Goal: Ask a question: Seek information or help from site administrators or community

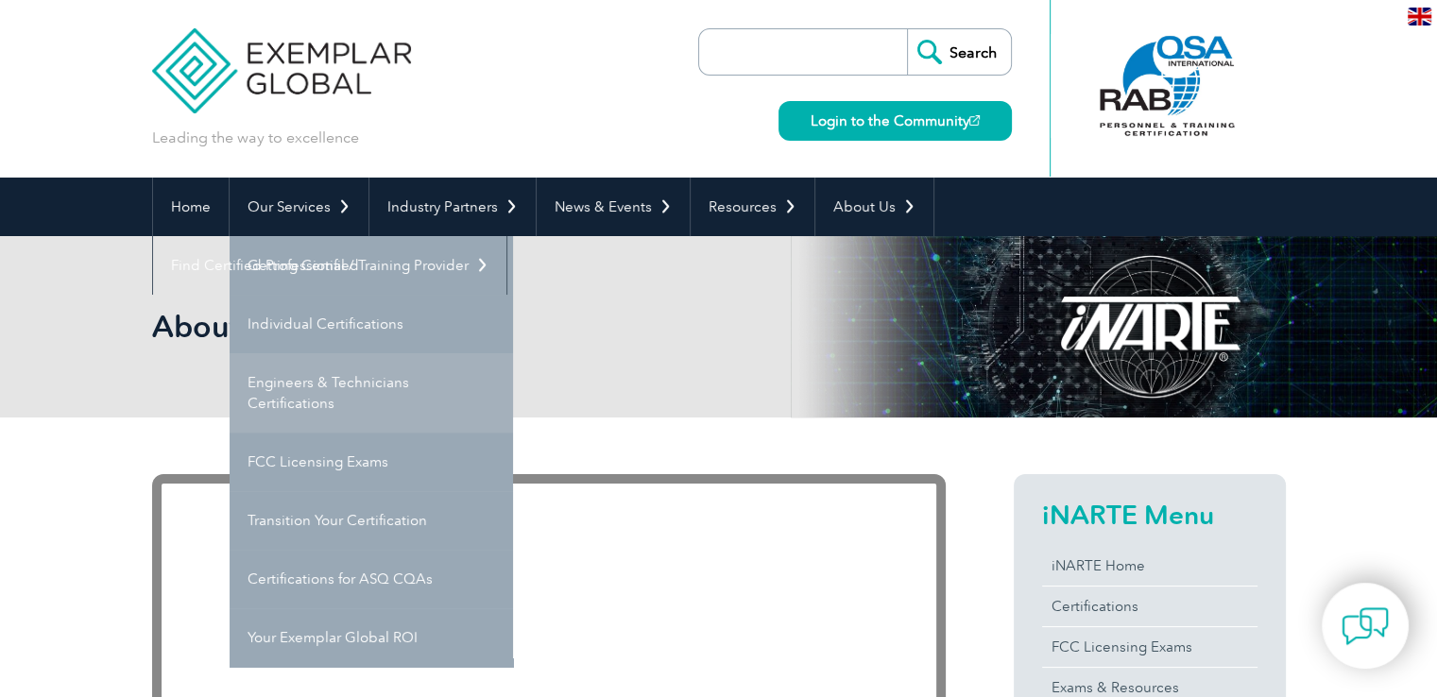
click at [316, 370] on link "Engineers & Technicians Certifications" at bounding box center [371, 392] width 283 height 79
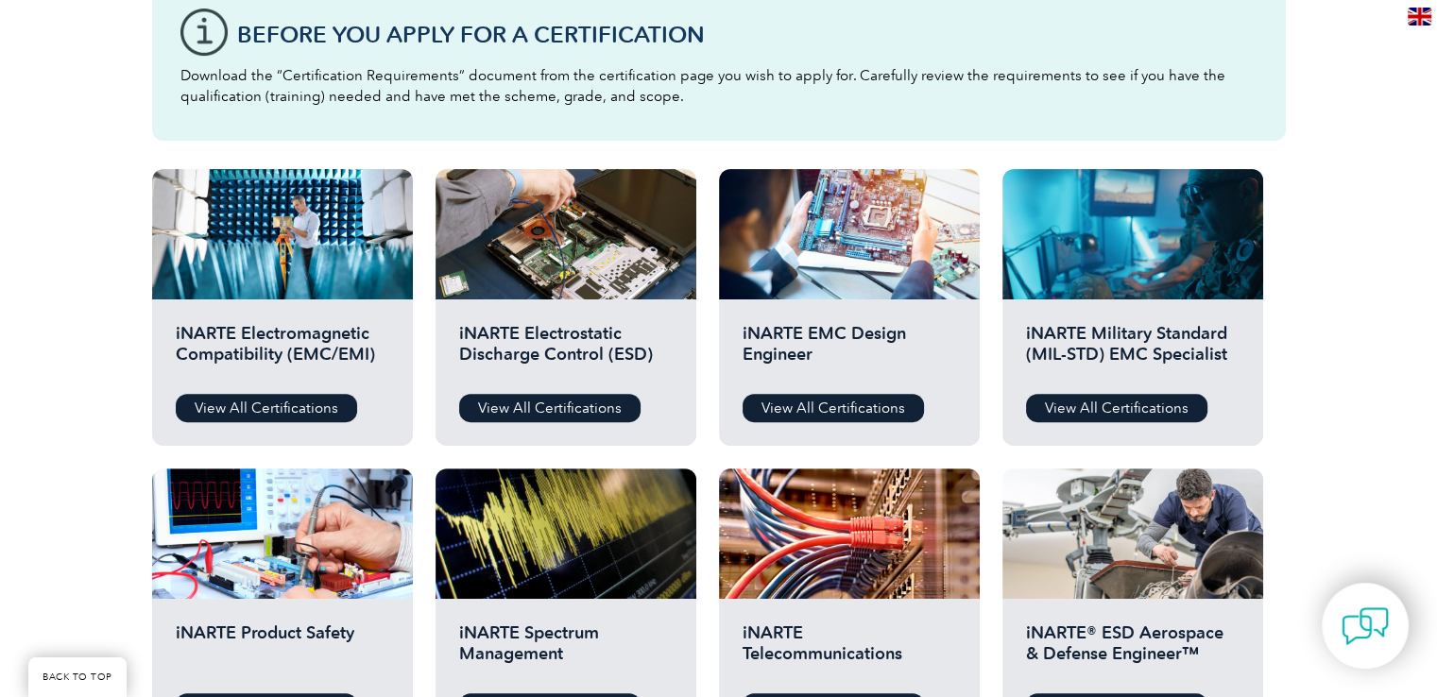
scroll to position [472, 0]
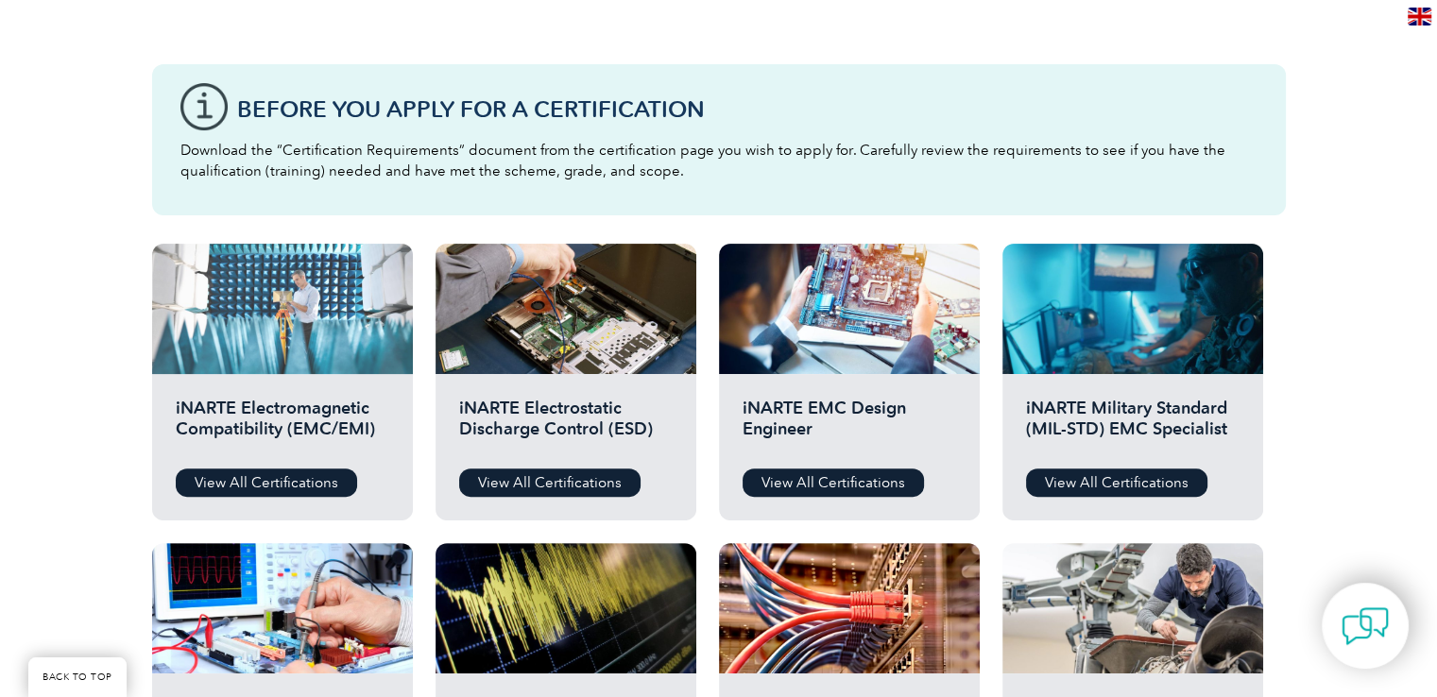
click at [291, 304] on div at bounding box center [282, 309] width 261 height 130
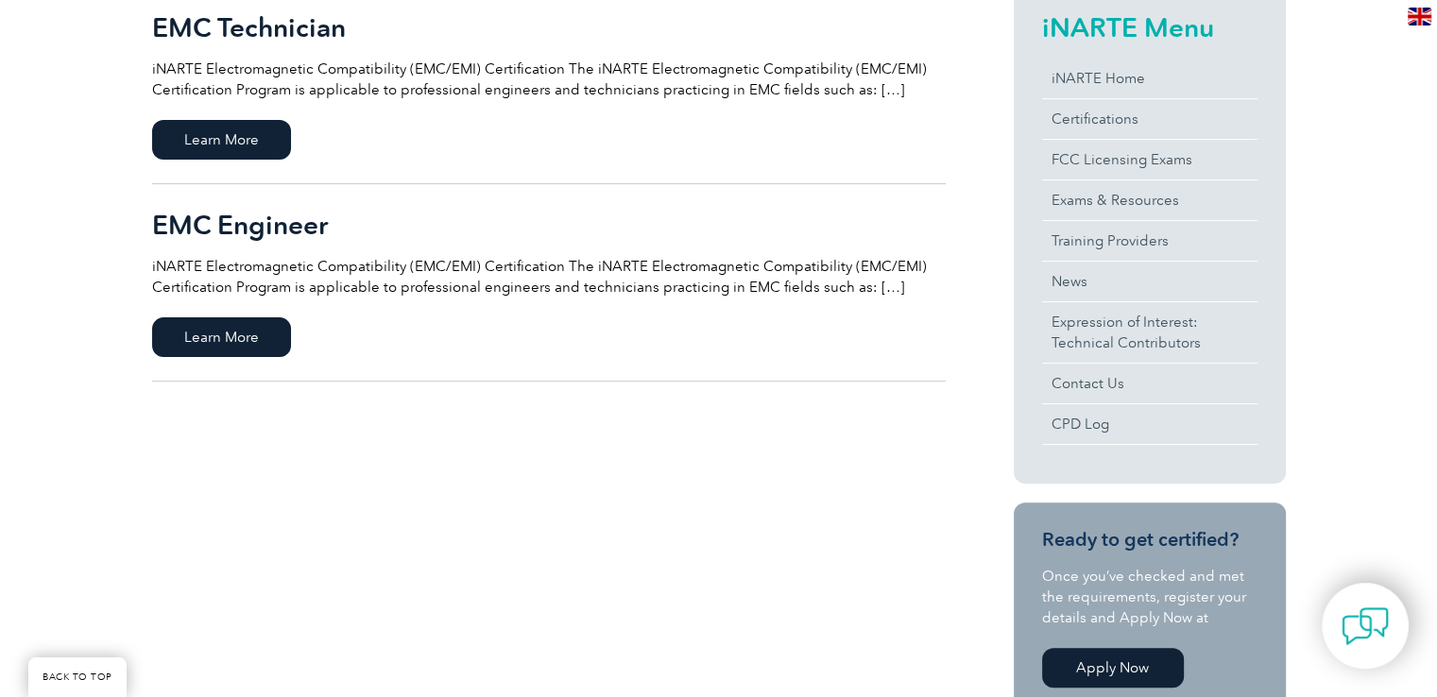
scroll to position [472, 0]
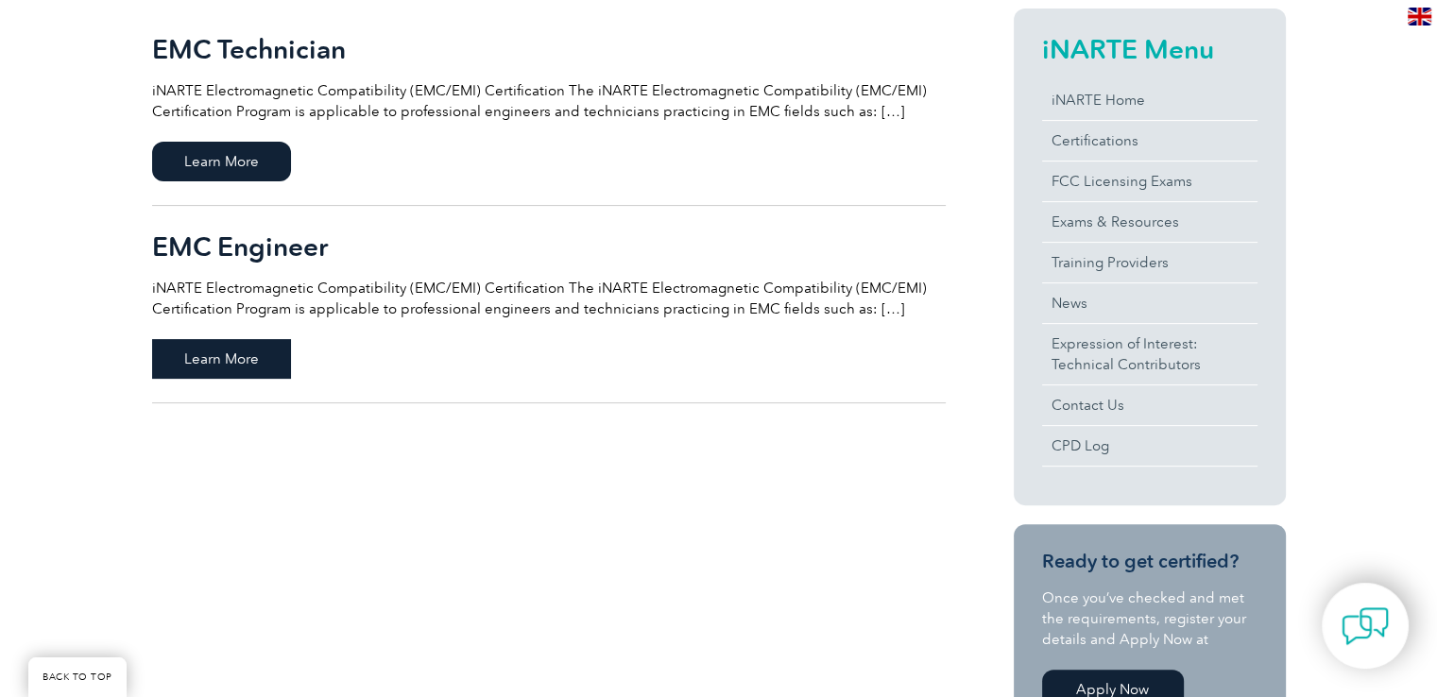
click at [257, 363] on span "Learn More" at bounding box center [221, 359] width 139 height 40
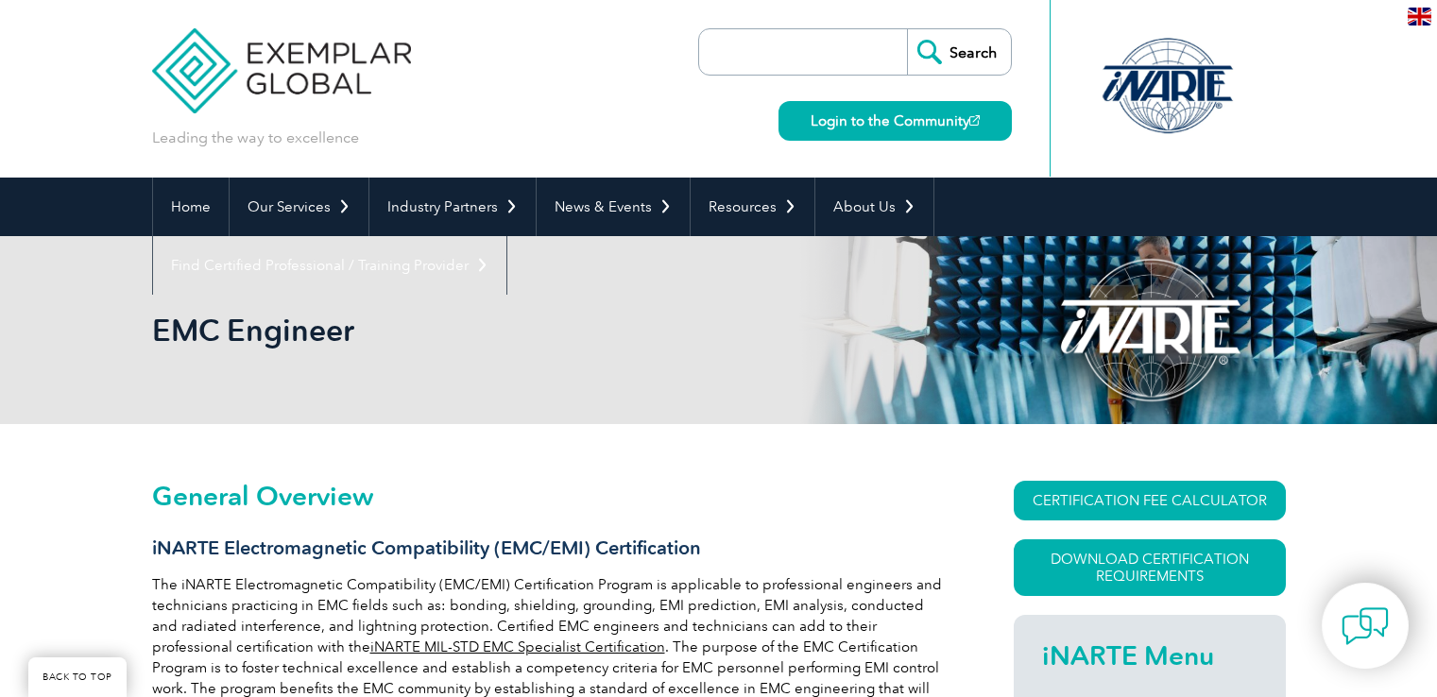
scroll to position [453, 0]
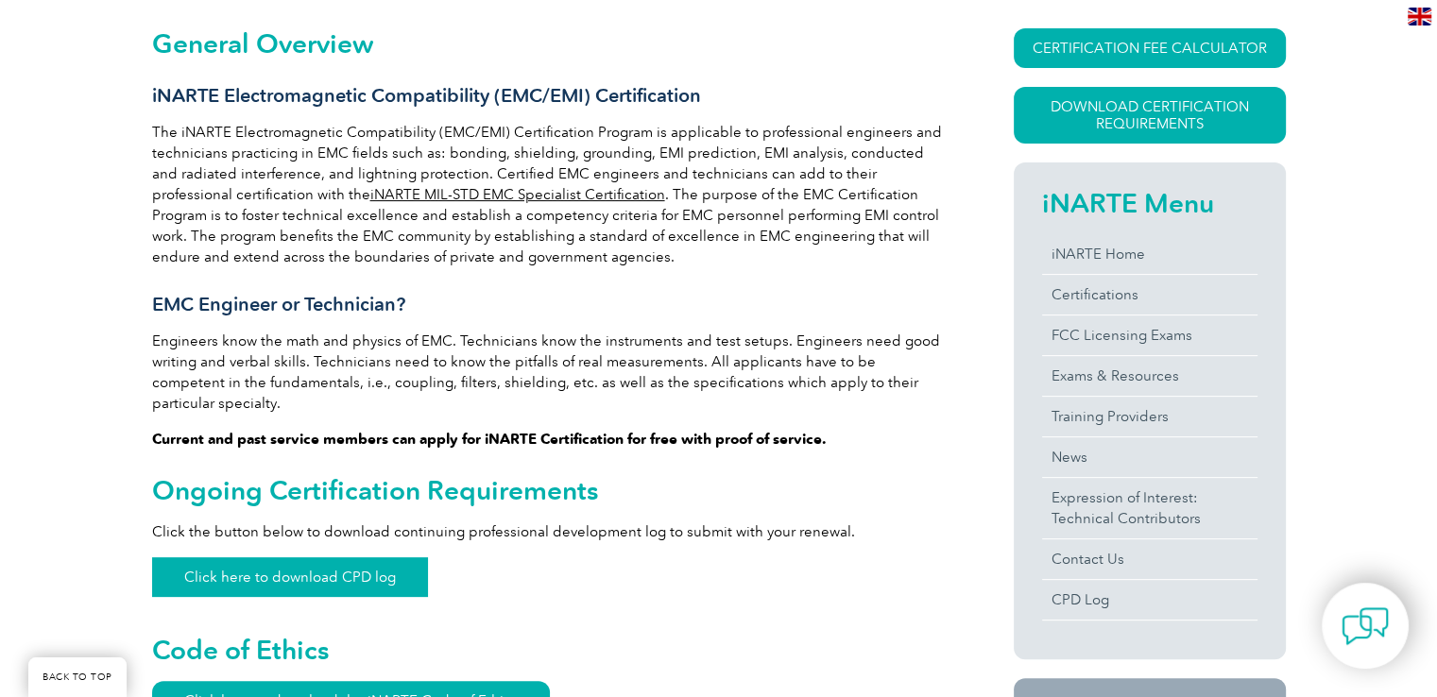
click at [385, 557] on link "Click here to download CPD log" at bounding box center [290, 577] width 276 height 40
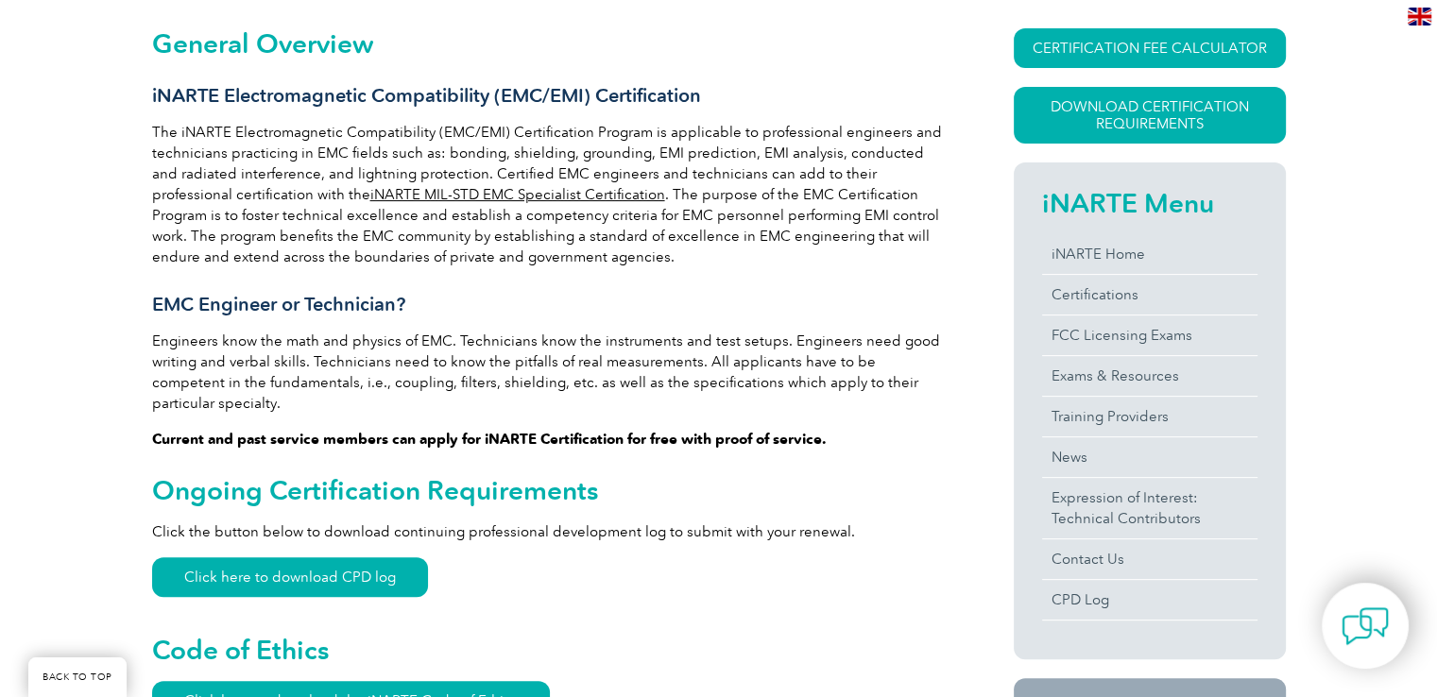
drag, startPoint x: 315, startPoint y: 329, endPoint x: 388, endPoint y: 329, distance: 73.7
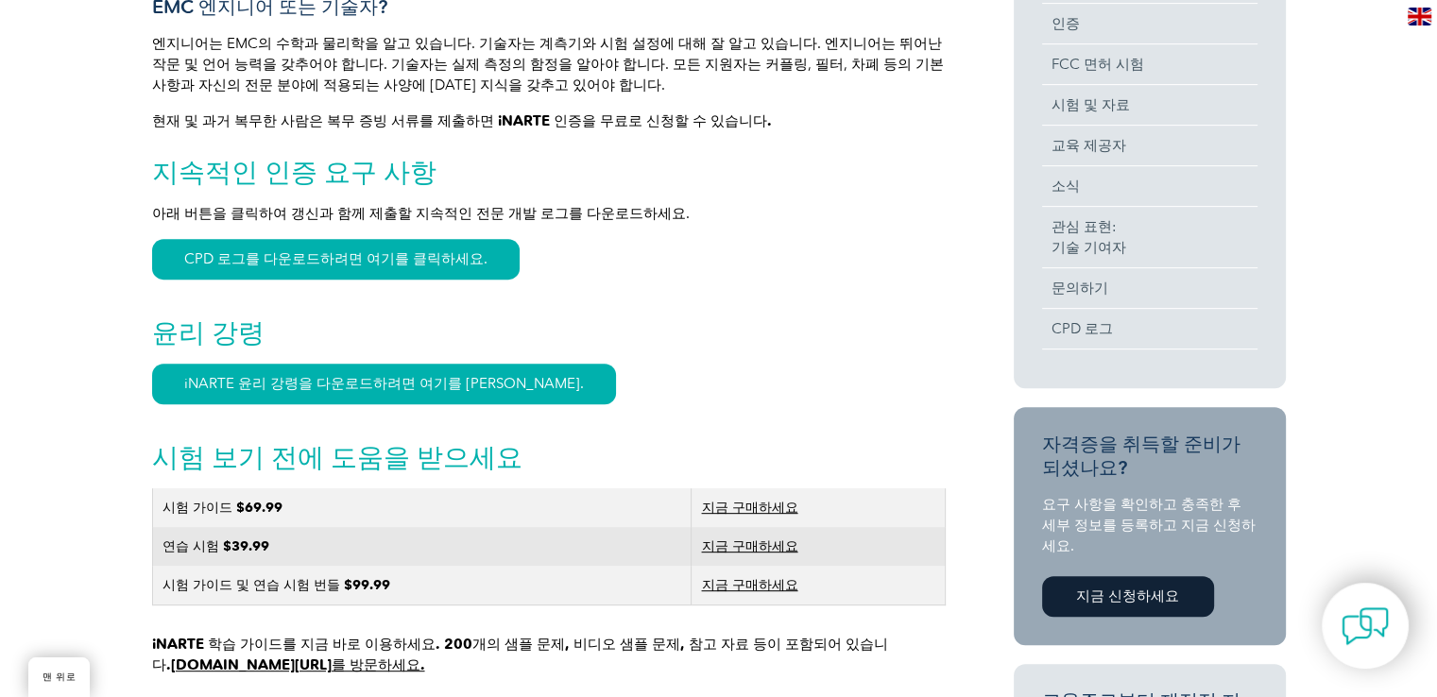
scroll to position [838, 0]
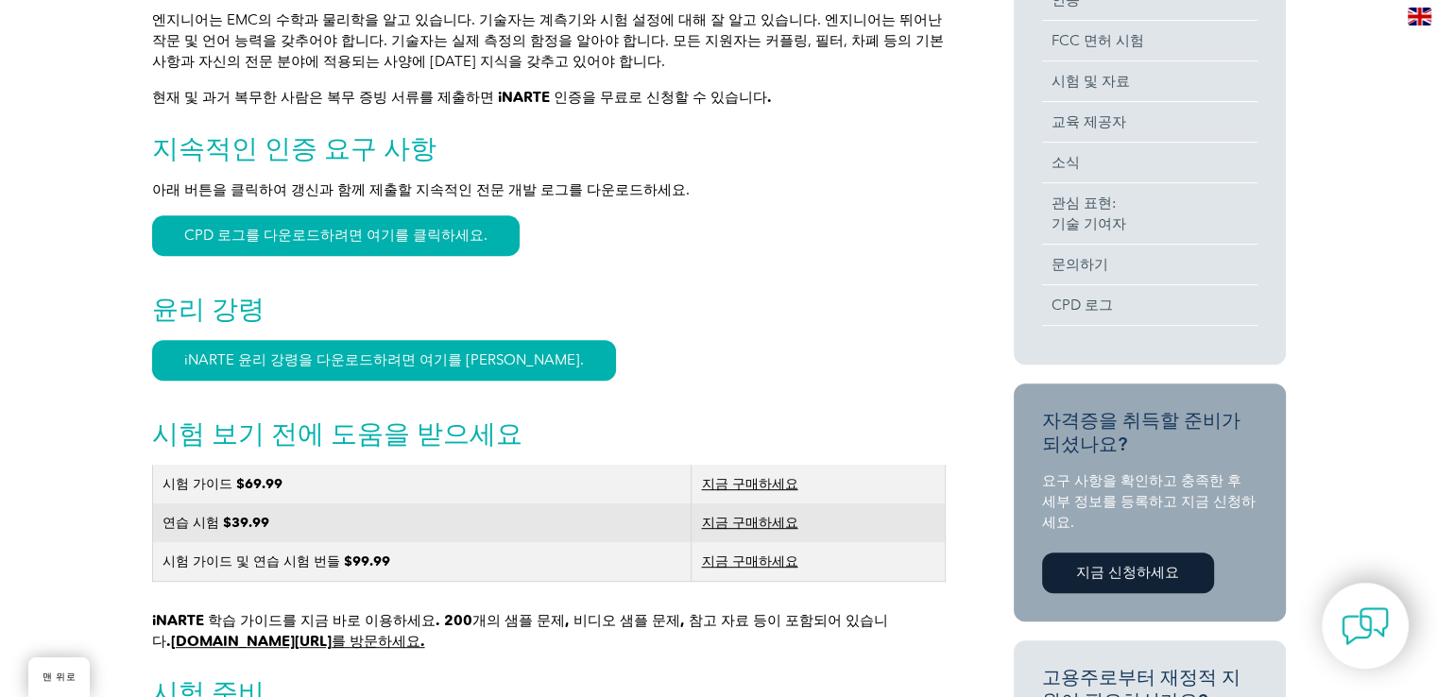
scroll to position [744, 0]
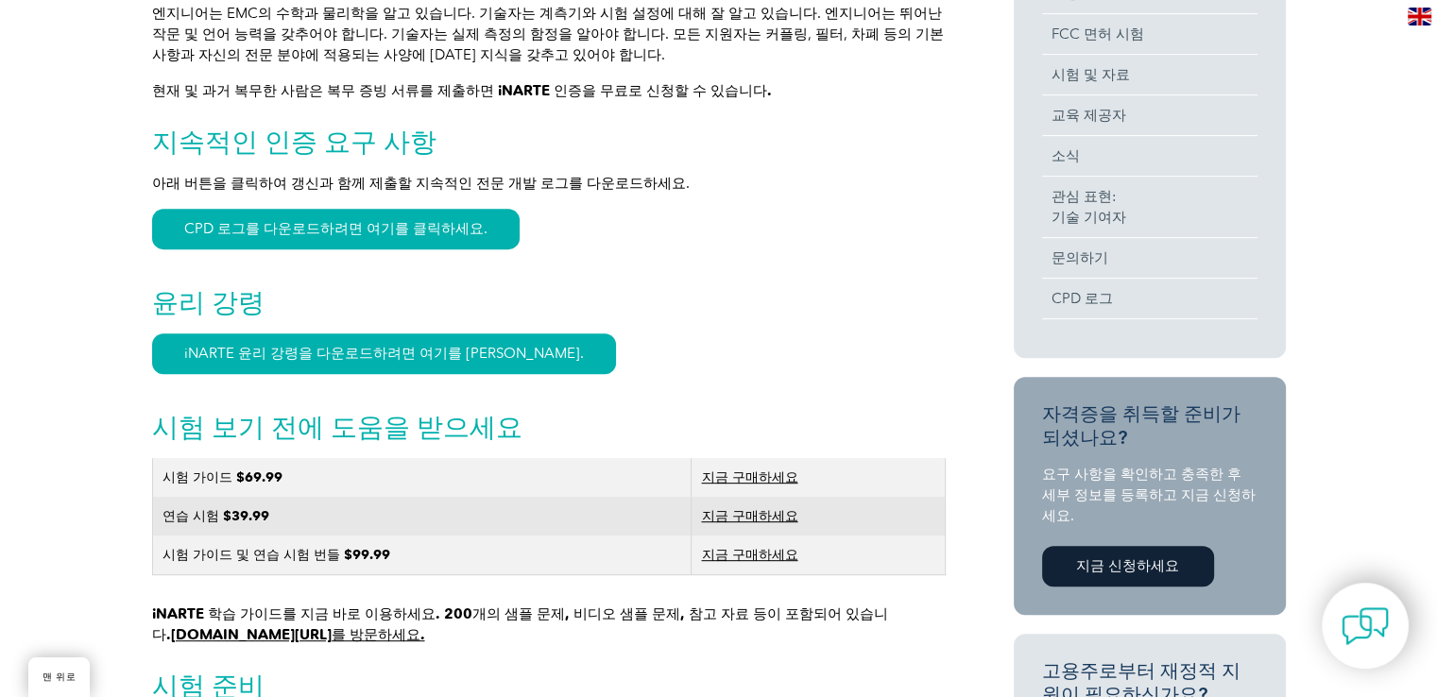
click at [748, 556] on font "지금 구매하세요" at bounding box center [749, 555] width 96 height 16
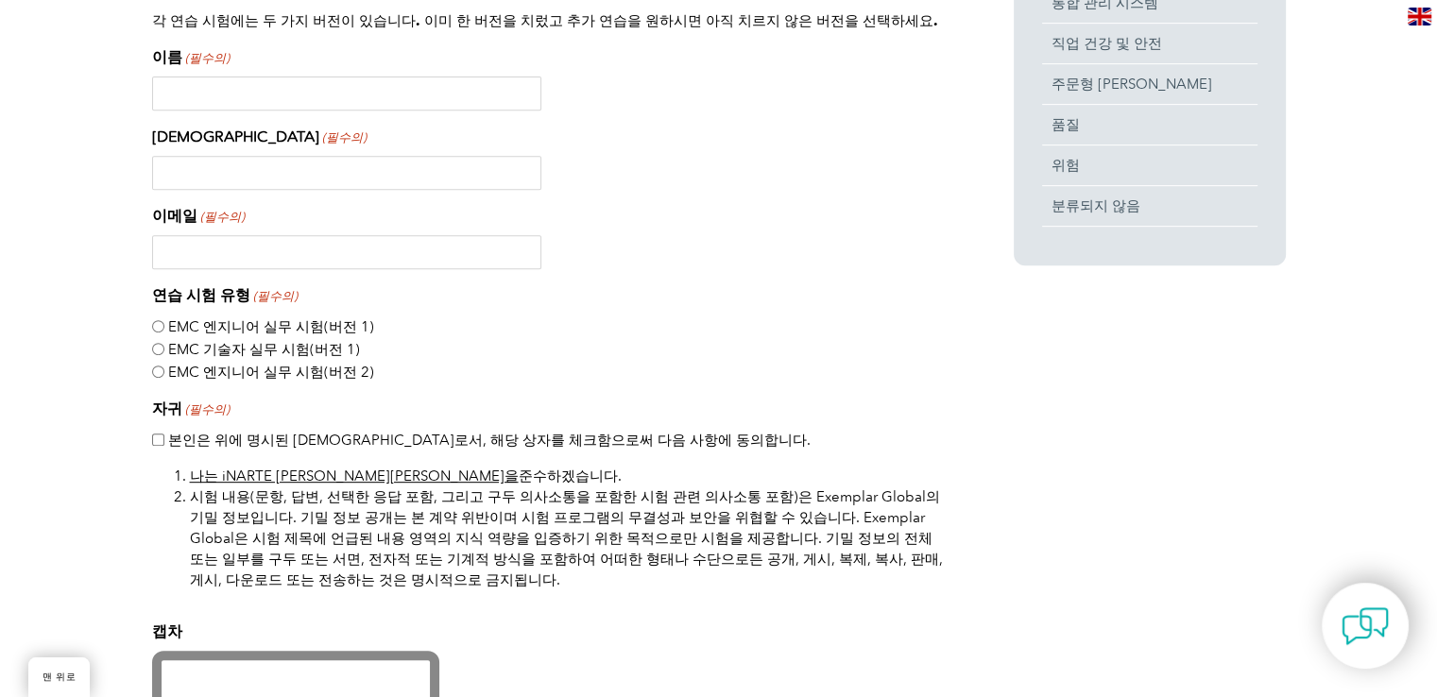
scroll to position [850, 0]
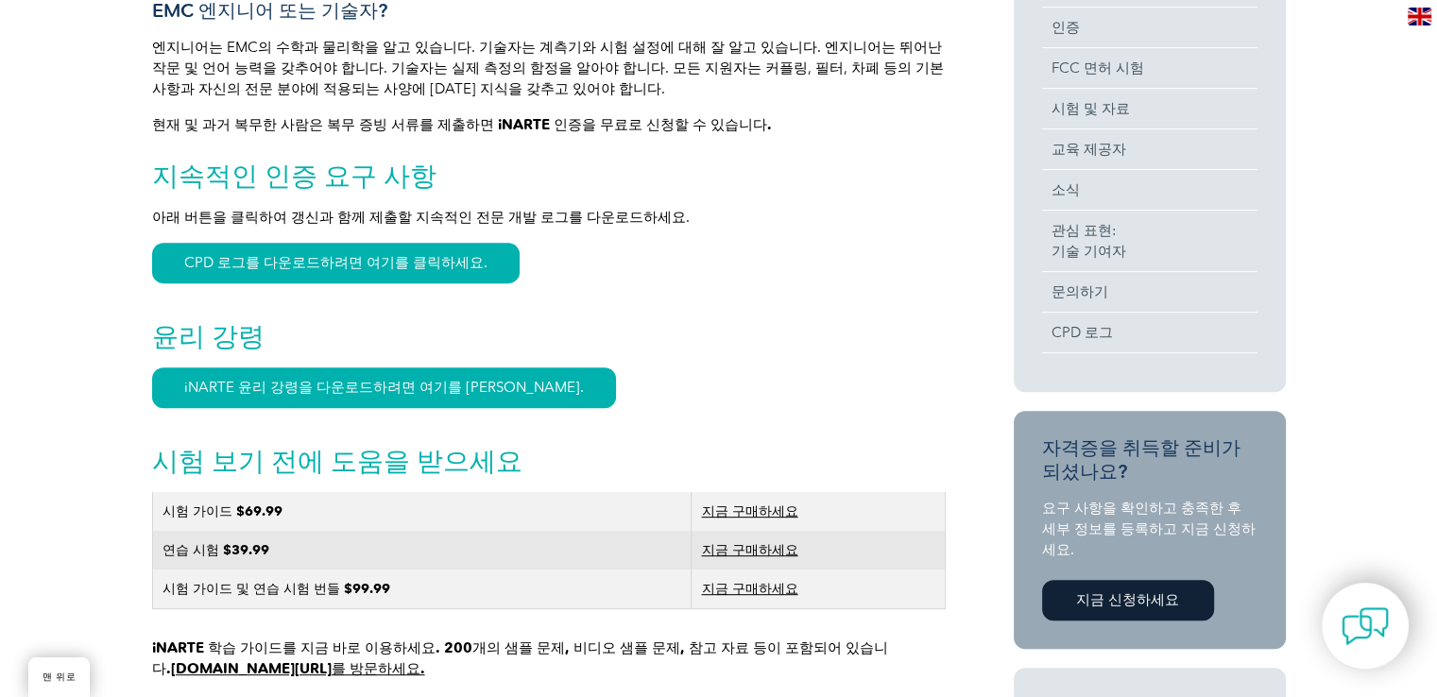
scroll to position [778, 0]
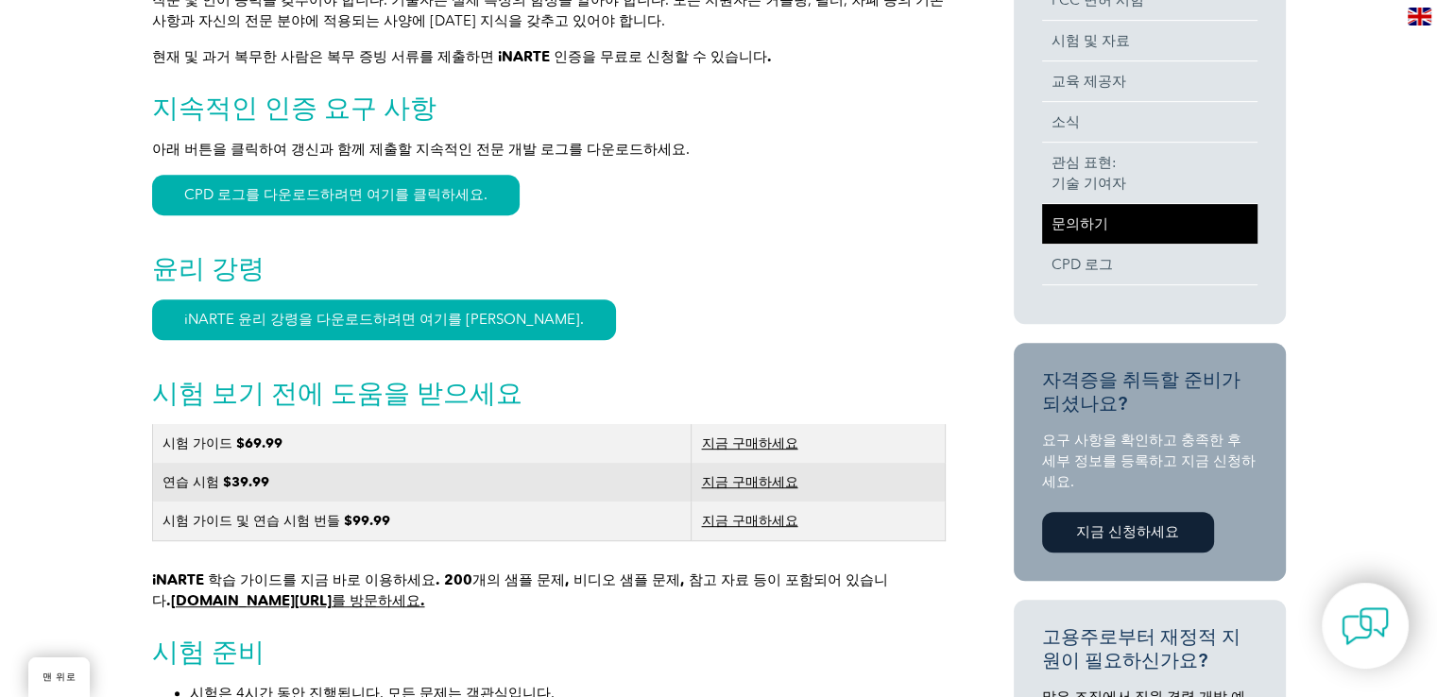
click at [1082, 231] on font "문의하기" at bounding box center [1080, 223] width 57 height 17
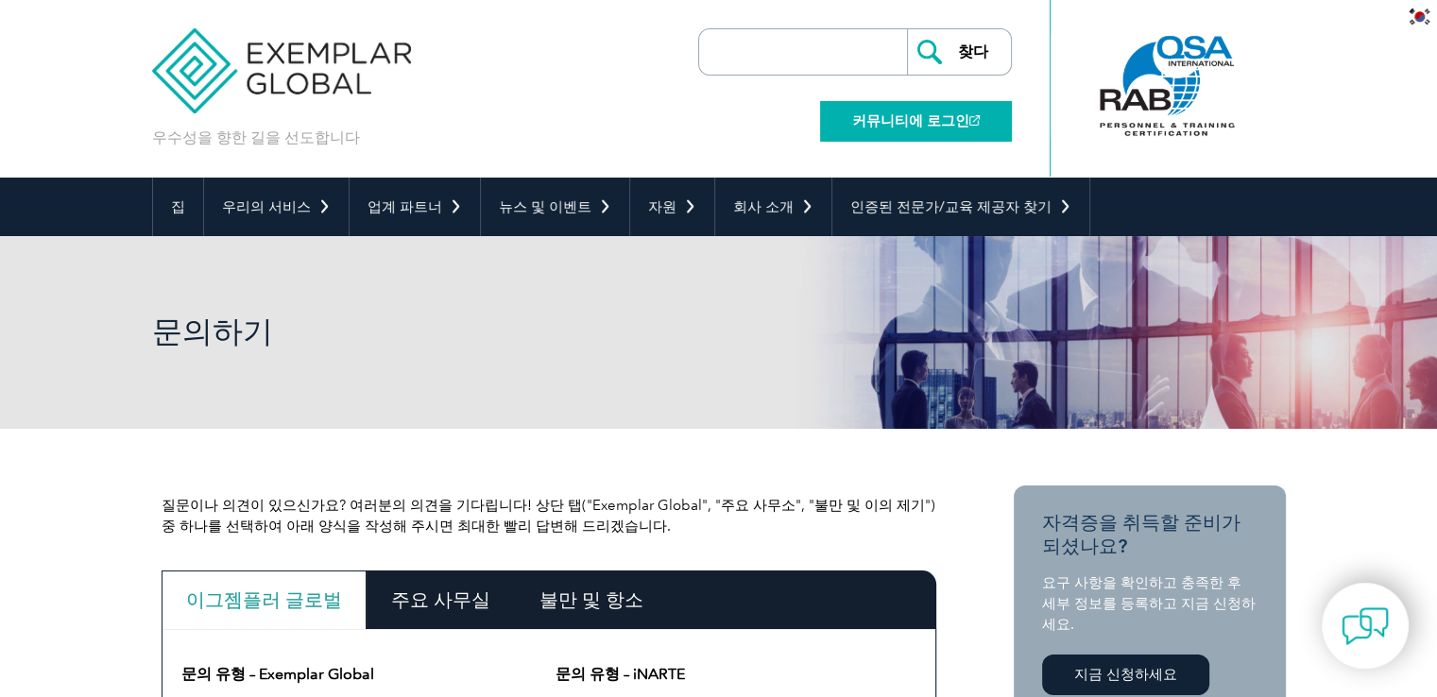
click at [867, 117] on font "커뮤니티에 로그인" at bounding box center [910, 120] width 117 height 17
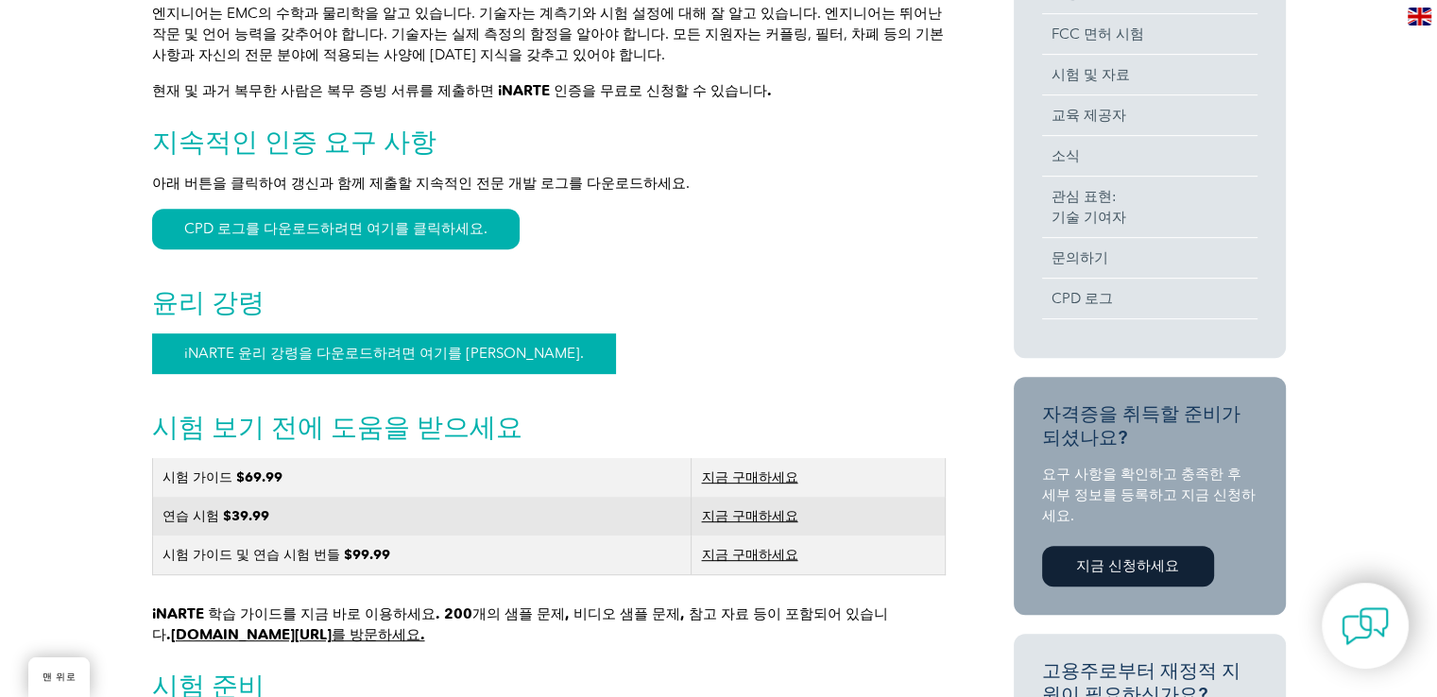
scroll to position [812, 0]
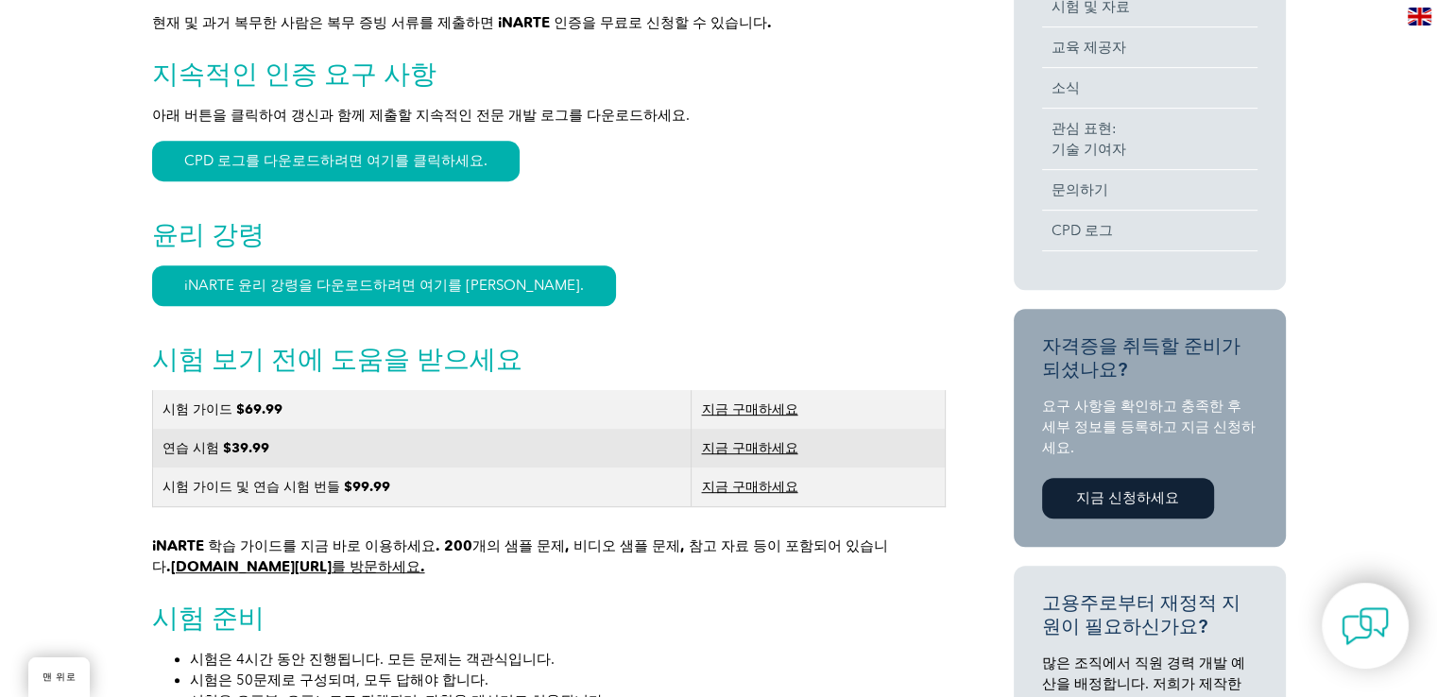
click at [756, 417] on font "지금 구매하세요" at bounding box center [749, 410] width 96 height 16
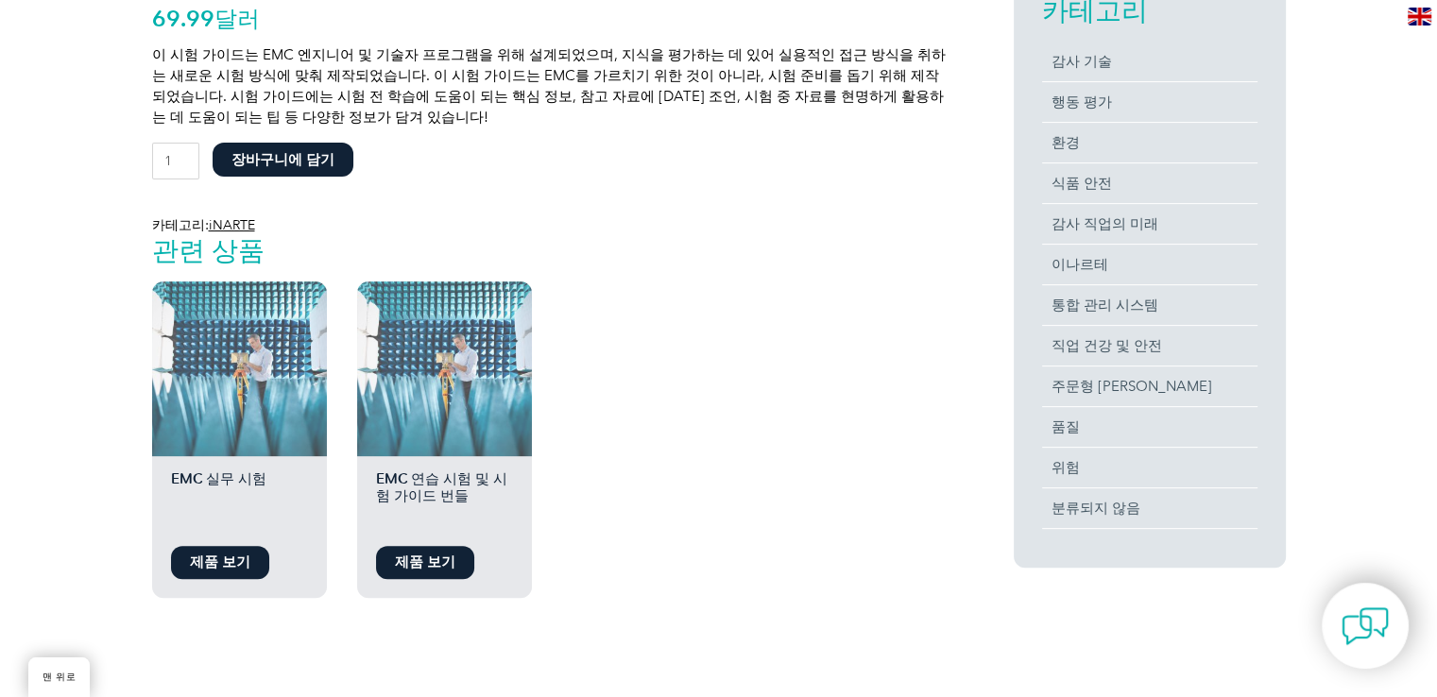
scroll to position [661, 0]
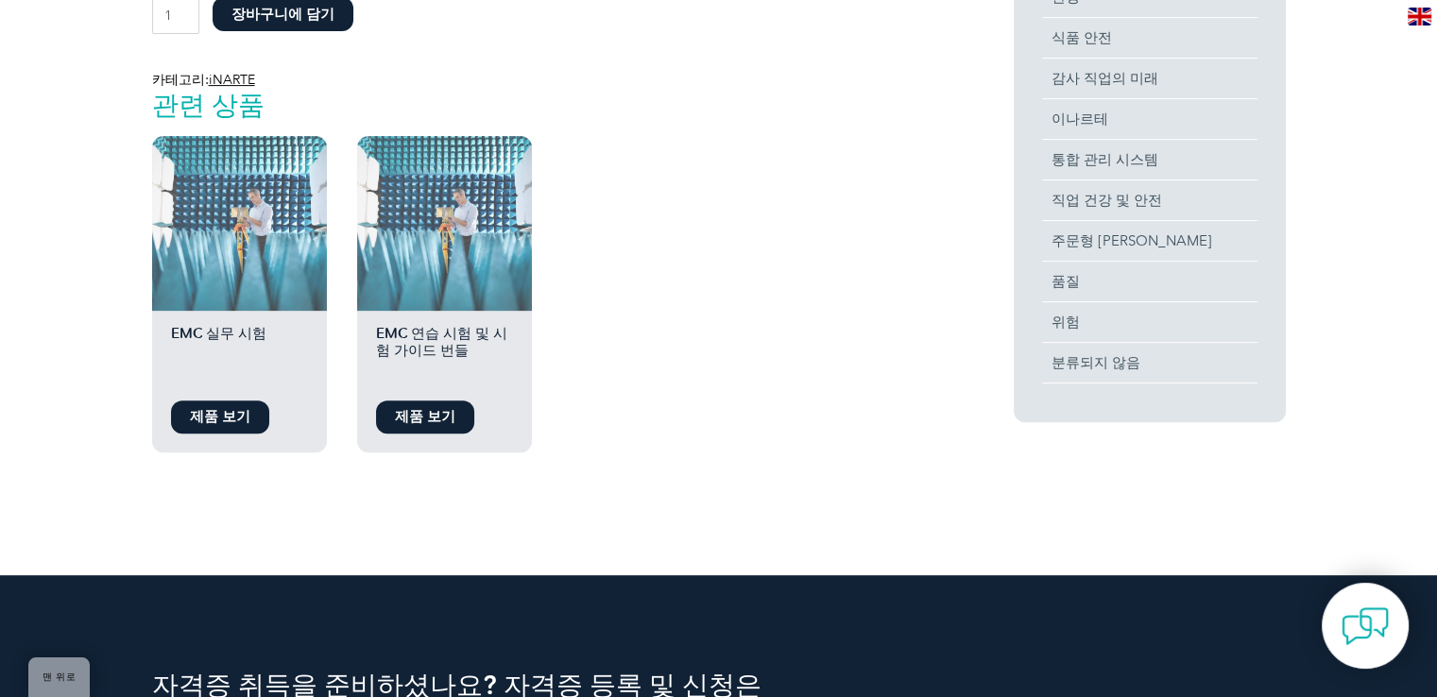
click at [209, 424] on font "제품 보기" at bounding box center [220, 416] width 60 height 17
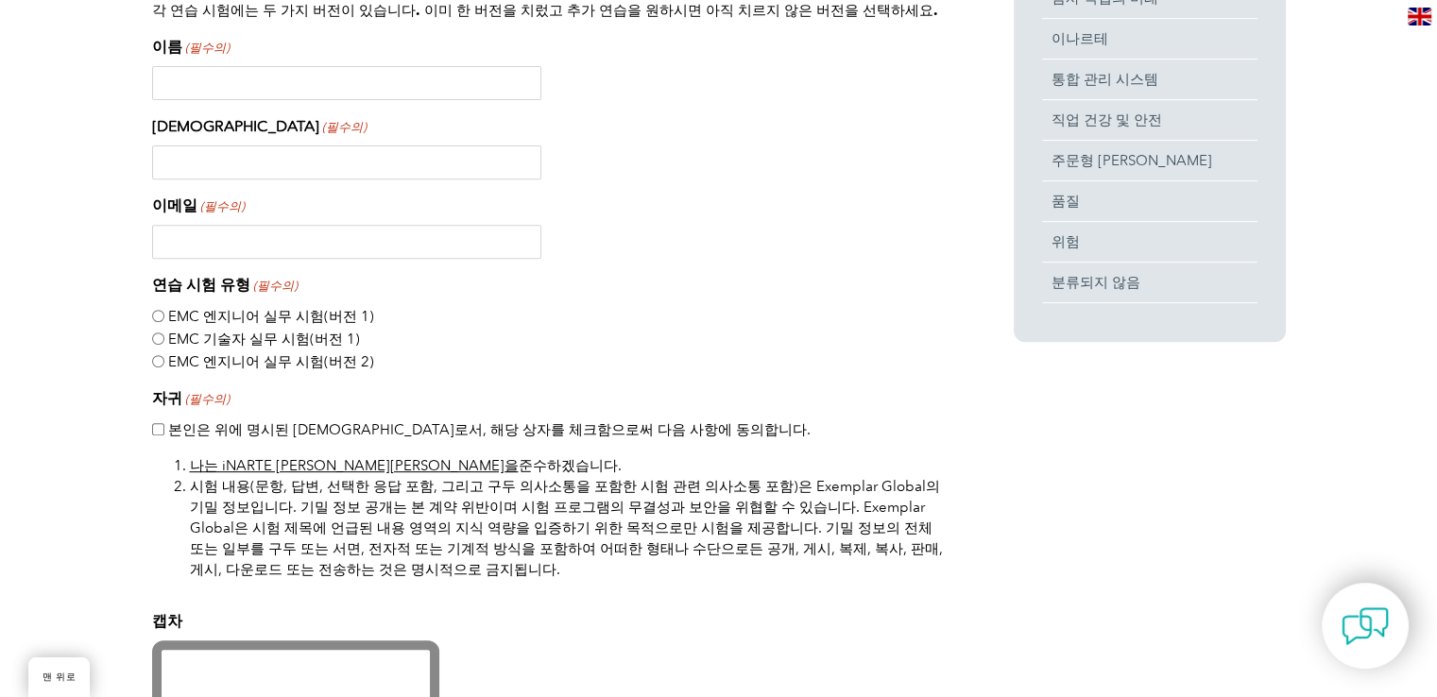
scroll to position [756, 0]
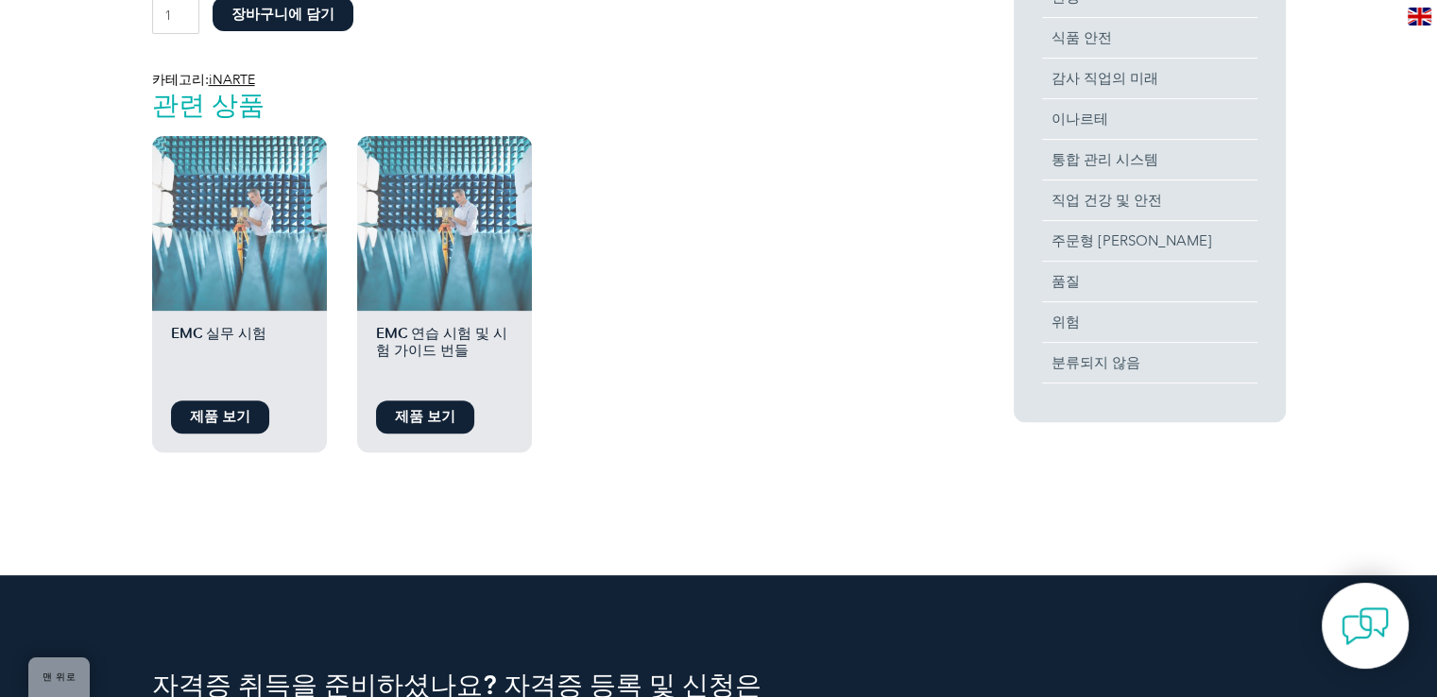
scroll to position [674, 0]
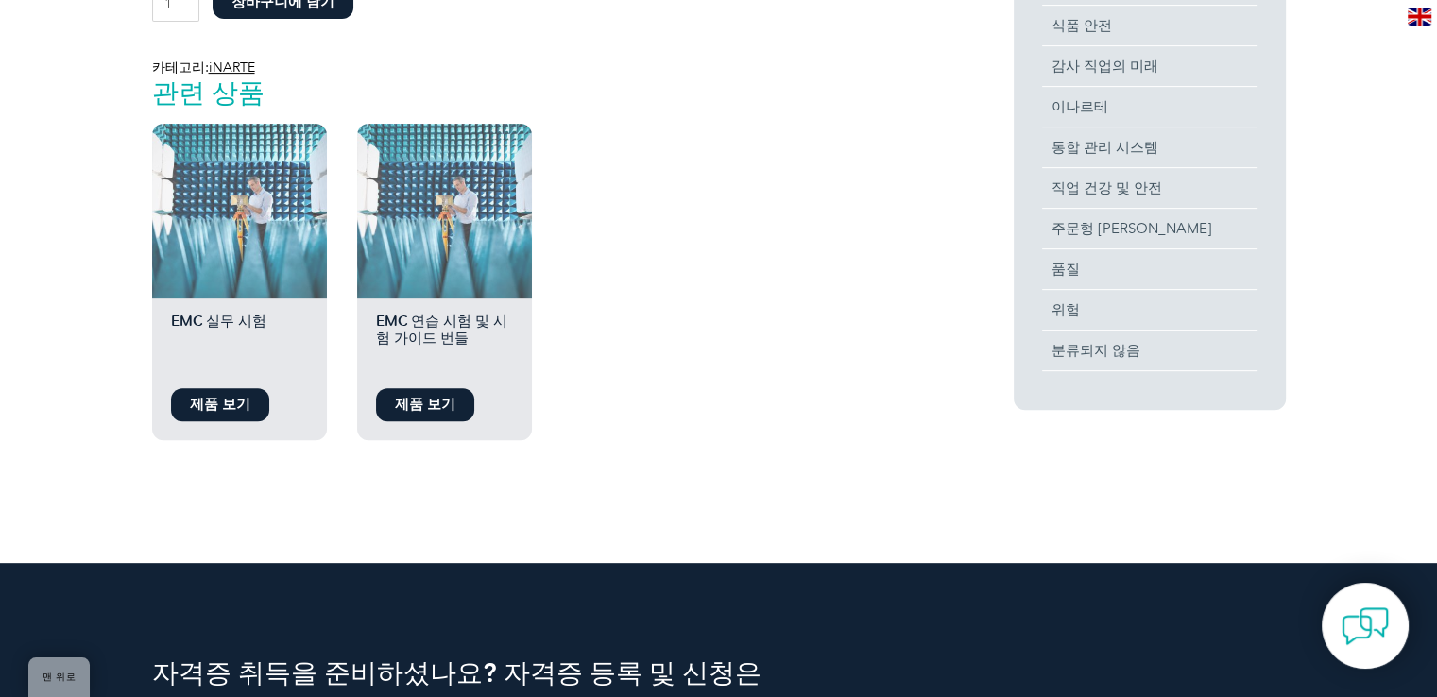
click at [434, 420] on link "제품 보기" at bounding box center [425, 404] width 98 height 33
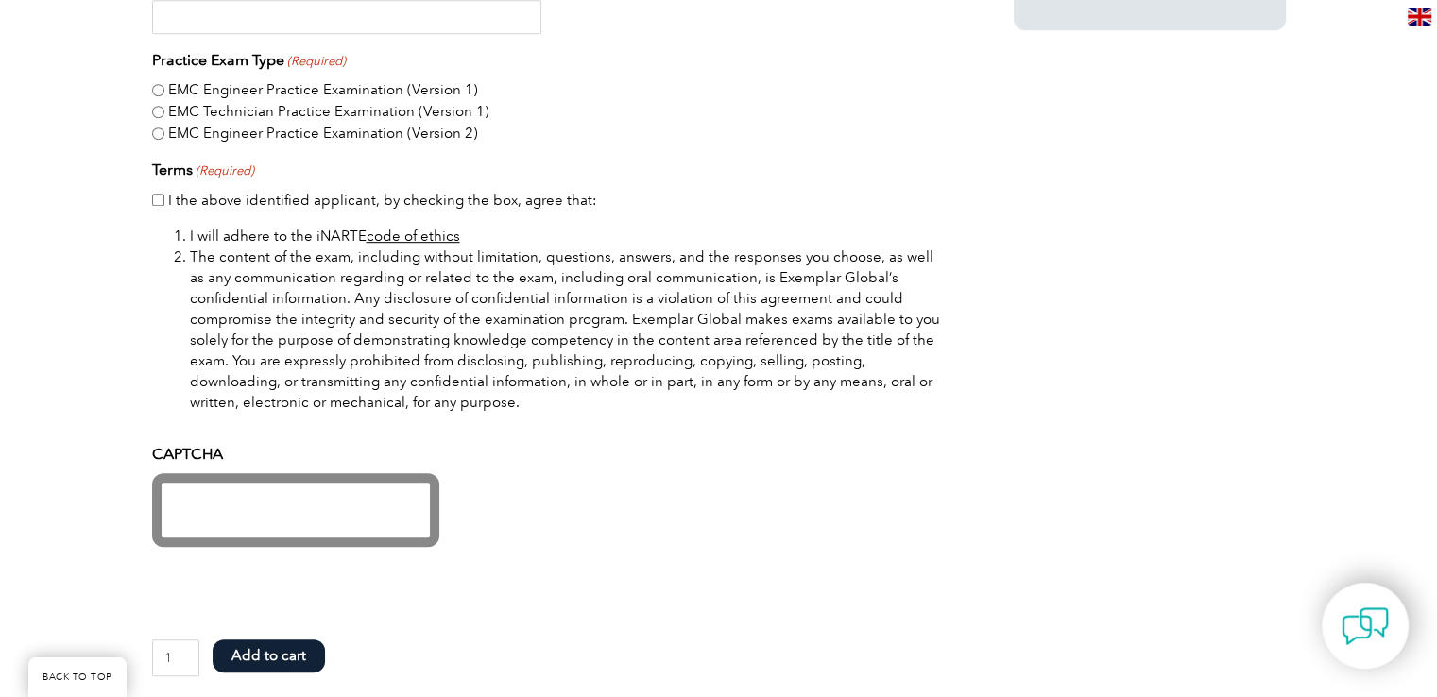
scroll to position [850, 0]
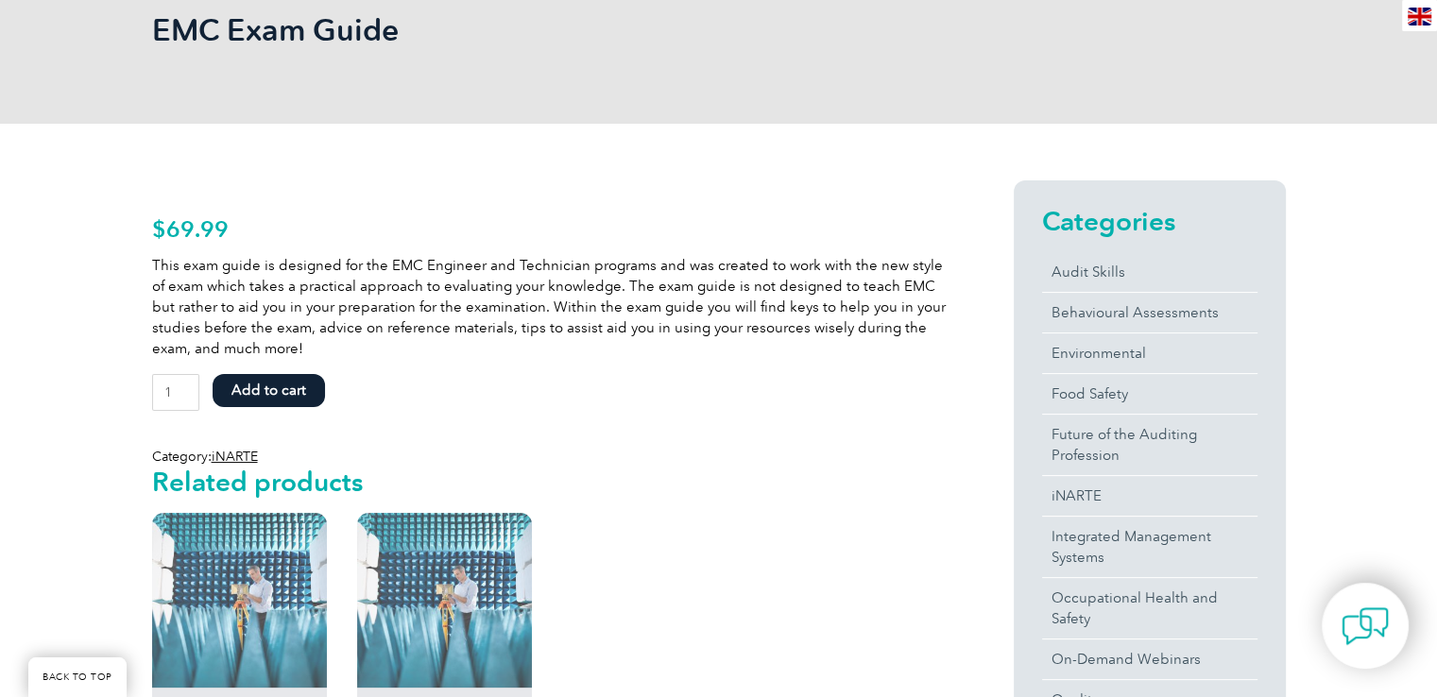
scroll to position [309, 0]
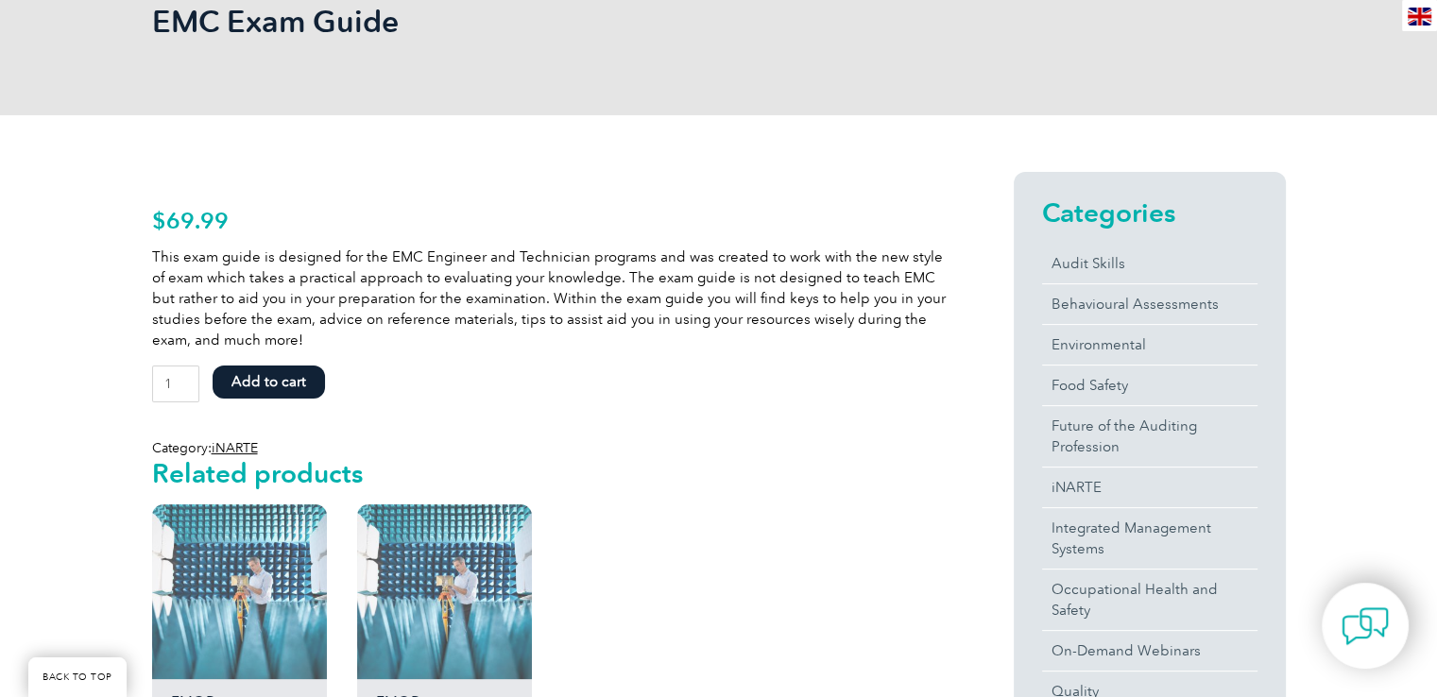
click at [265, 383] on button "Add to cart" at bounding box center [269, 382] width 112 height 33
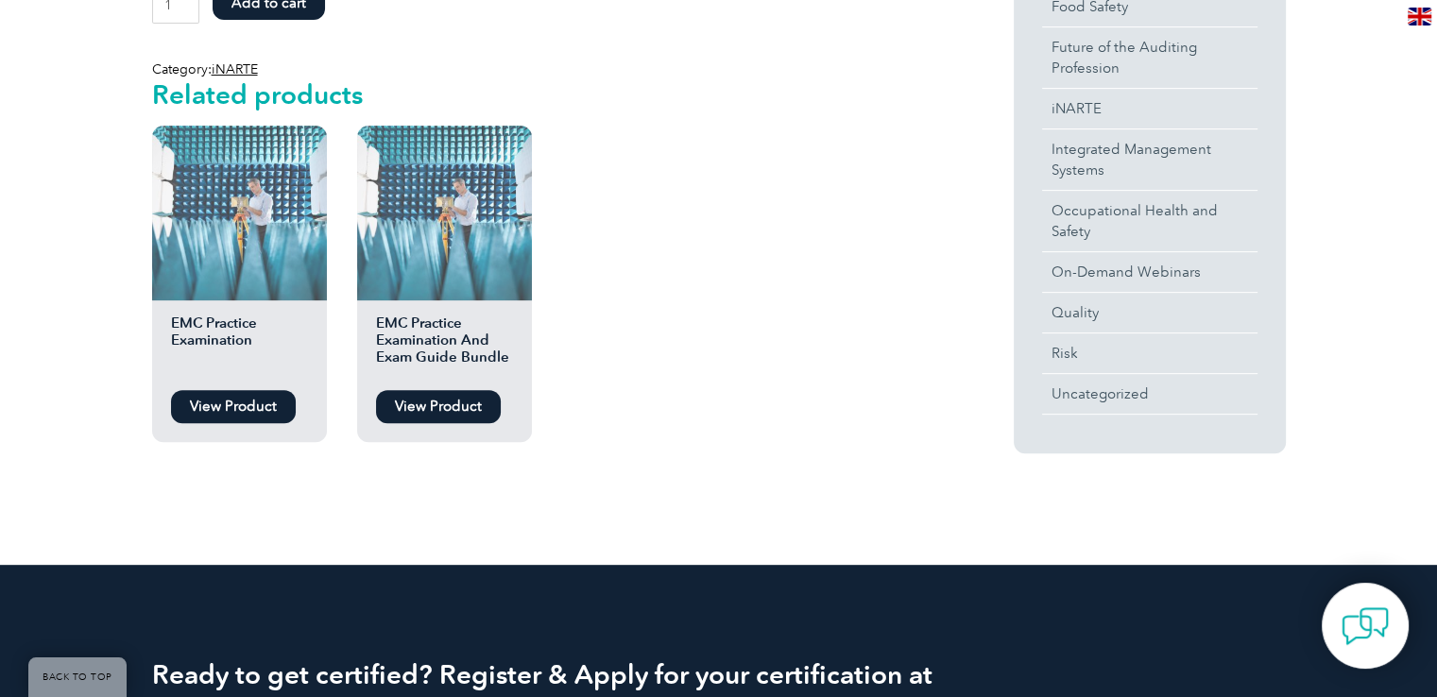
scroll to position [309, 0]
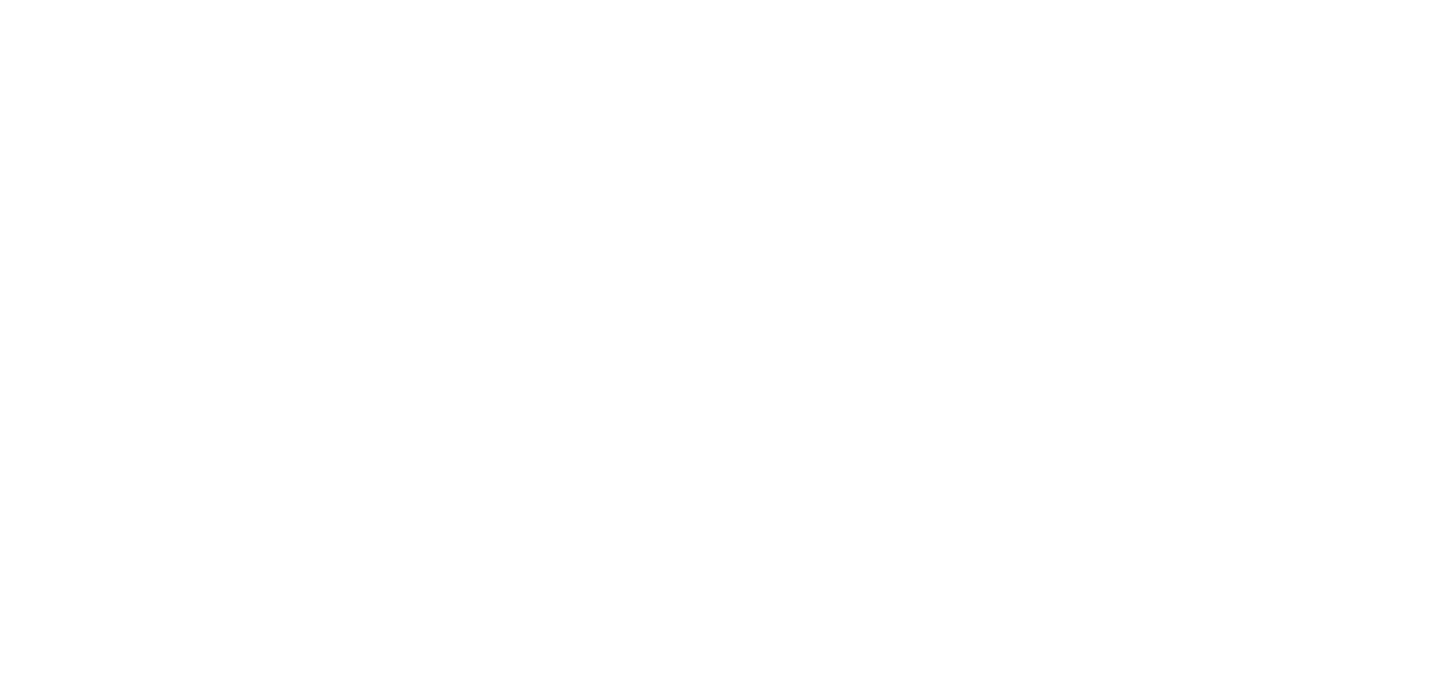
scroll to position [846, 0]
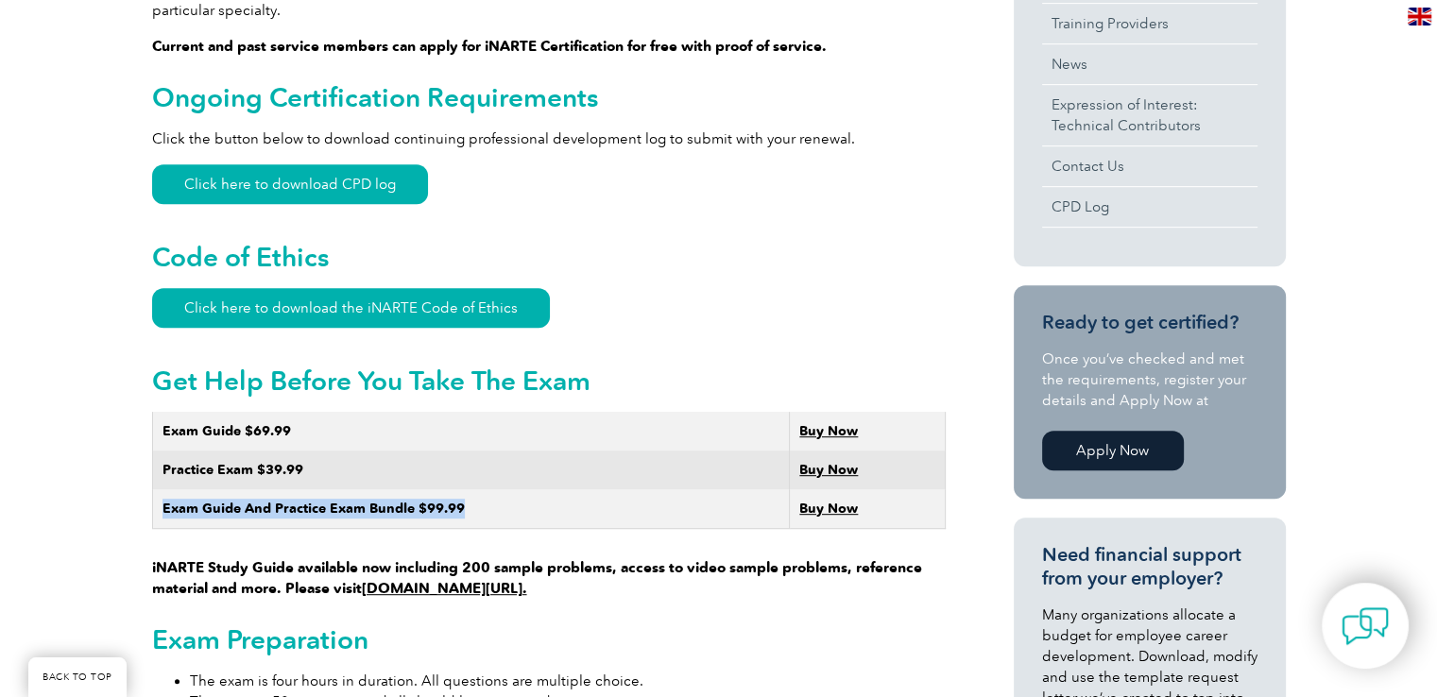
drag, startPoint x: 165, startPoint y: 485, endPoint x: 624, endPoint y: 498, distance: 458.4
click at [607, 496] on td "Exam Guide And Practice Exam Bundle $99.99" at bounding box center [471, 509] width 638 height 40
click at [624, 498] on td "Exam Guide And Practice Exam Bundle $99.99" at bounding box center [471, 509] width 638 height 40
click at [669, 489] on td "Exam Guide And Practice Exam Bundle $99.99" at bounding box center [471, 509] width 638 height 40
click at [828, 423] on strong "Buy Now" at bounding box center [828, 431] width 59 height 16
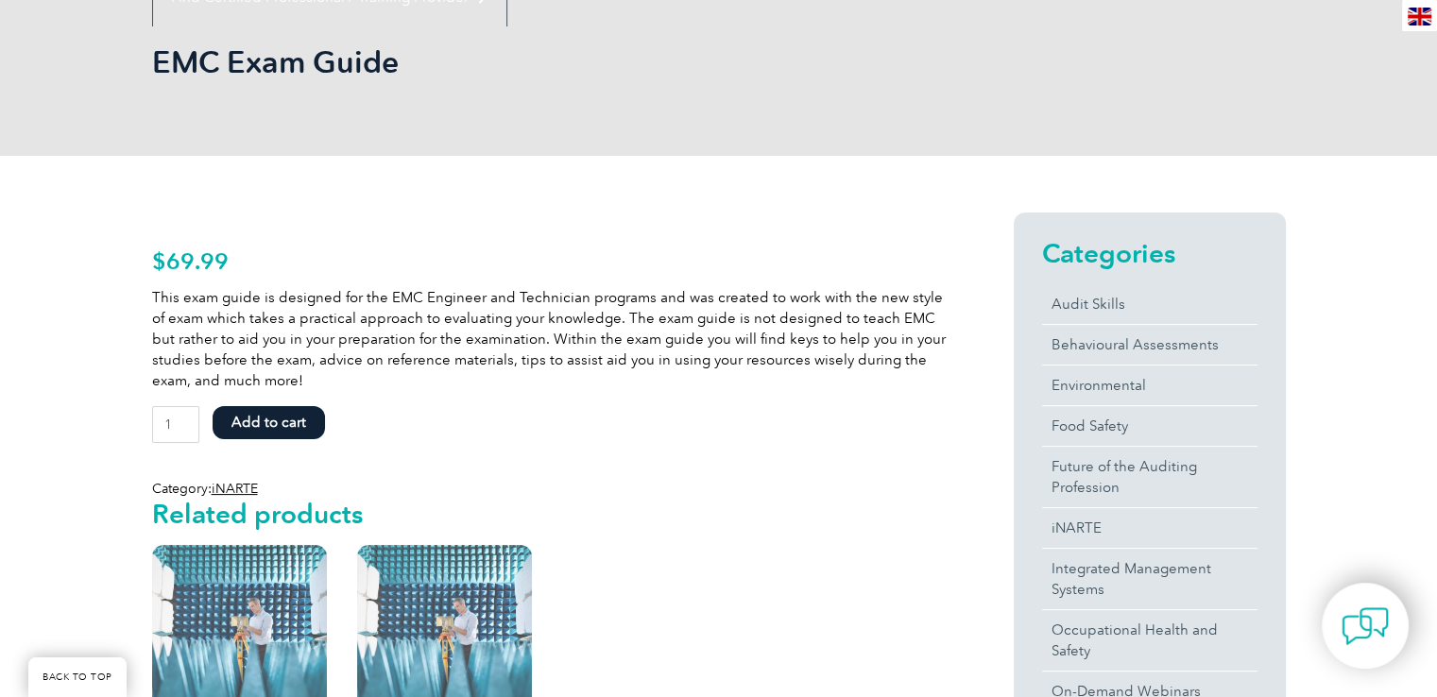
scroll to position [283, 0]
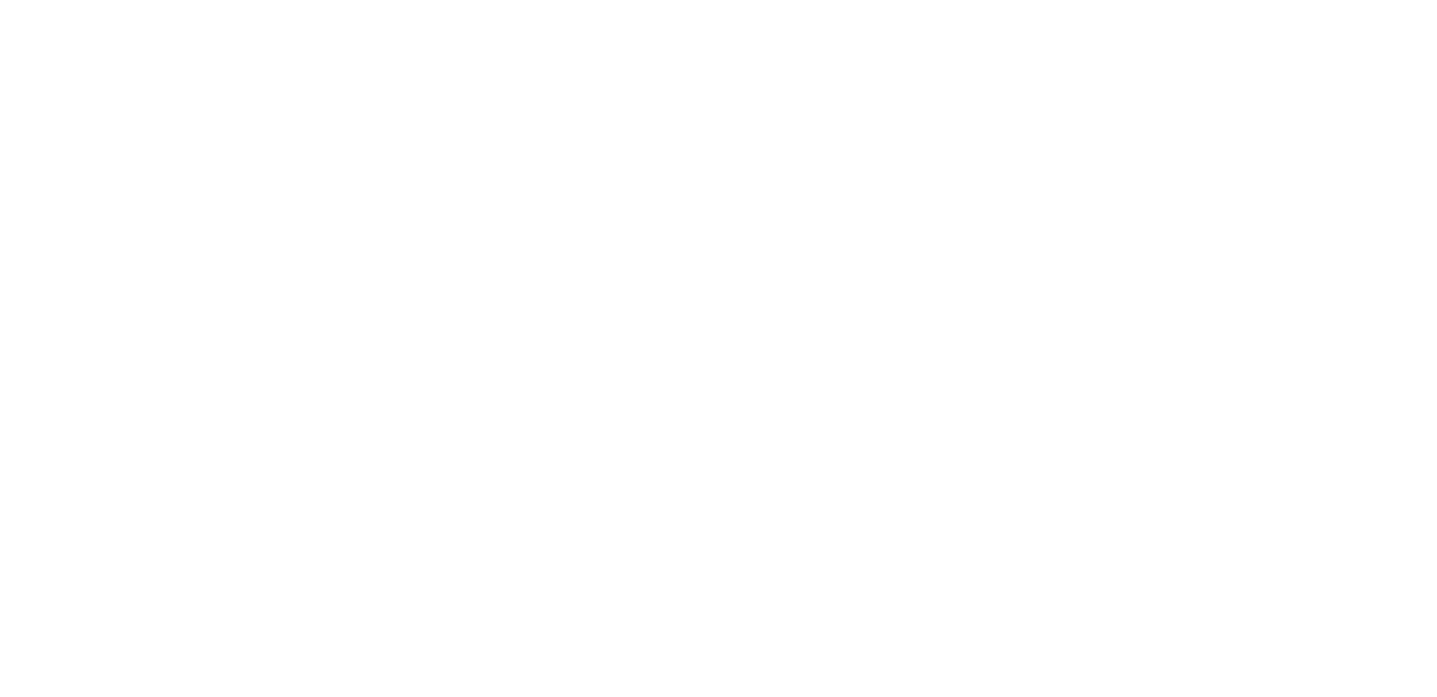
scroll to position [846, 0]
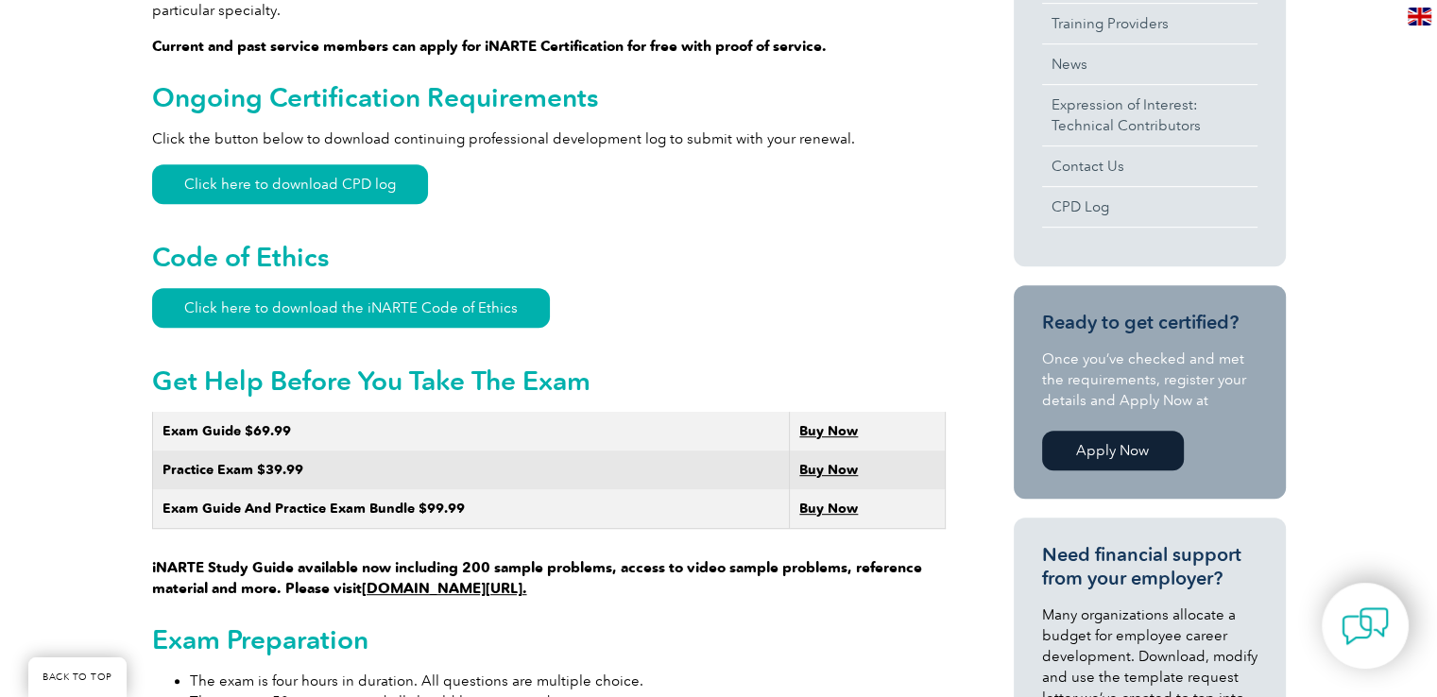
click at [1421, 11] on img at bounding box center [1420, 17] width 24 height 18
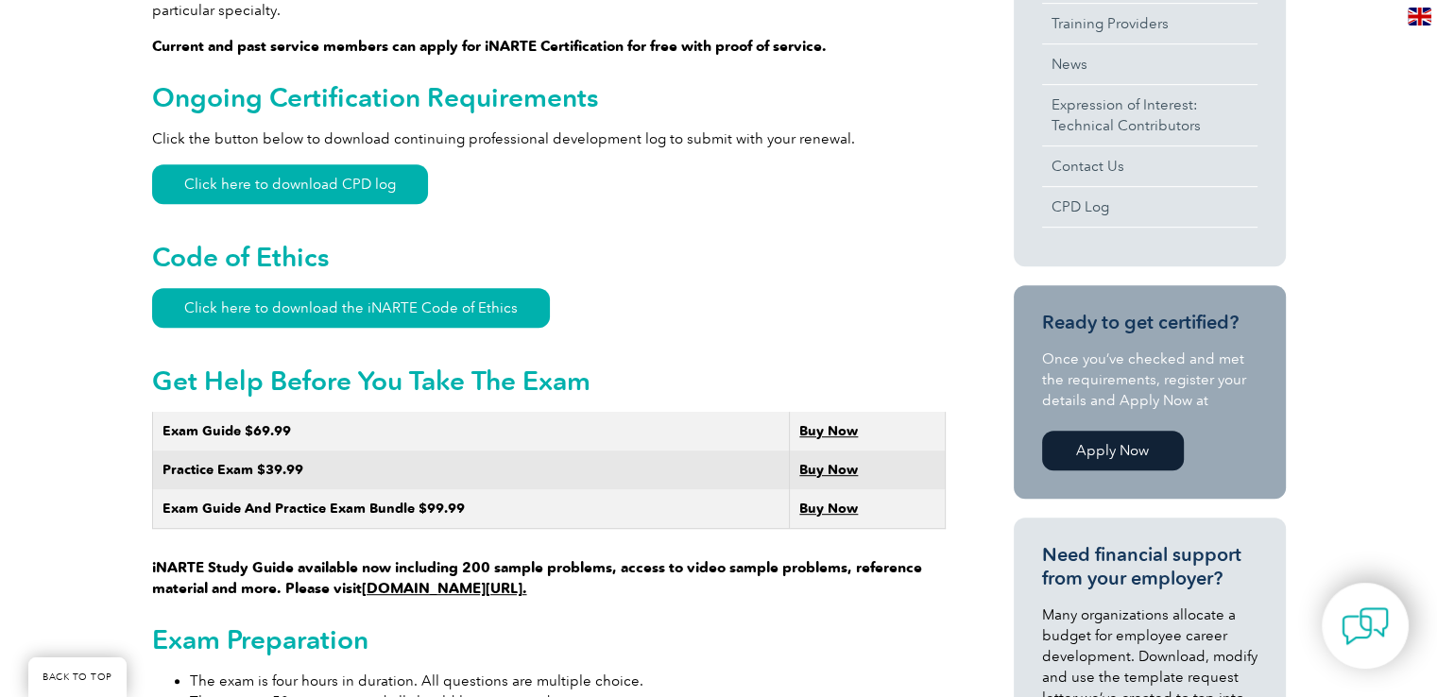
click at [1078, 450] on link "Apply Now" at bounding box center [1113, 451] width 142 height 40
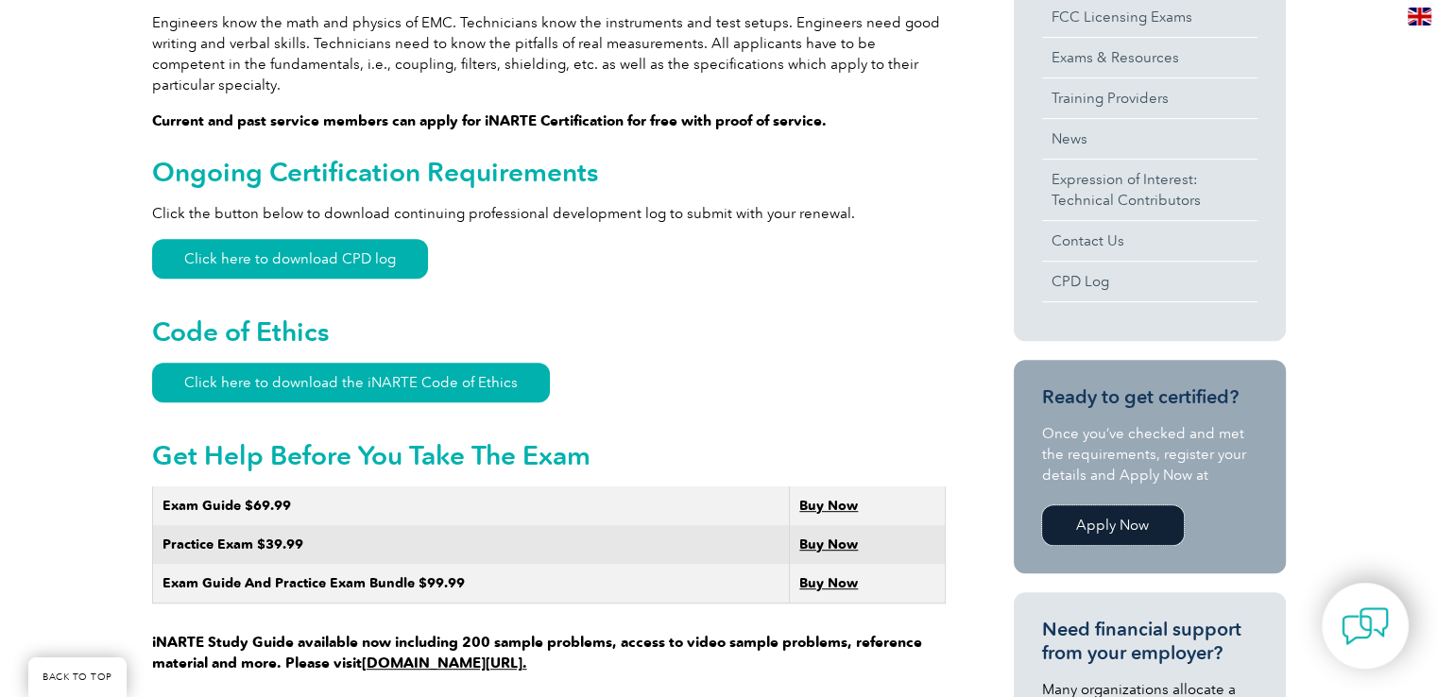
scroll to position [562, 0]
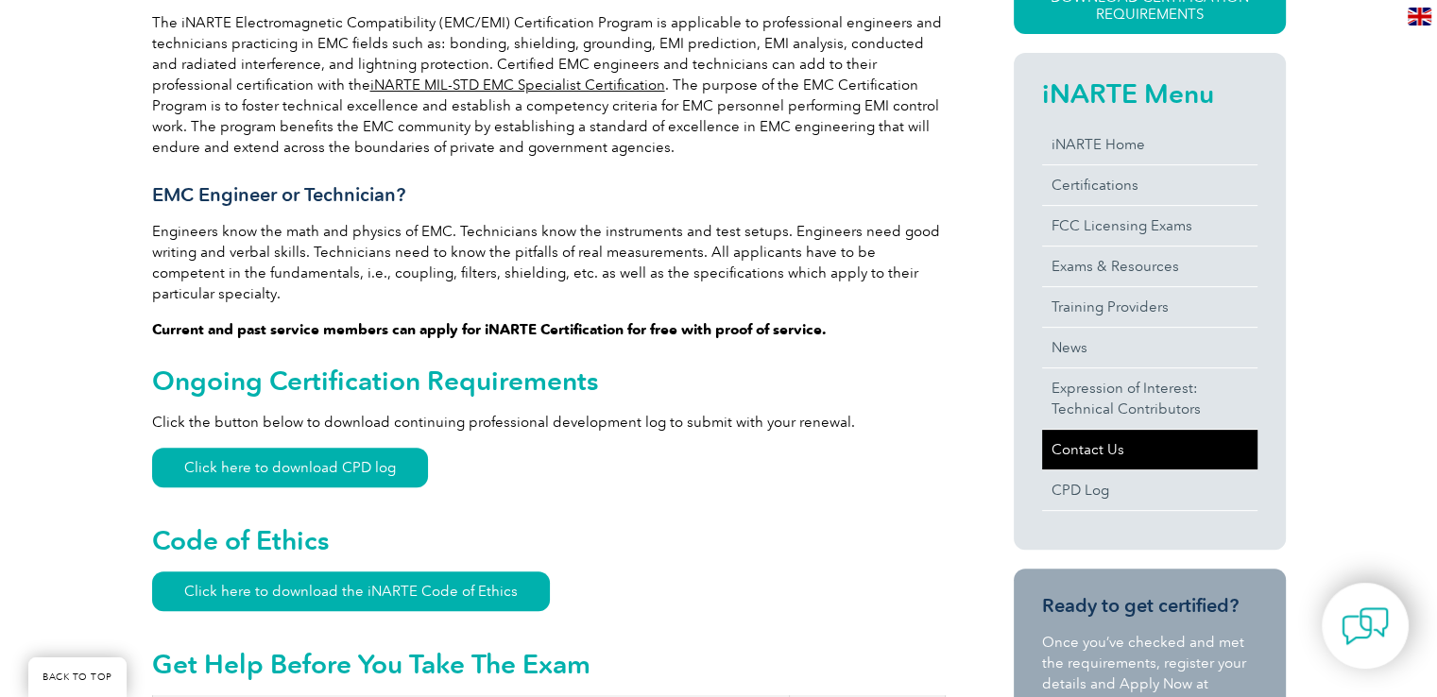
click at [1104, 450] on link "Contact Us" at bounding box center [1149, 450] width 215 height 40
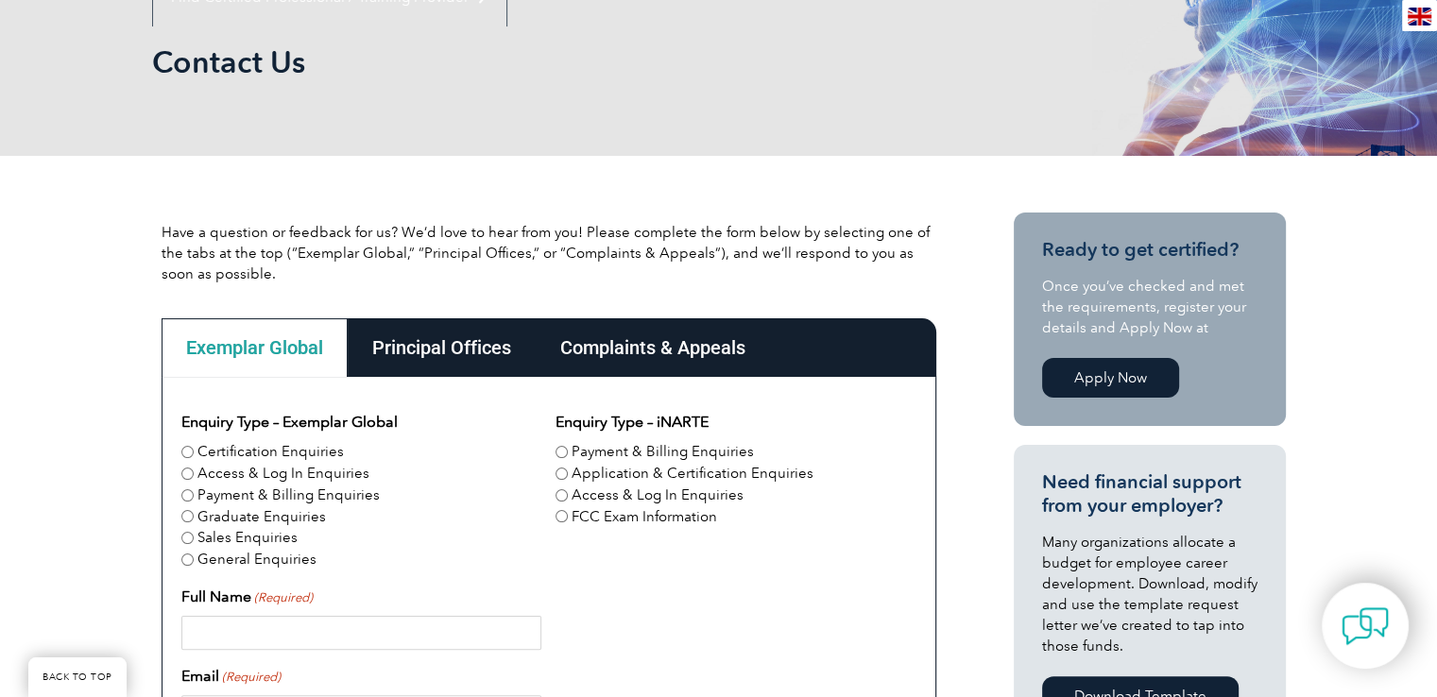
scroll to position [283, 0]
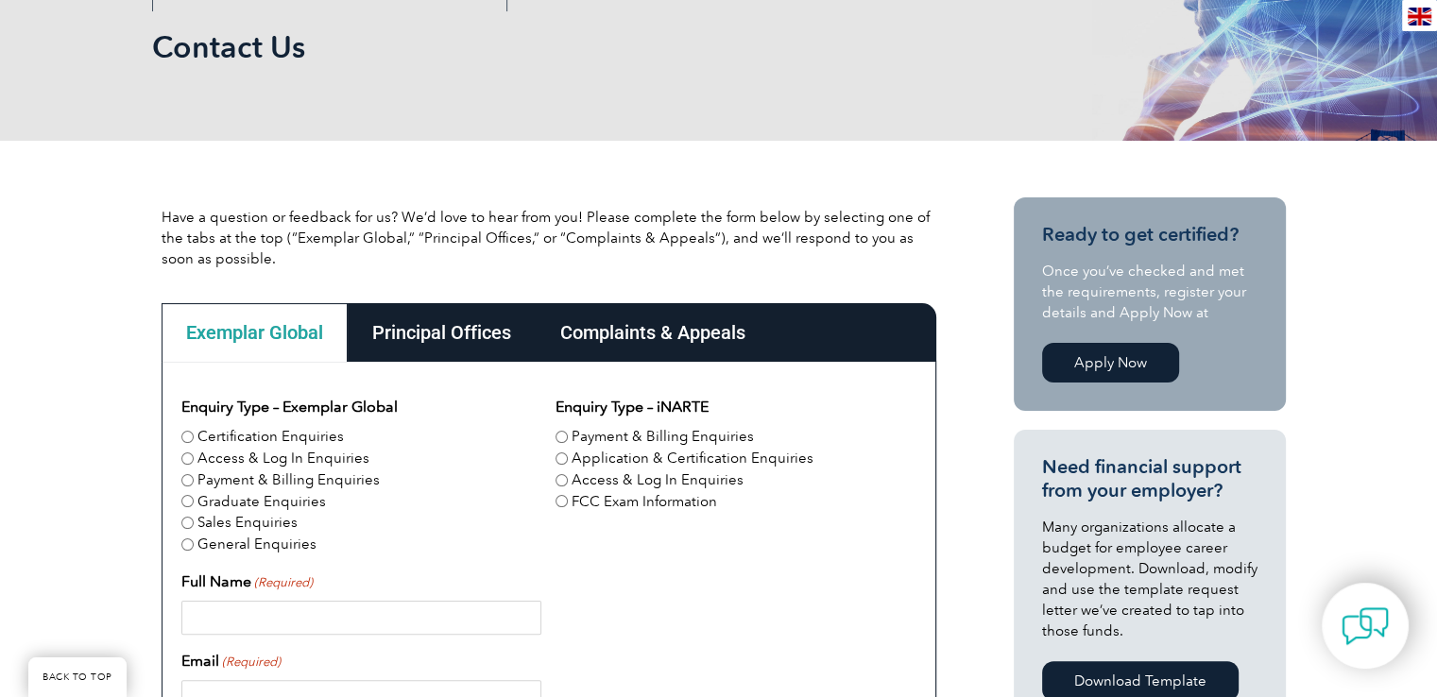
click at [617, 460] on label "Application & Certification Enquiries" at bounding box center [693, 459] width 242 height 22
click at [568, 460] on input "Application & Certification Enquiries" at bounding box center [562, 459] width 12 height 12
radio input "true"
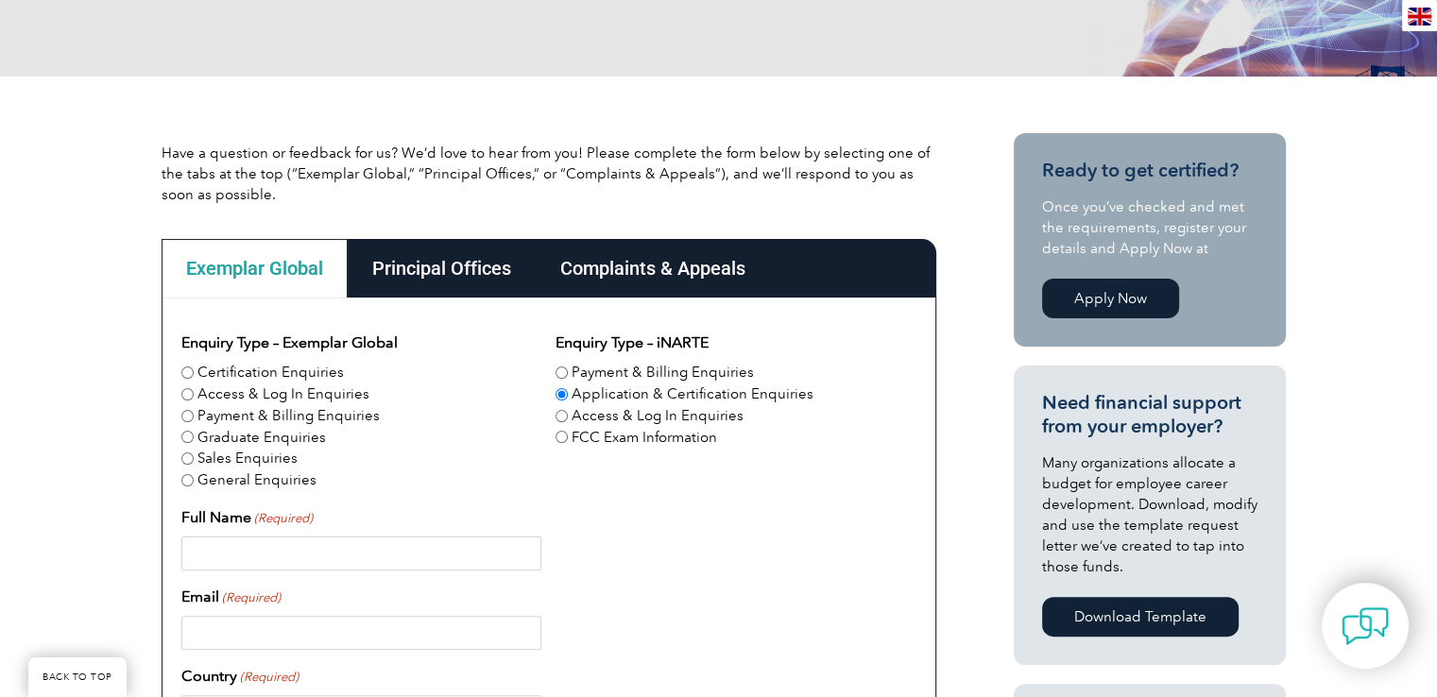
scroll to position [472, 0]
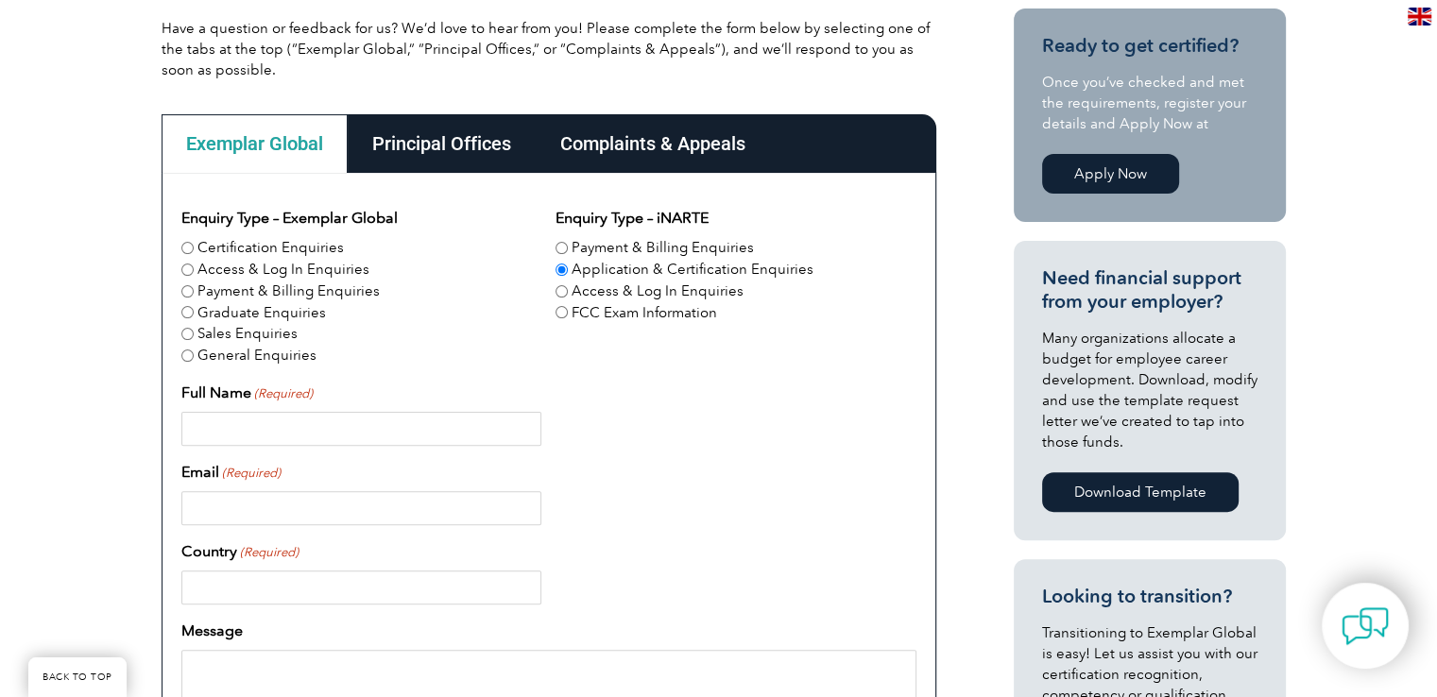
click at [488, 428] on input "Full Name (Required)" at bounding box center [361, 429] width 360 height 34
click at [499, 439] on input "Sukkyu" at bounding box center [361, 429] width 360 height 34
type input "Sukkyu Choi"
type input "skmigak@gmail.com"
type input "South Korea"
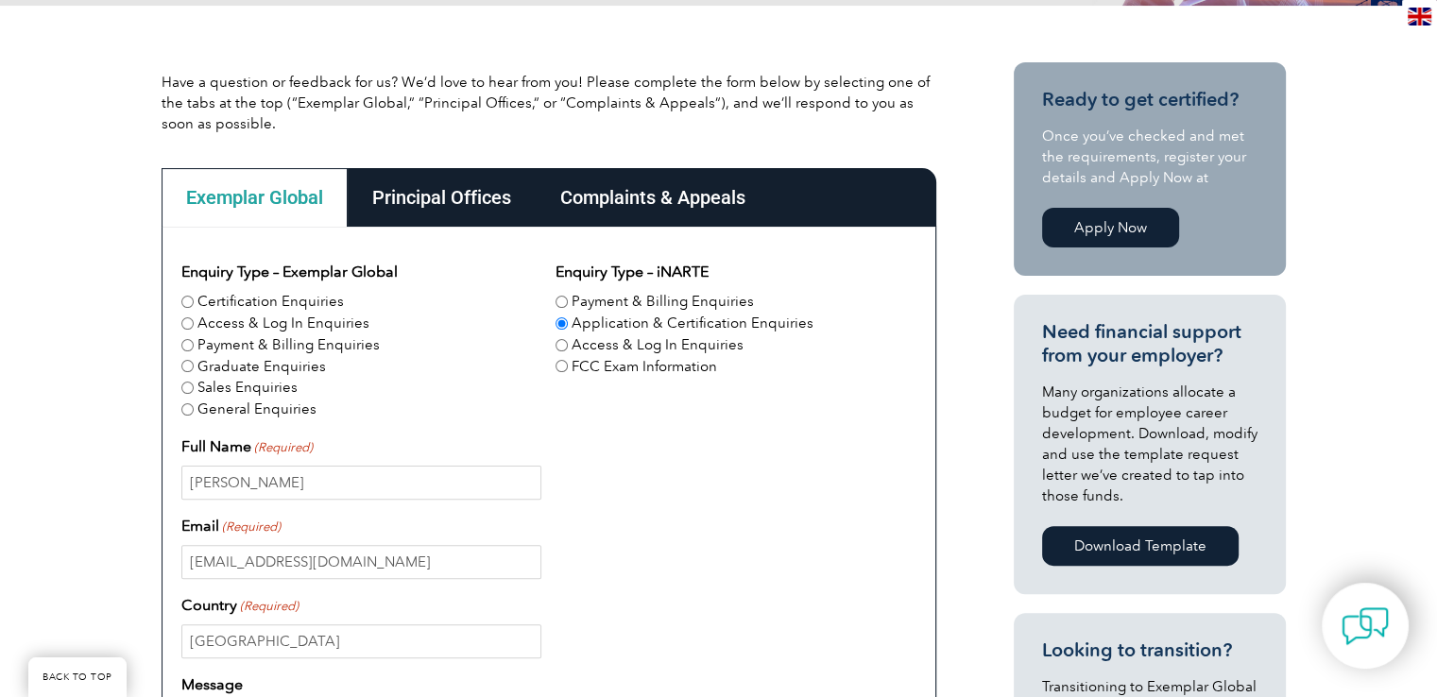
scroll to position [590, 0]
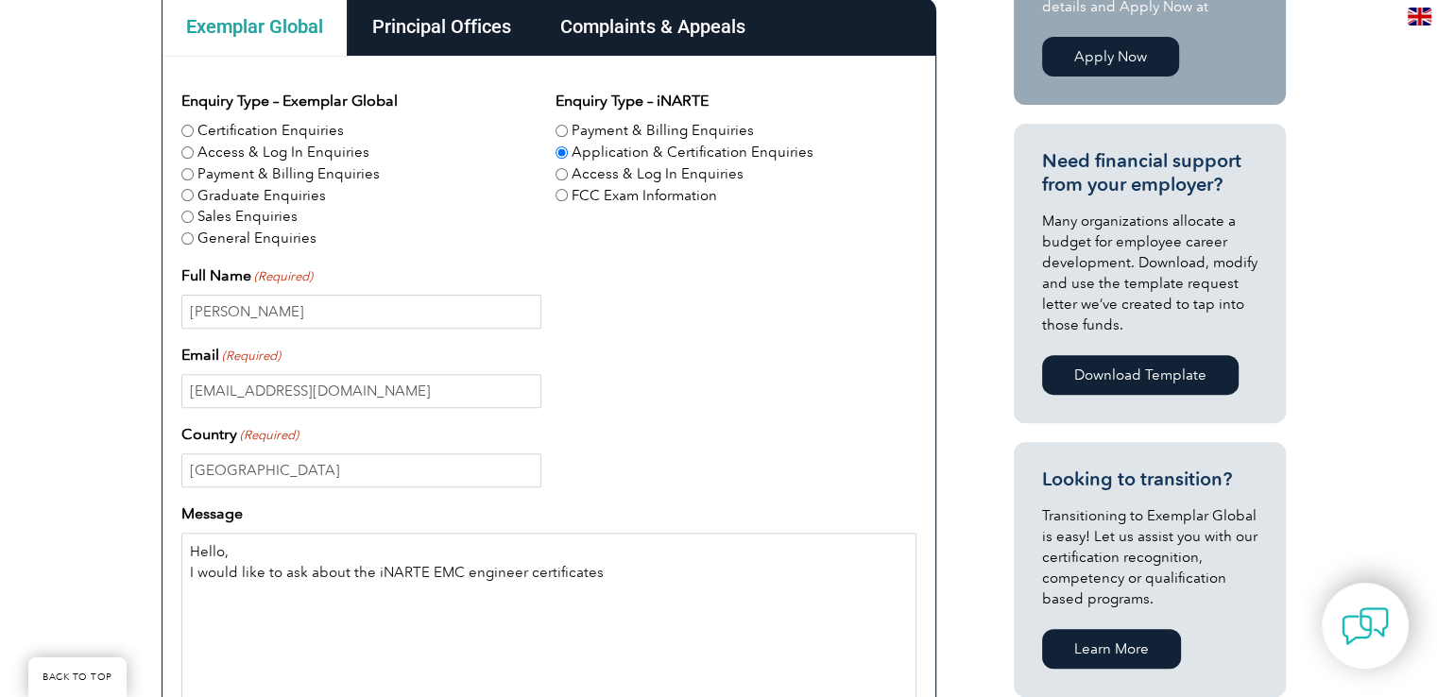
click at [631, 592] on textarea "Hello, I would like to ask about the iNARTE EMC engineer certificates" at bounding box center [548, 623] width 735 height 181
click at [296, 606] on textarea "Hello, I would like to ask several questions about the iNARTE EMC engineer cert…" at bounding box center [548, 623] width 735 height 181
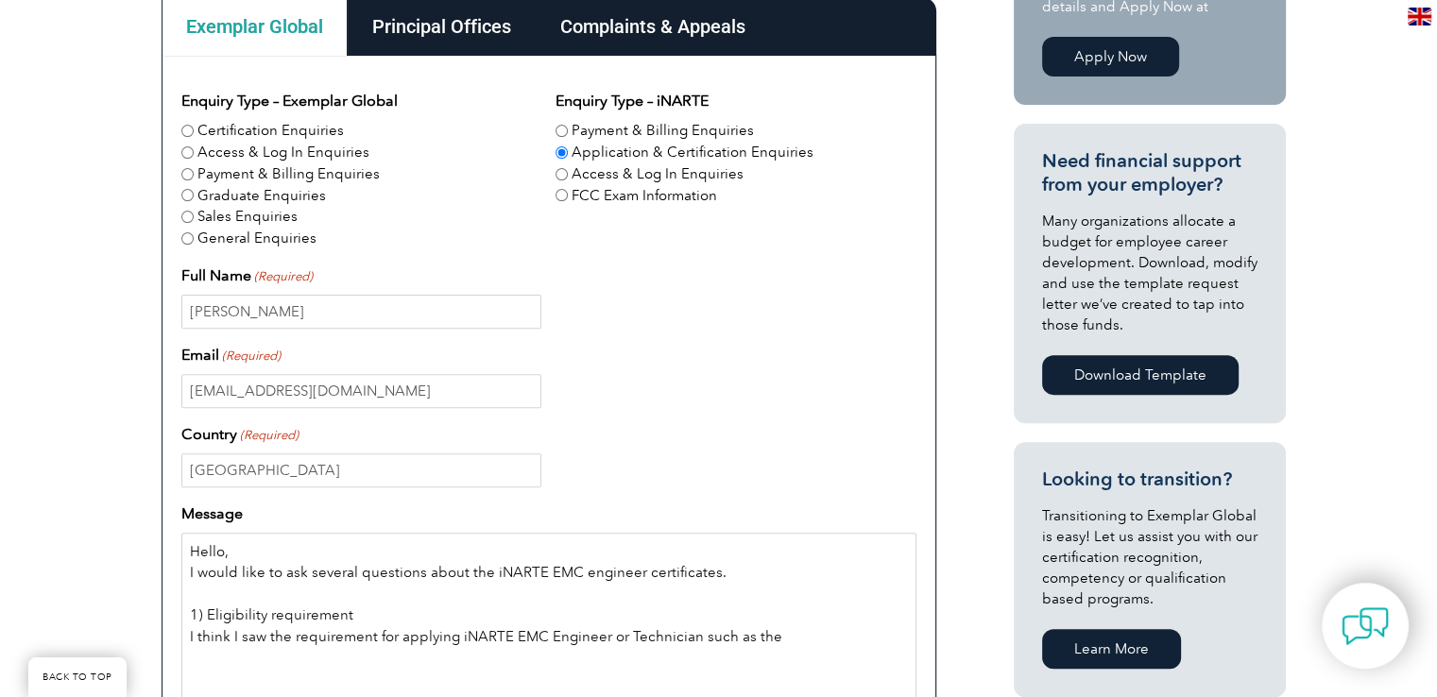
drag, startPoint x: 813, startPoint y: 650, endPoint x: 169, endPoint y: 635, distance: 644.5
click at [169, 635] on div "Enquiry Type – Exemplar Global Certification Enquiries Access & Log In Enquirie…" at bounding box center [549, 539] width 775 height 967
paste textarea "When I checked before, I think there were qualifications for taking the exam ba…"
click at [528, 657] on textarea "Hello, I would like to ask several questions about the iNARTE EMC engineer cert…" at bounding box center [548, 623] width 735 height 181
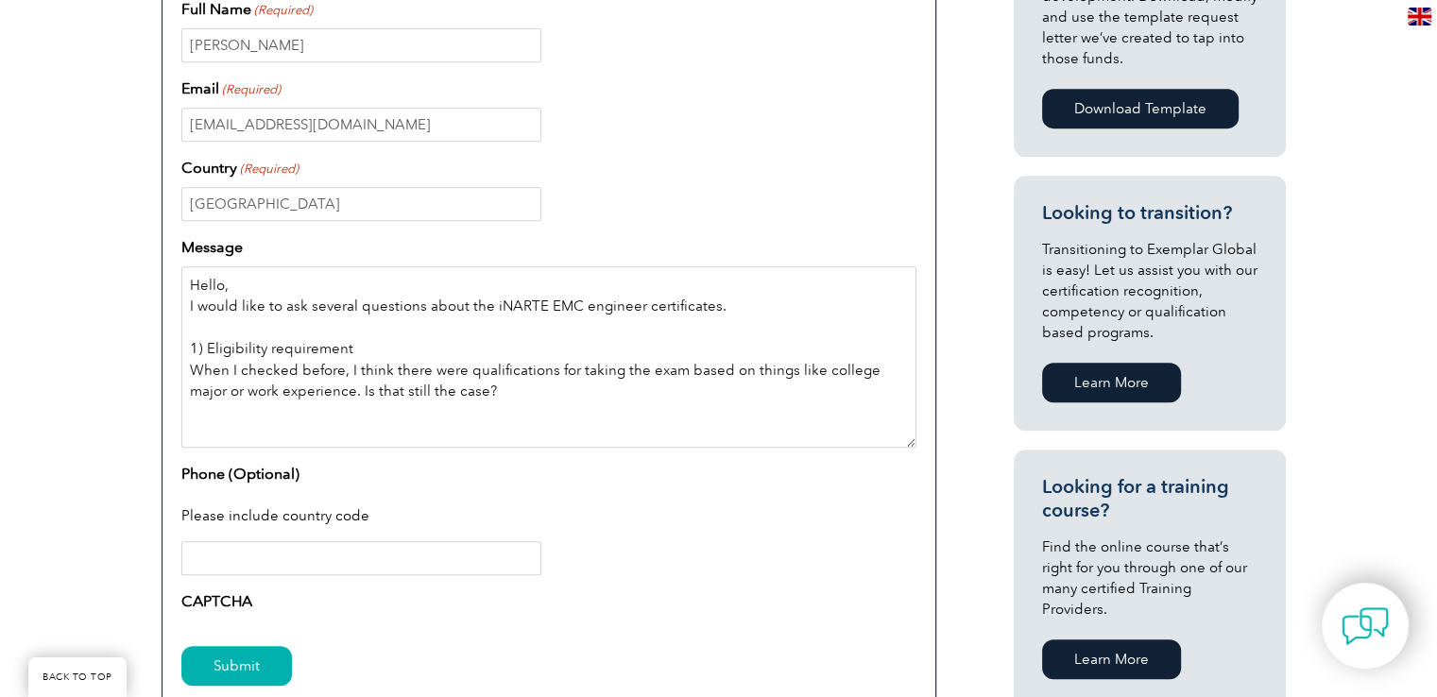
scroll to position [873, 0]
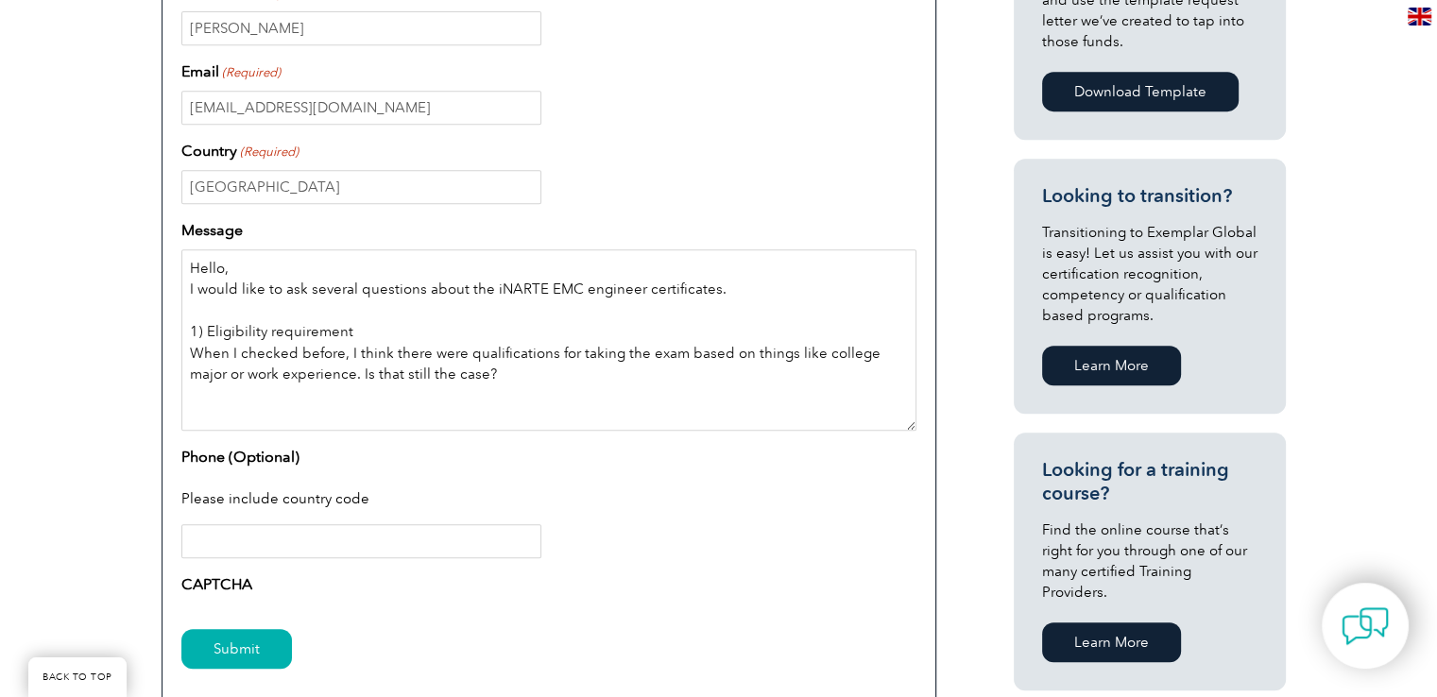
drag, startPoint x: 858, startPoint y: 358, endPoint x: 811, endPoint y: 351, distance: 47.7
click at [811, 351] on textarea "Hello, I would like to ask several questions about the iNARTE EMC engineer cert…" at bounding box center [548, 339] width 735 height 181
click at [530, 384] on textarea "Hello, I would like to ask several questions about the iNARTE EMC engineer cert…" at bounding box center [548, 339] width 735 height 181
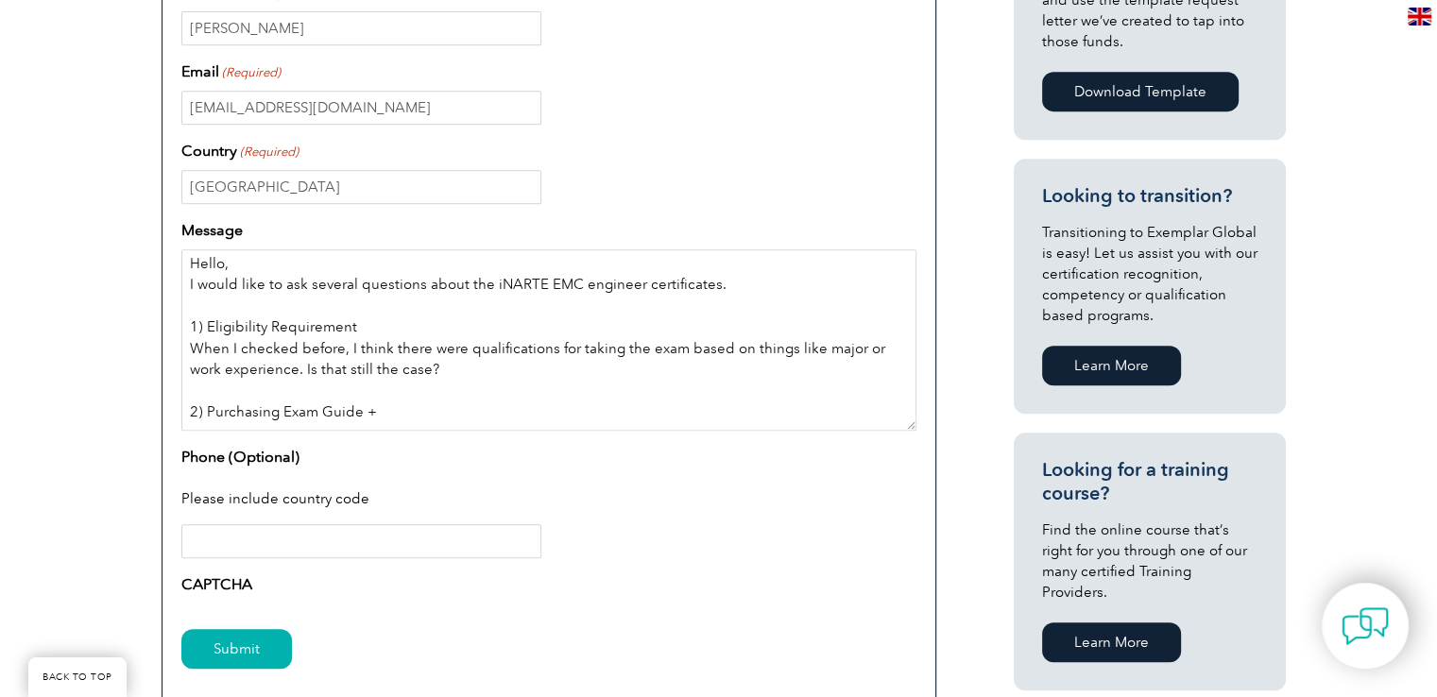
click at [432, 417] on textarea "Hello, I would like to ask several questions about the iNARTE EMC engineer cert…" at bounding box center [548, 339] width 735 height 181
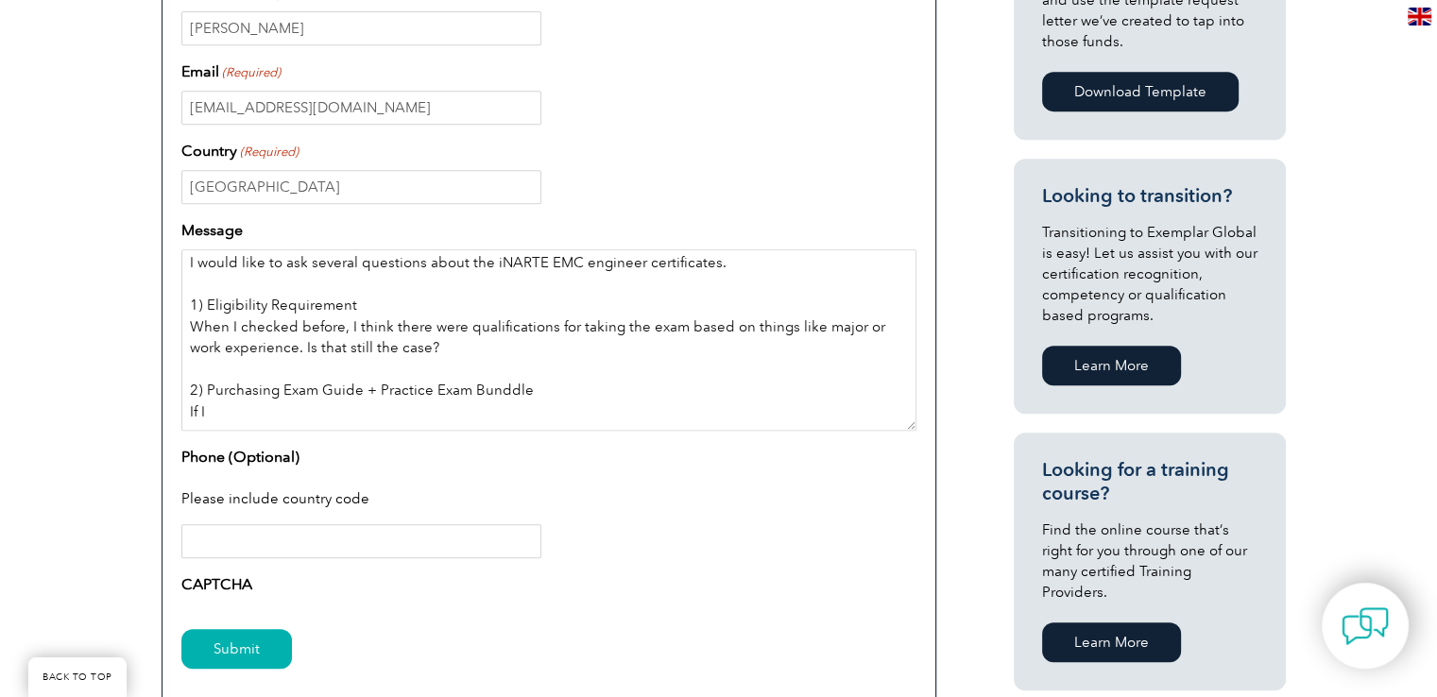
drag, startPoint x: 475, startPoint y: 417, endPoint x: 102, endPoint y: 424, distance: 373.3
click at [102, 424] on div "Have a question or feedback for us? We’d love to hear from you! Please complete…" at bounding box center [718, 183] width 1437 height 1264
paste textarea "When I checked before, I think there were qualifications for taking the exam ba…"
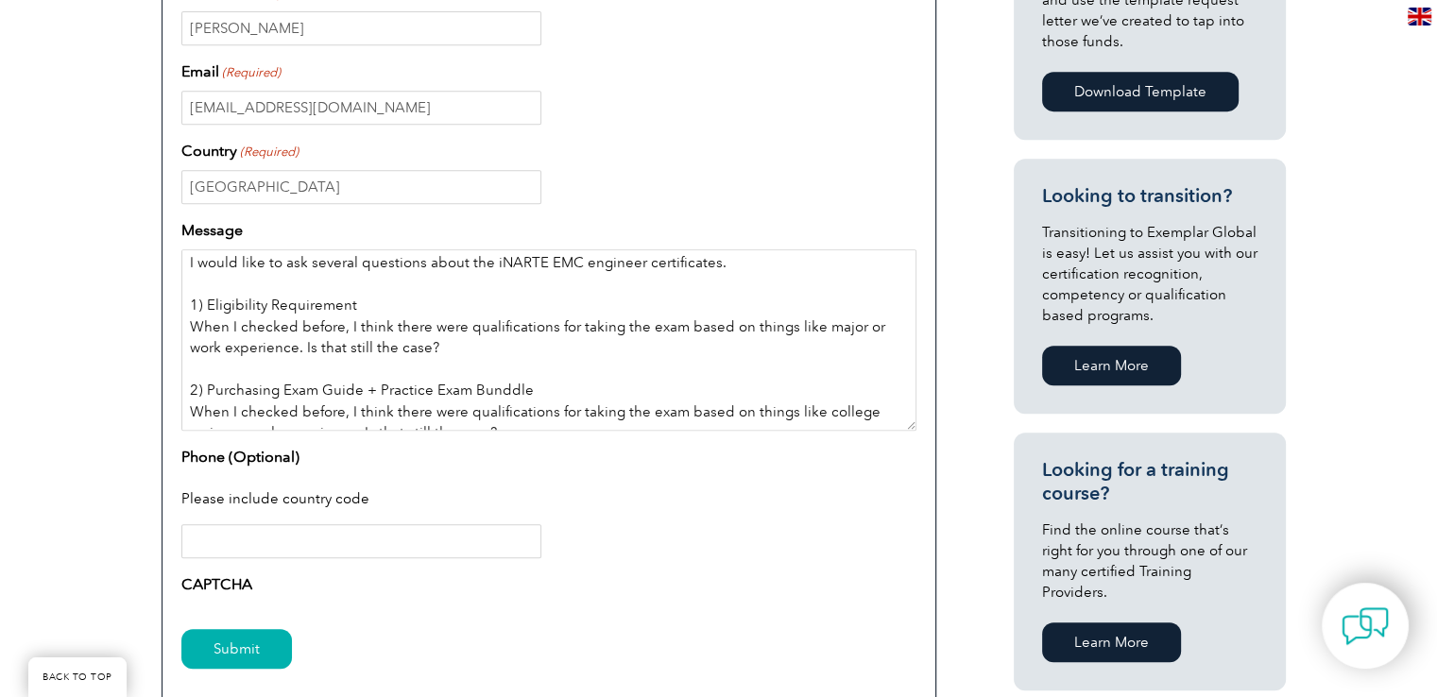
scroll to position [38, 0]
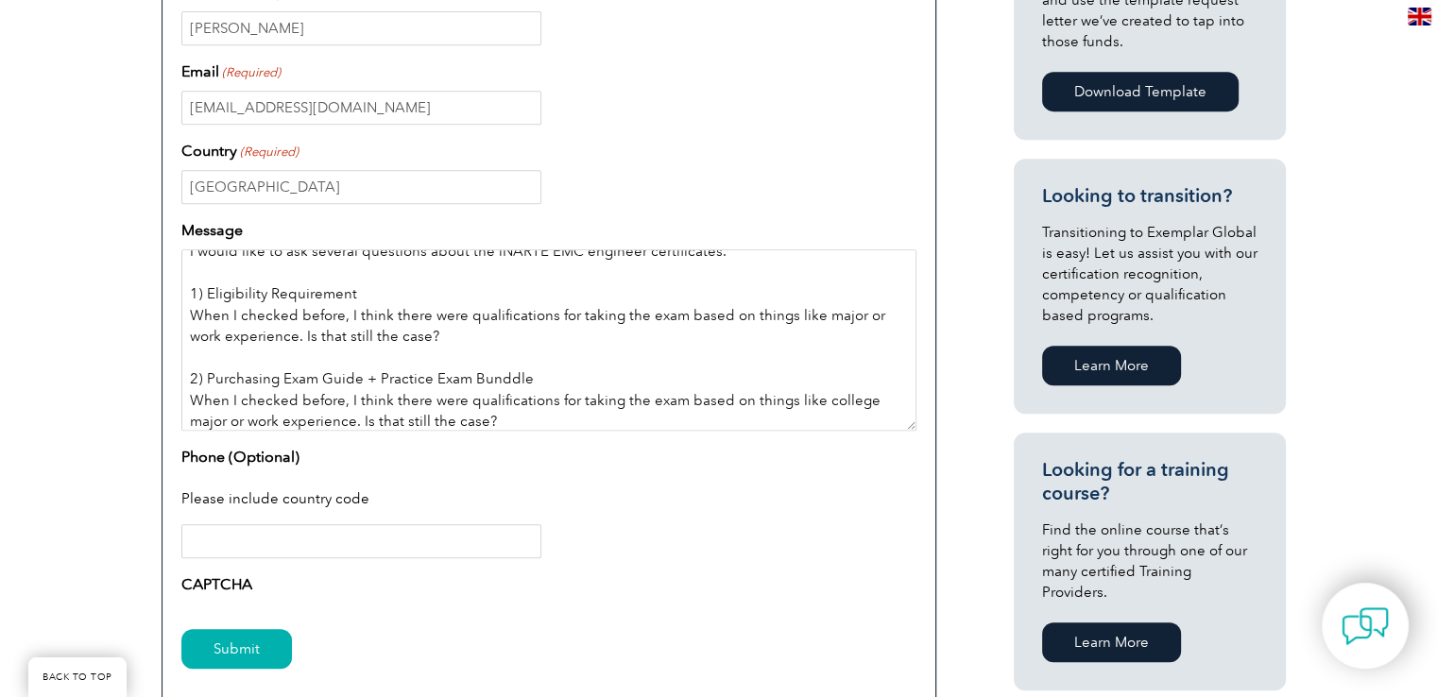
click at [519, 419] on textarea "Hello, I would like to ask several questions about the iNARTE EMC engineer cert…" at bounding box center [548, 339] width 735 height 181
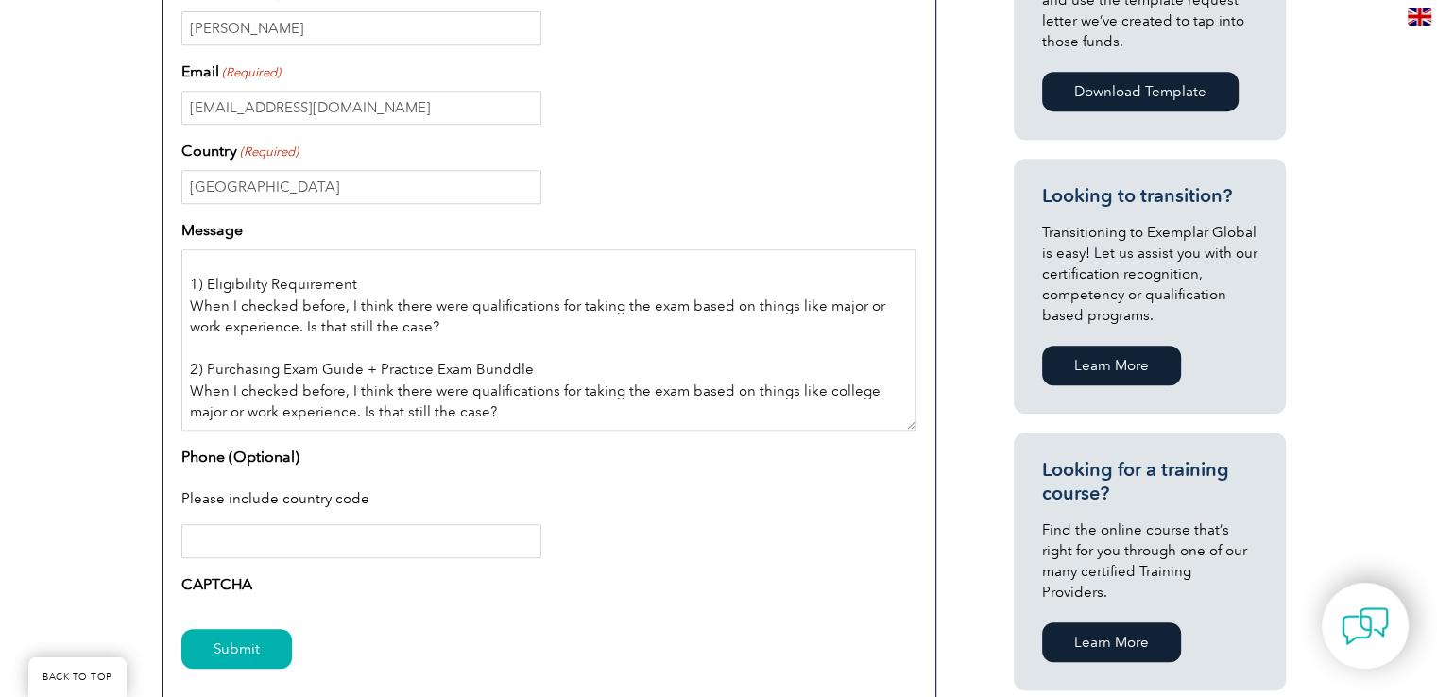
drag, startPoint x: 548, startPoint y: 425, endPoint x: 177, endPoint y: 394, distance: 372.6
click at [177, 394] on div "Enquiry Type – Exemplar Global Certification Enquiries Access & Log In Enquirie…" at bounding box center [549, 255] width 775 height 967
paste textarea "If I purchase the exam bundle and exam guide, is there an expiration date on th…"
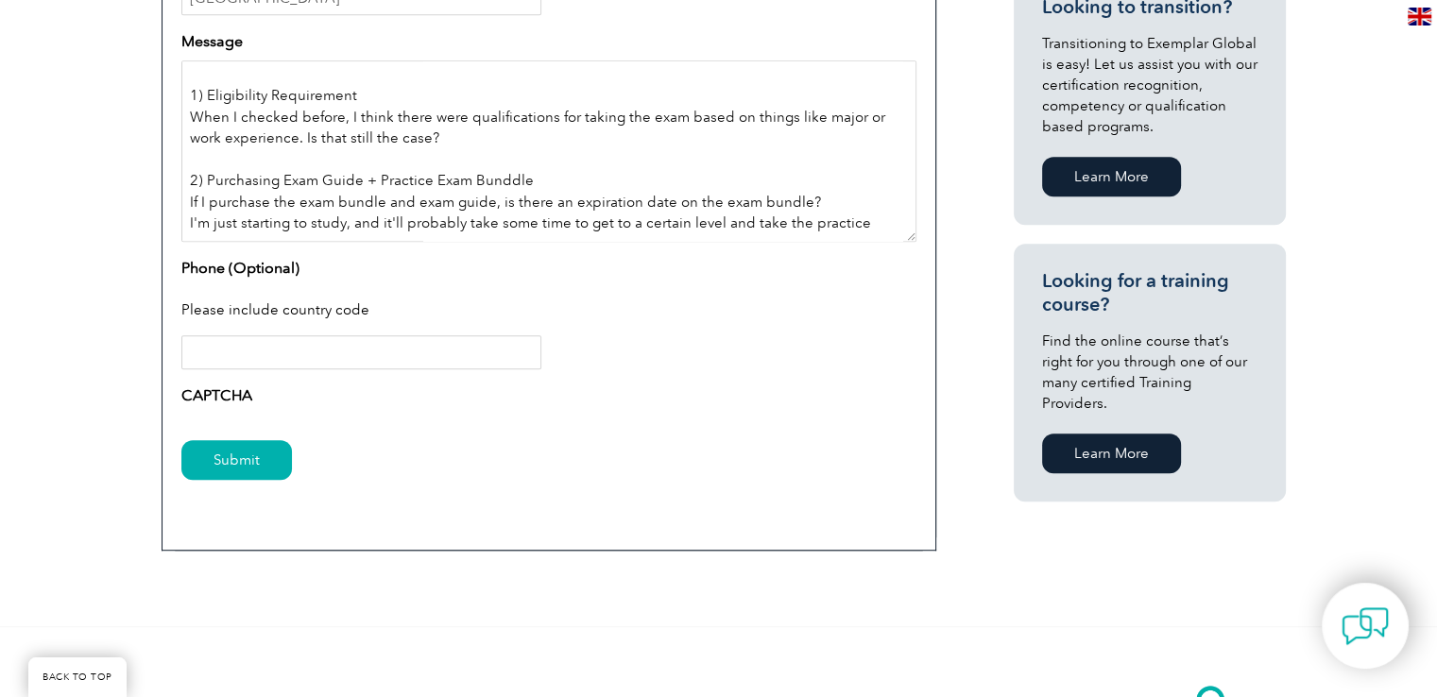
scroll to position [59, 0]
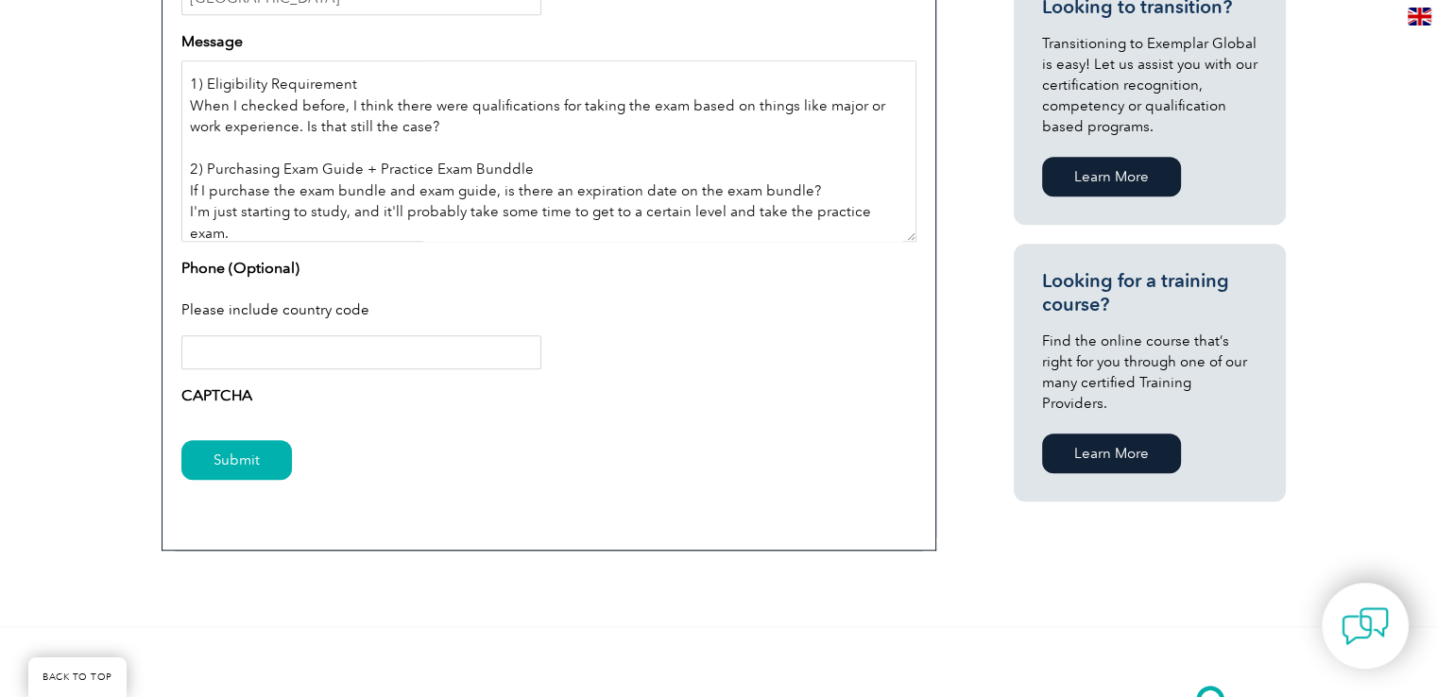
type textarea "Hello, I would like to ask several questions about the iNARTE EMC engineer cert…"
drag, startPoint x: 837, startPoint y: 478, endPoint x: 843, endPoint y: 470, distance: 10.2
click at [837, 478] on div "Submit" at bounding box center [548, 461] width 735 height 82
click at [385, 352] on input "Phone (Optional)" at bounding box center [361, 352] width 360 height 34
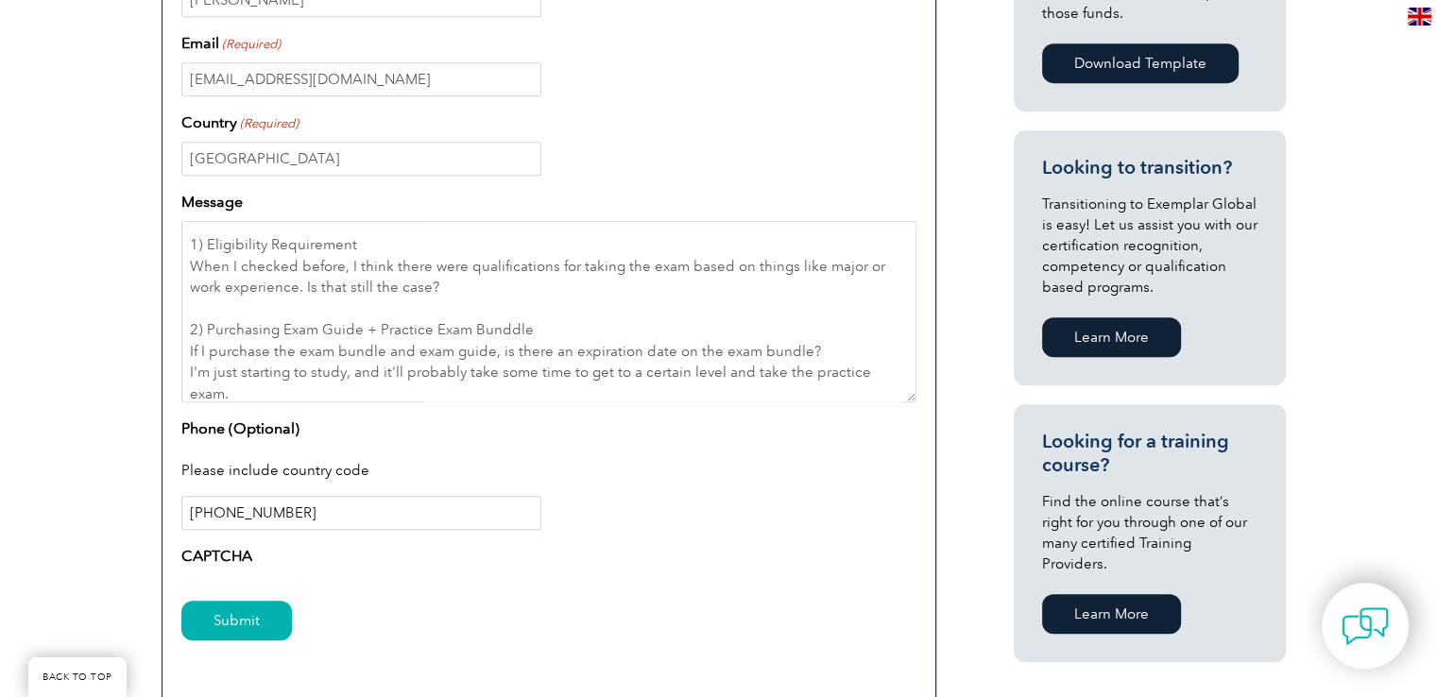
scroll to position [873, 0]
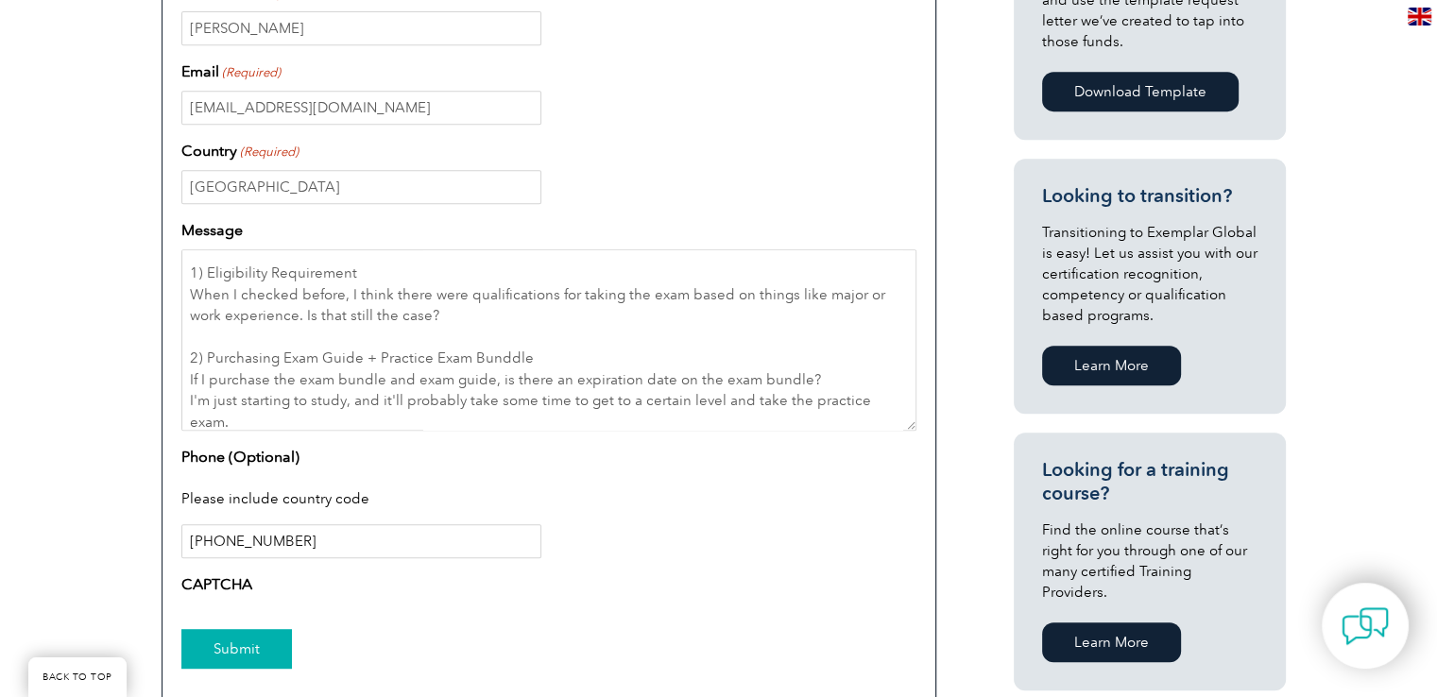
type input "+1 669-455-8179"
click at [258, 634] on input "Submit" at bounding box center [236, 649] width 111 height 40
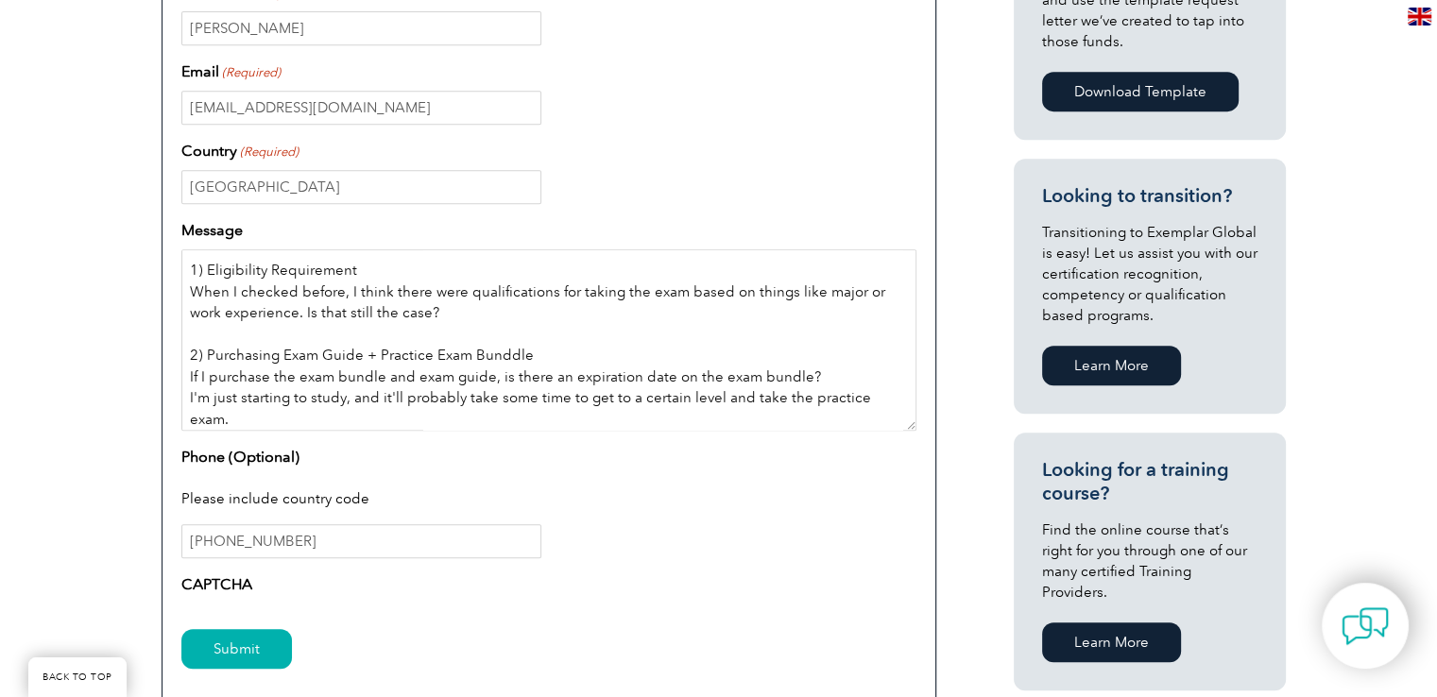
scroll to position [0, 0]
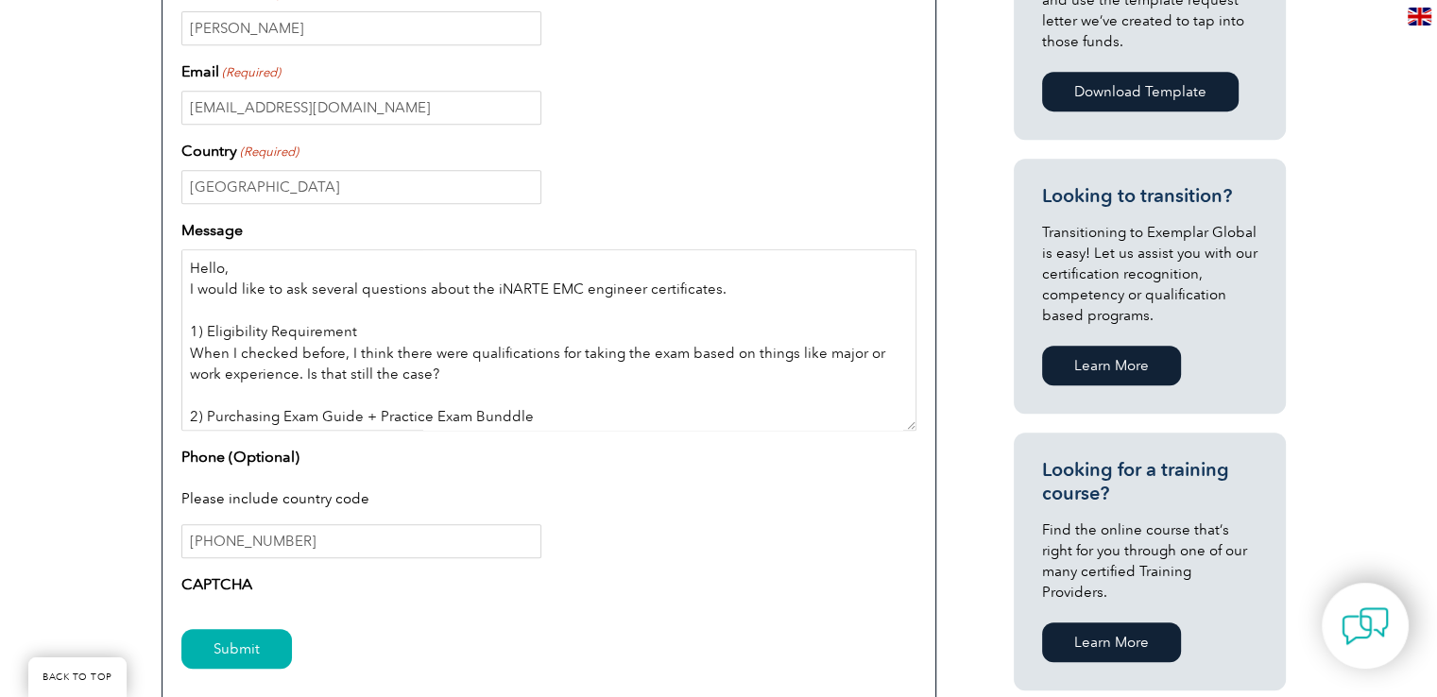
drag, startPoint x: 658, startPoint y: 427, endPoint x: 110, endPoint y: 226, distance: 583.8
click at [111, 226] on div "Have a question or feedback for us? We’d love to hear from you! Please complete…" at bounding box center [718, 183] width 1437 height 1264
click at [404, 595] on div "CAPTCHA" at bounding box center [548, 588] width 735 height 30
click at [264, 649] on input "Submit" at bounding box center [236, 649] width 111 height 40
click at [539, 407] on textarea "Hello, I would like to ask several questions about the iNARTE EMC engineer cert…" at bounding box center [548, 339] width 735 height 181
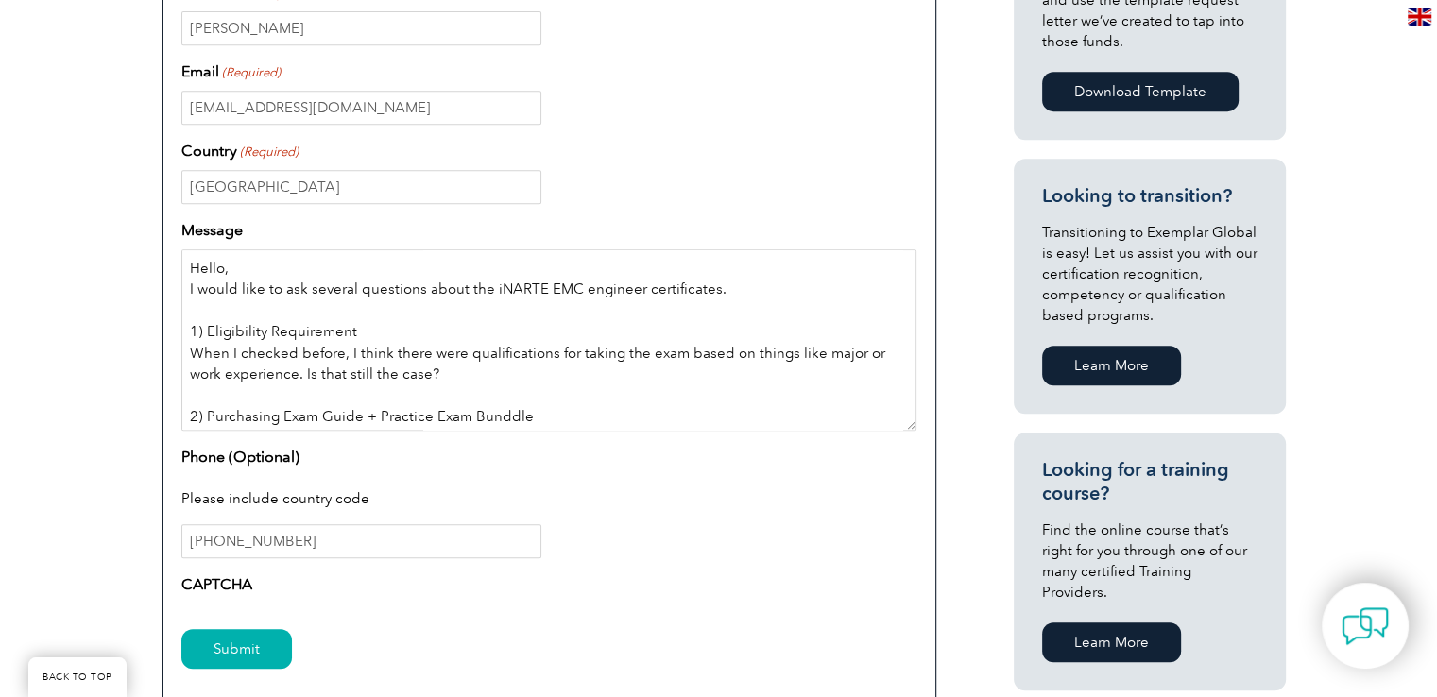
scroll to position [68, 0]
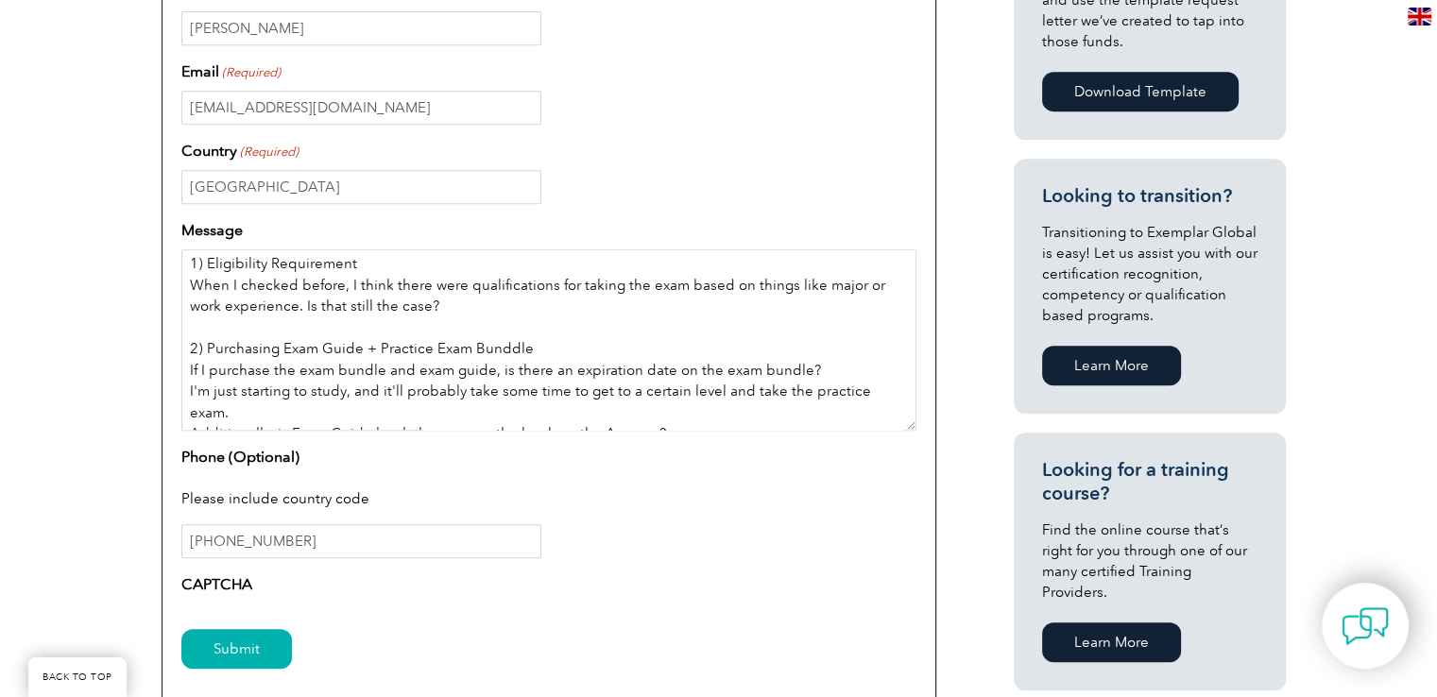
click at [691, 417] on textarea "Hello, I would like to ask several questions about the iNARTE EMC engineer cert…" at bounding box center [548, 339] width 735 height 181
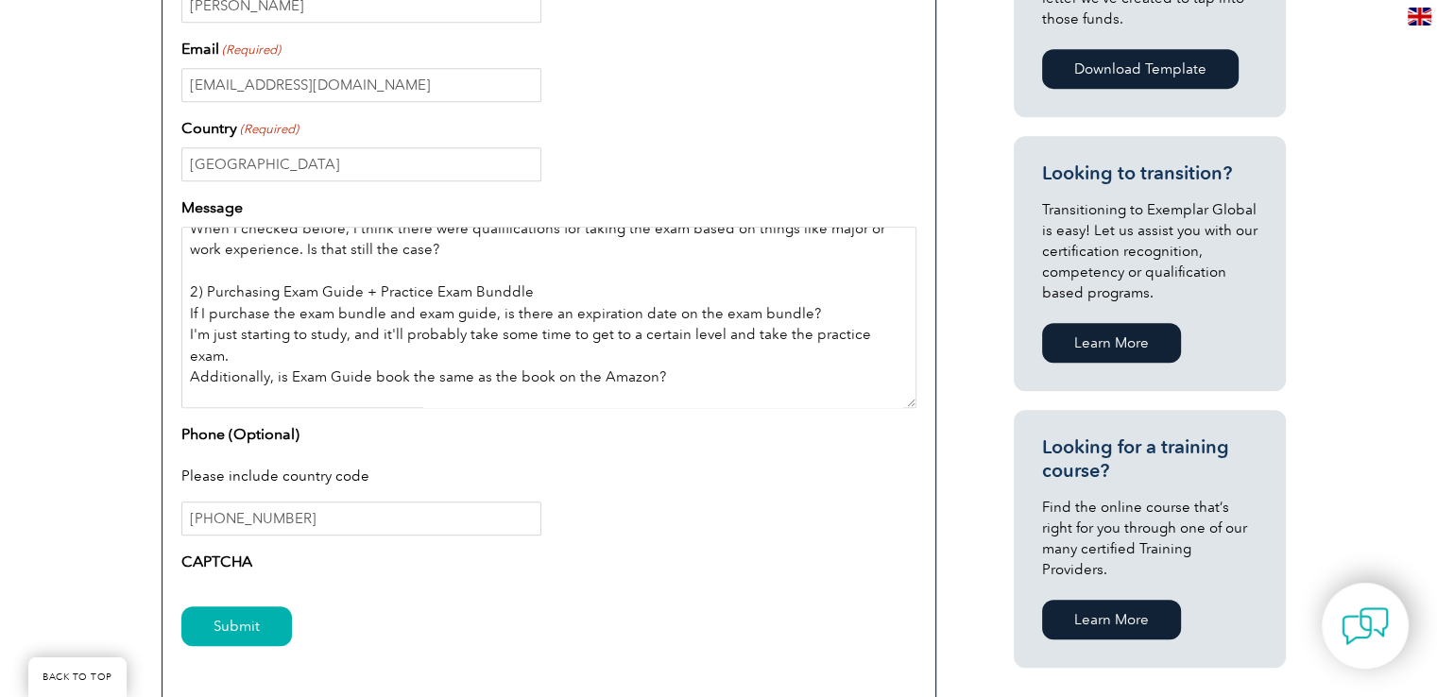
scroll to position [0, 0]
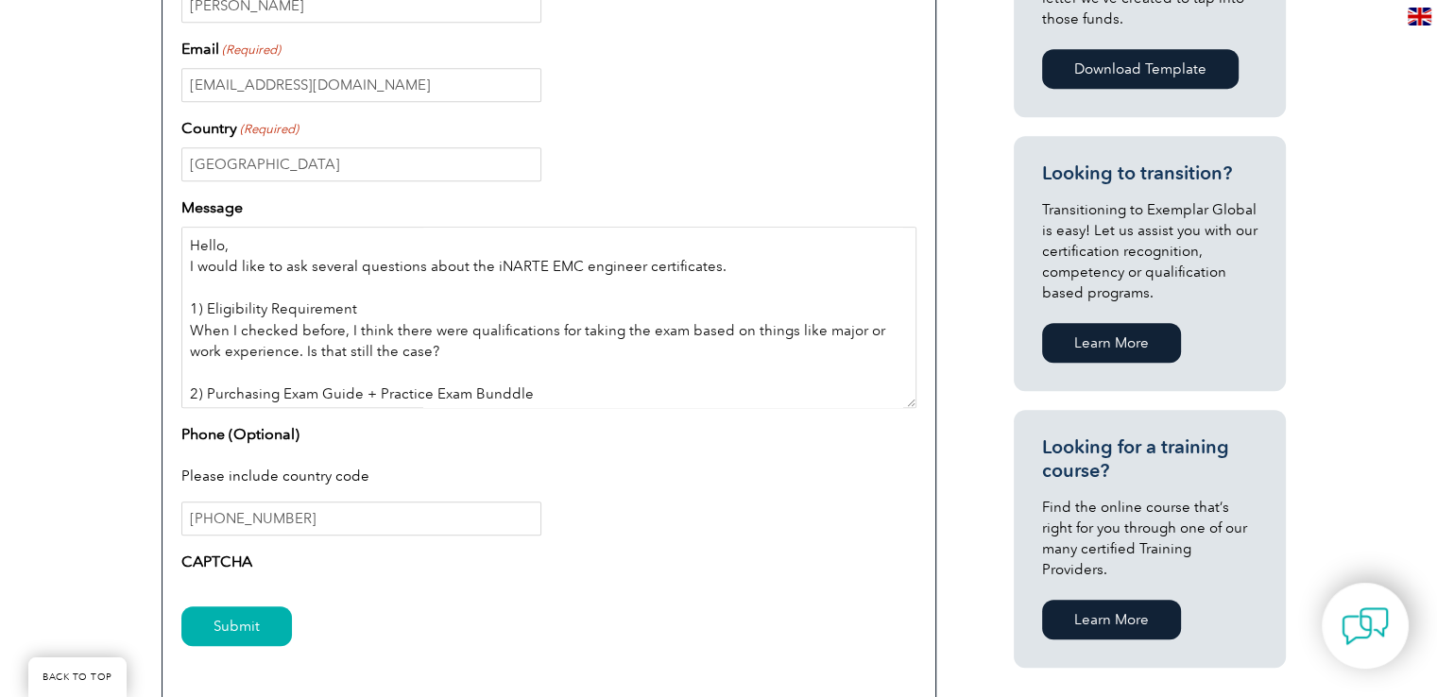
drag, startPoint x: 540, startPoint y: 396, endPoint x: 0, endPoint y: 137, distance: 599.2
click at [0, 137] on div "Have a question or feedback for us? We’d love to hear from you! Please complete…" at bounding box center [718, 161] width 1437 height 1264
type textarea "Hello, I would like to ask several questions about the iNARTE EMC engineer cert…"
click at [655, 171] on div "South Korea" at bounding box center [548, 164] width 735 height 34
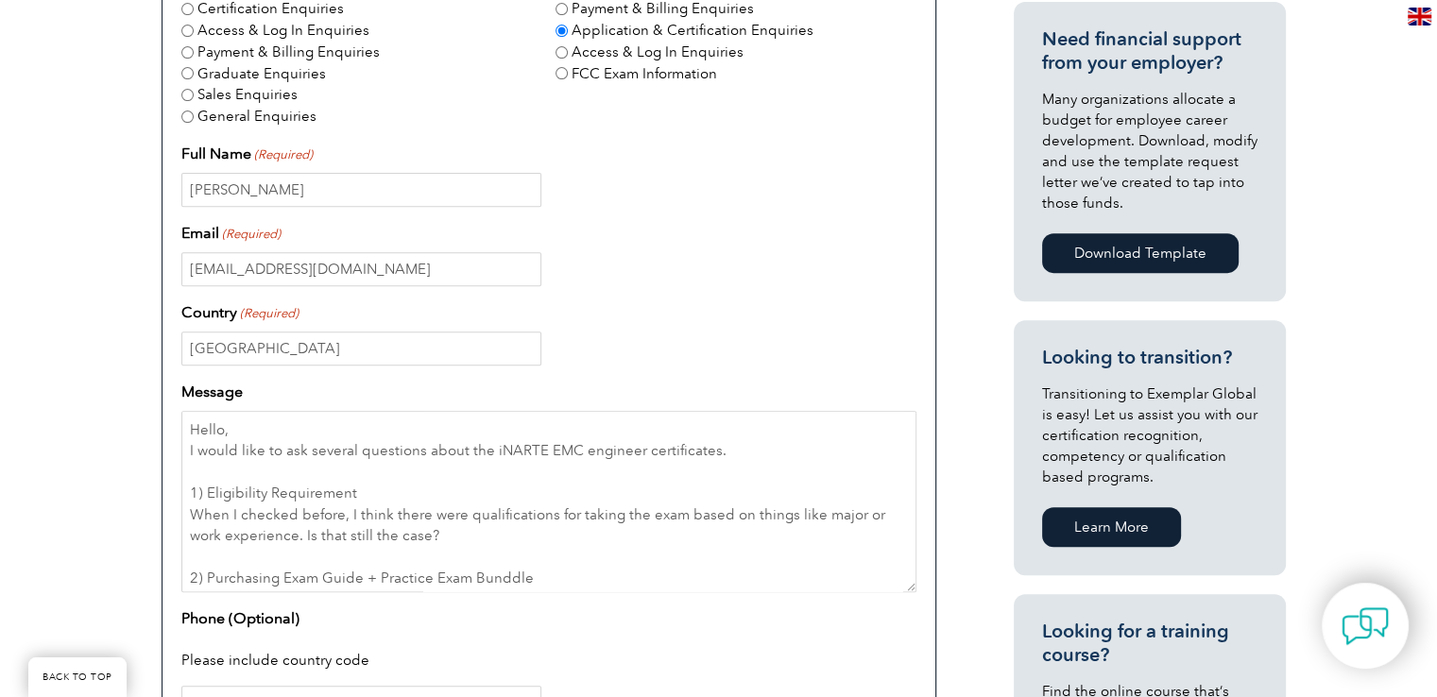
scroll to position [518, 0]
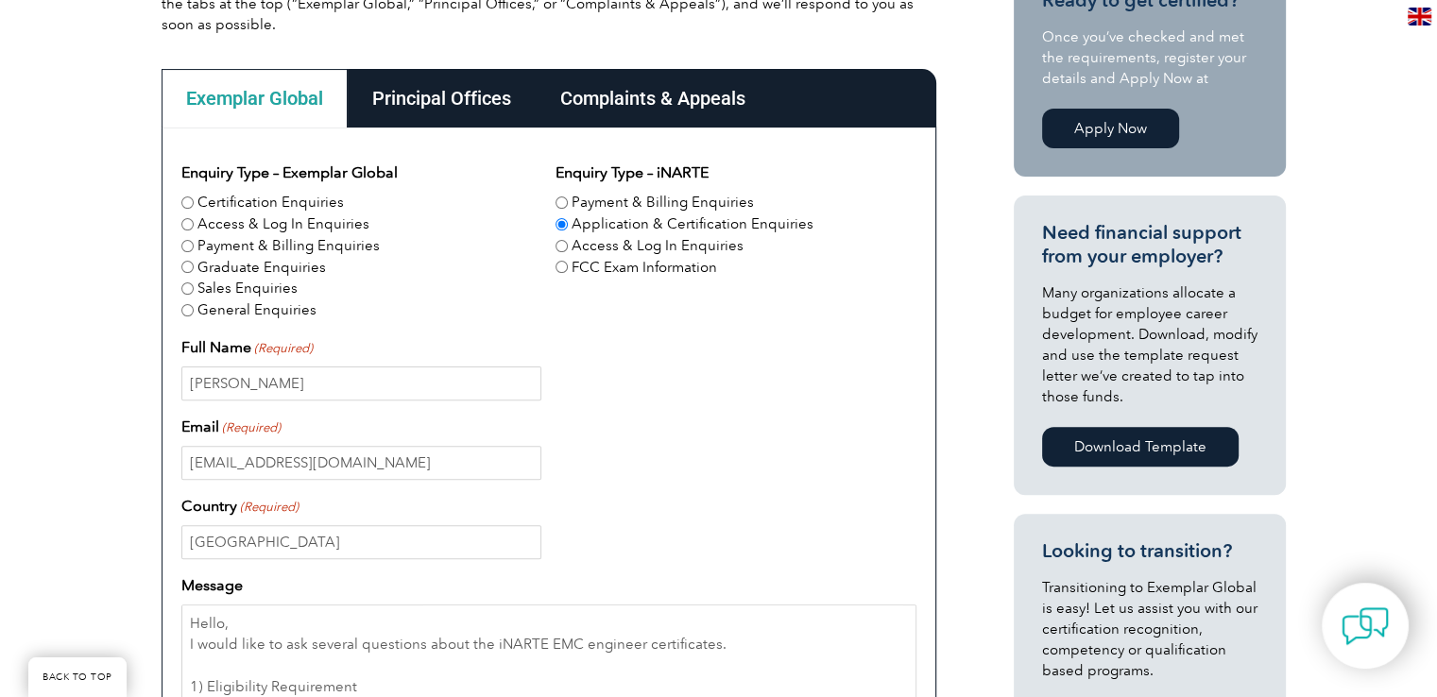
click at [620, 309] on fieldset "Enquiry Type – iNARTE Payment & Billing Enquiries Application & Certification E…" at bounding box center [736, 242] width 360 height 160
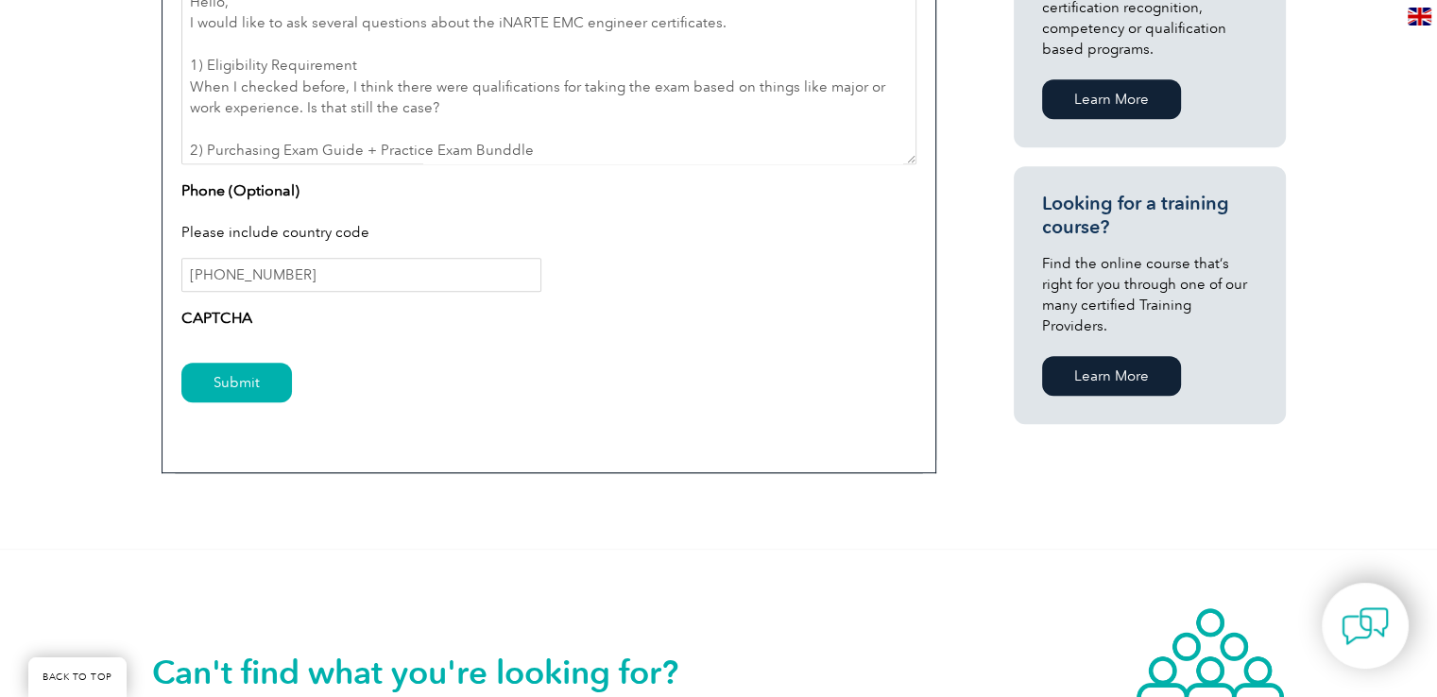
scroll to position [1179, 0]
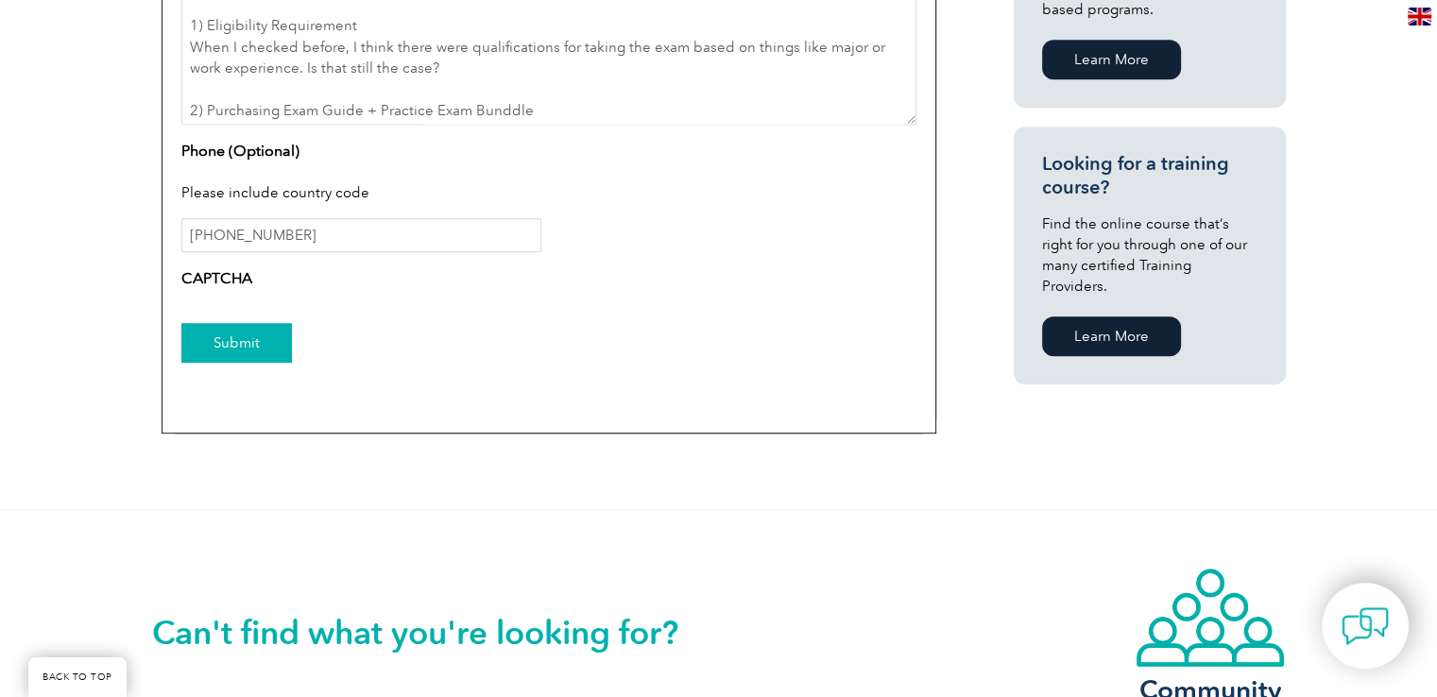
click at [243, 344] on input "Submit" at bounding box center [236, 343] width 111 height 40
drag, startPoint x: 235, startPoint y: 350, endPoint x: 140, endPoint y: 380, distance: 100.1
click at [248, 328] on input "Submit" at bounding box center [236, 343] width 111 height 40
click at [236, 348] on input "Submit" at bounding box center [236, 343] width 111 height 40
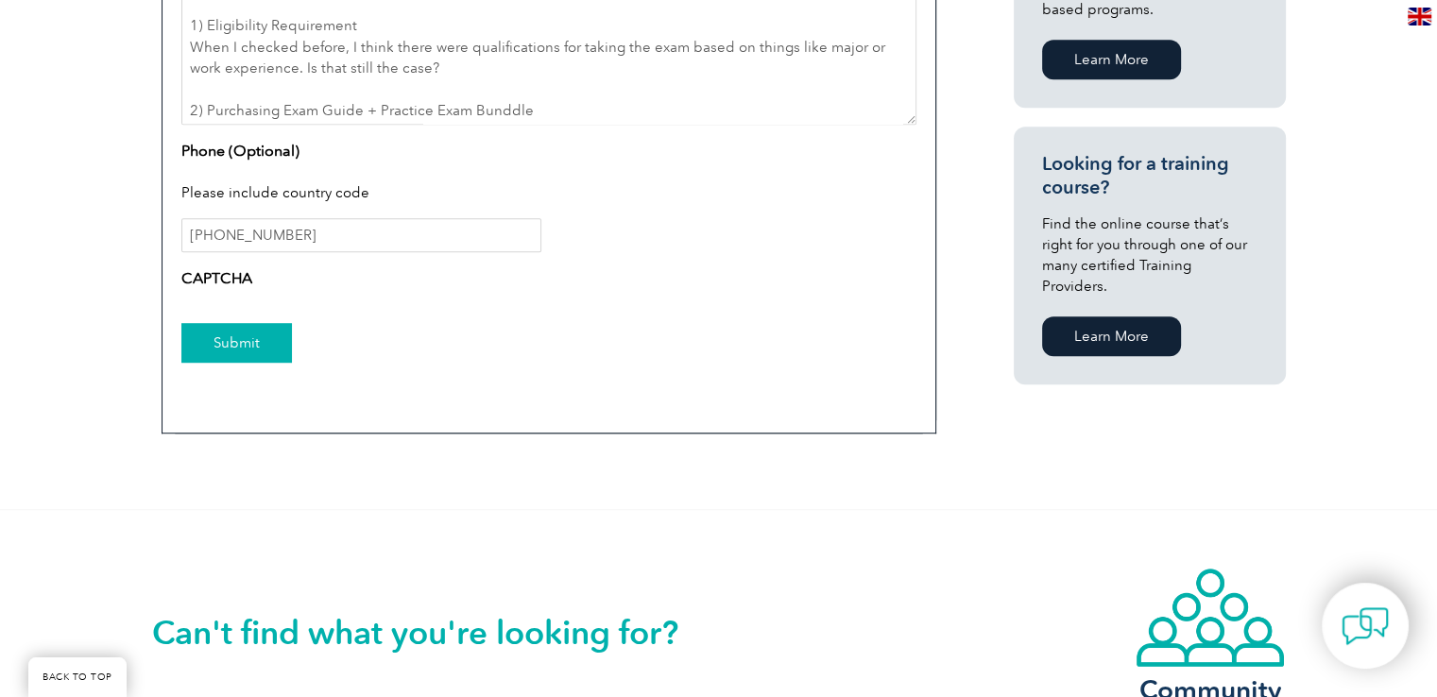
click at [236, 348] on input "Submit" at bounding box center [236, 343] width 111 height 40
click at [367, 332] on div "Submit" at bounding box center [548, 344] width 735 height 82
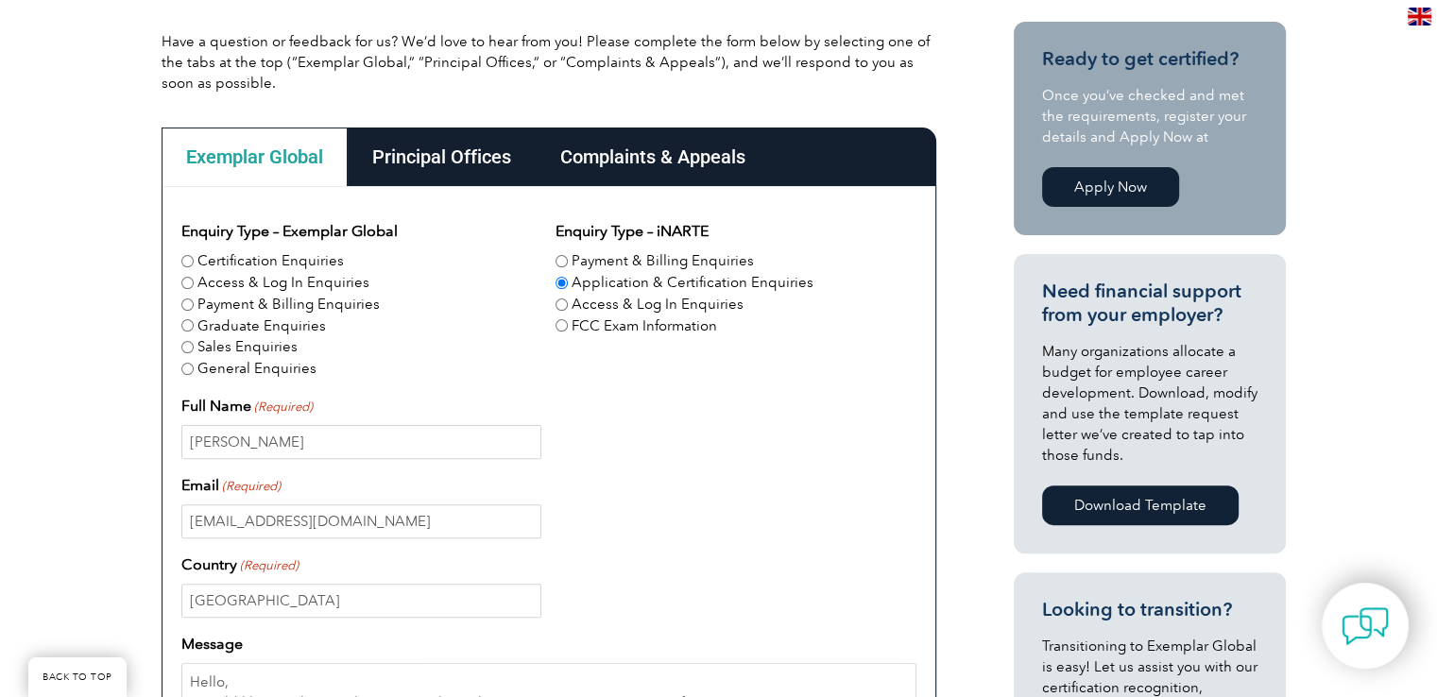
scroll to position [423, 0]
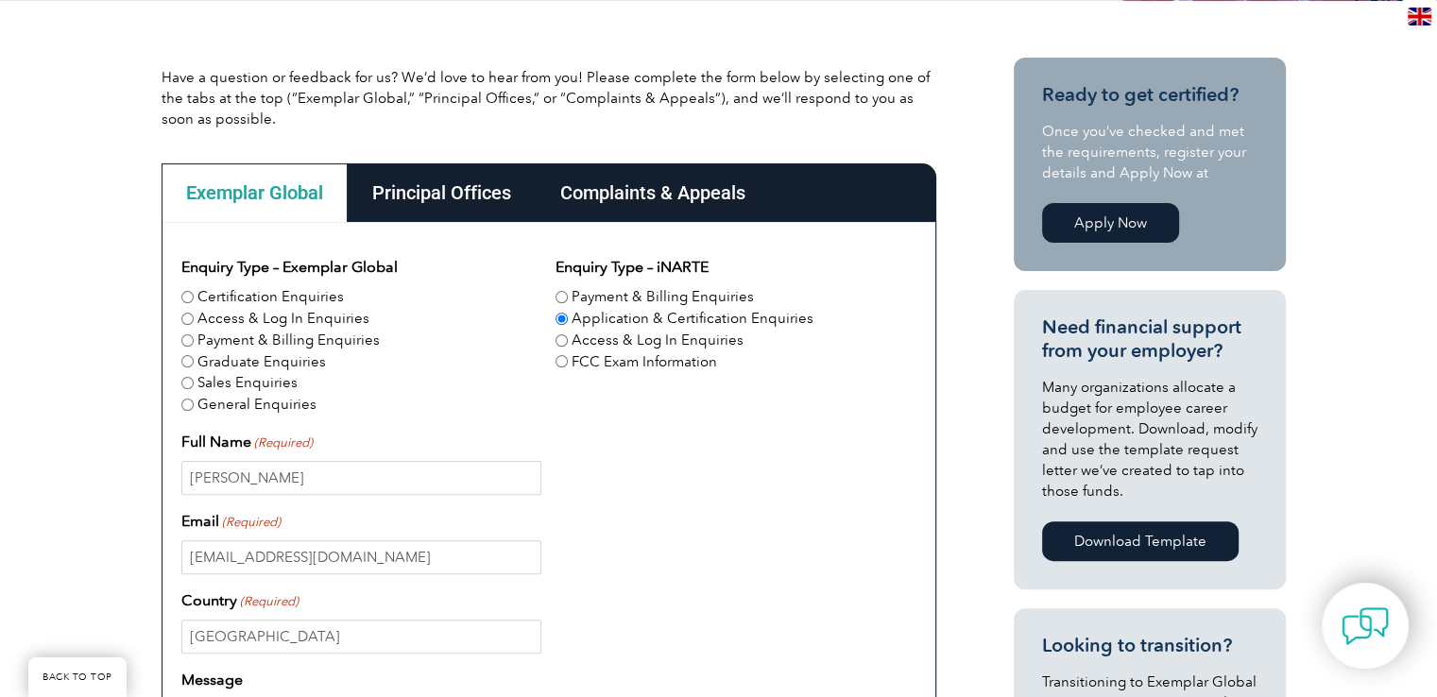
click at [665, 200] on div "Complaints & Appeals" at bounding box center [653, 192] width 234 height 59
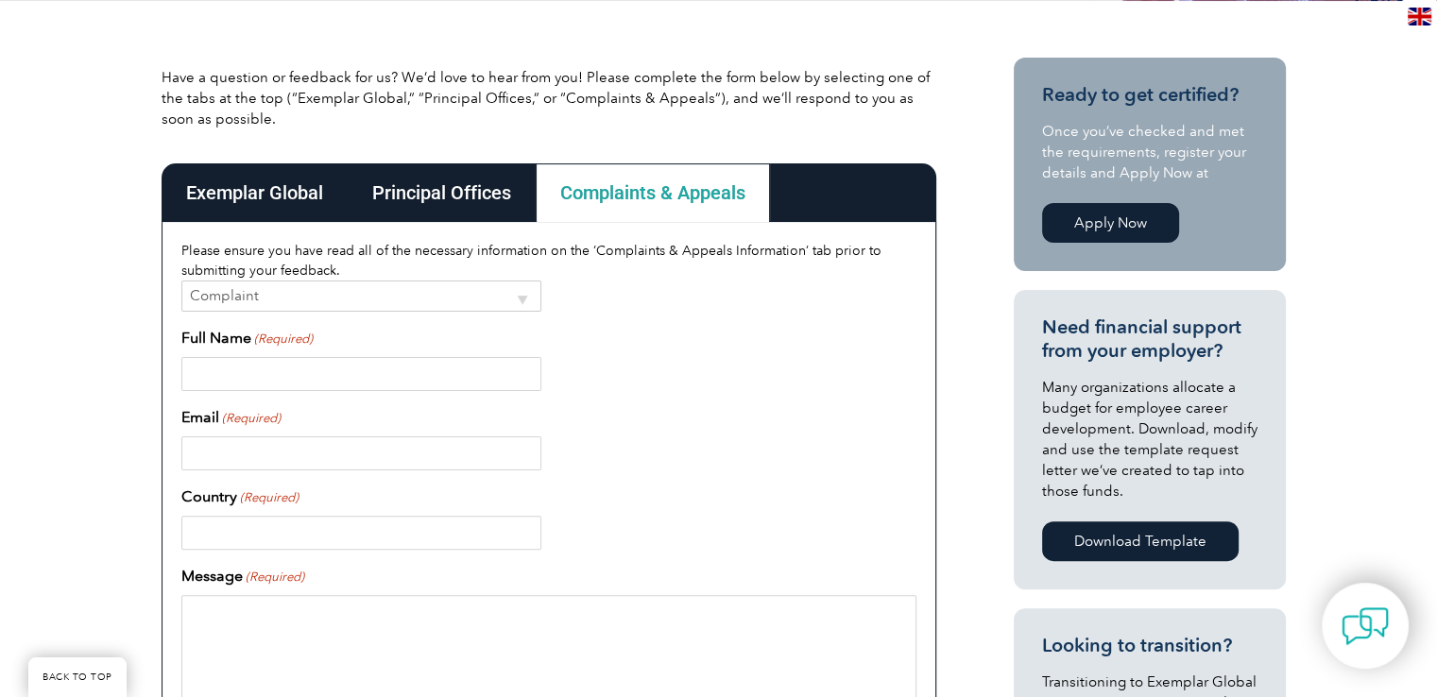
click at [403, 294] on select "Complaint Appeal" at bounding box center [361, 296] width 360 height 31
drag, startPoint x: 403, startPoint y: 294, endPoint x: 359, endPoint y: 244, distance: 66.9
click at [403, 294] on select "Complaint Appeal" at bounding box center [361, 296] width 360 height 31
click at [419, 176] on div "Principal Offices" at bounding box center [442, 192] width 188 height 59
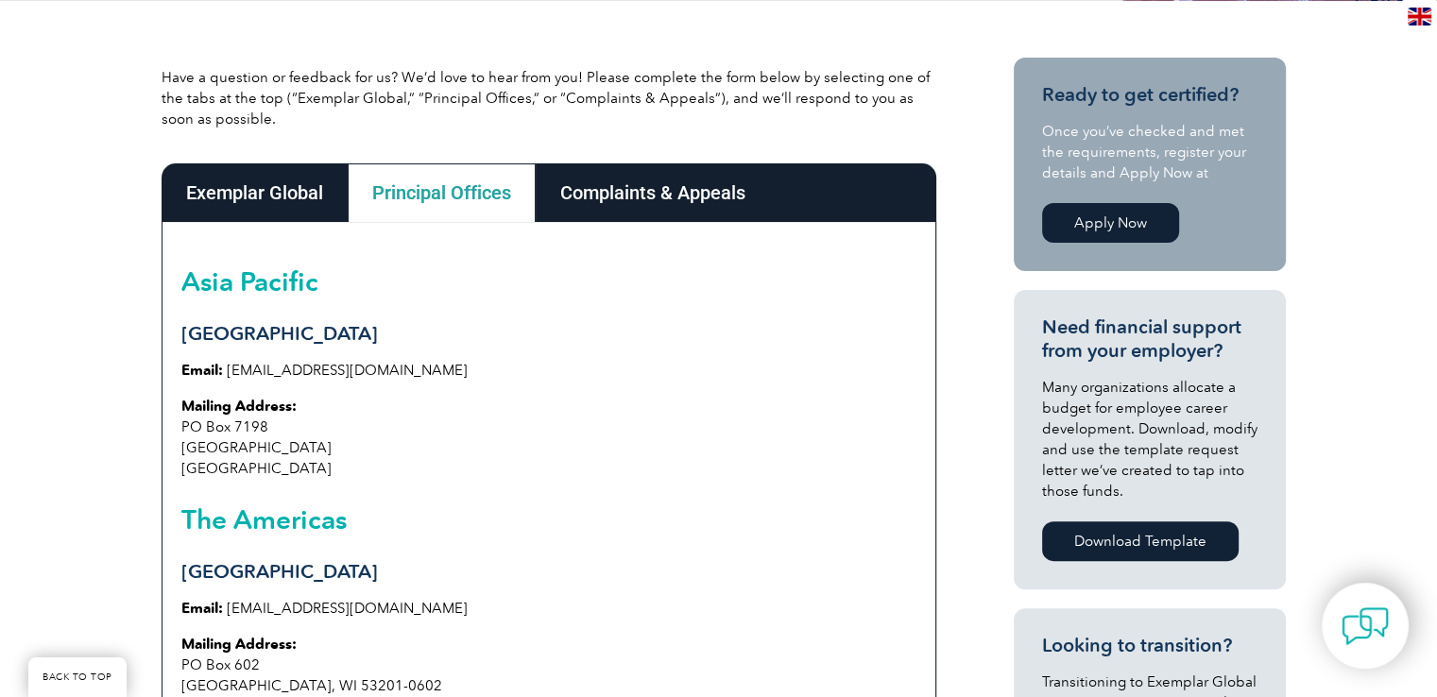
click at [422, 322] on h3 "Sydney" at bounding box center [548, 334] width 735 height 24
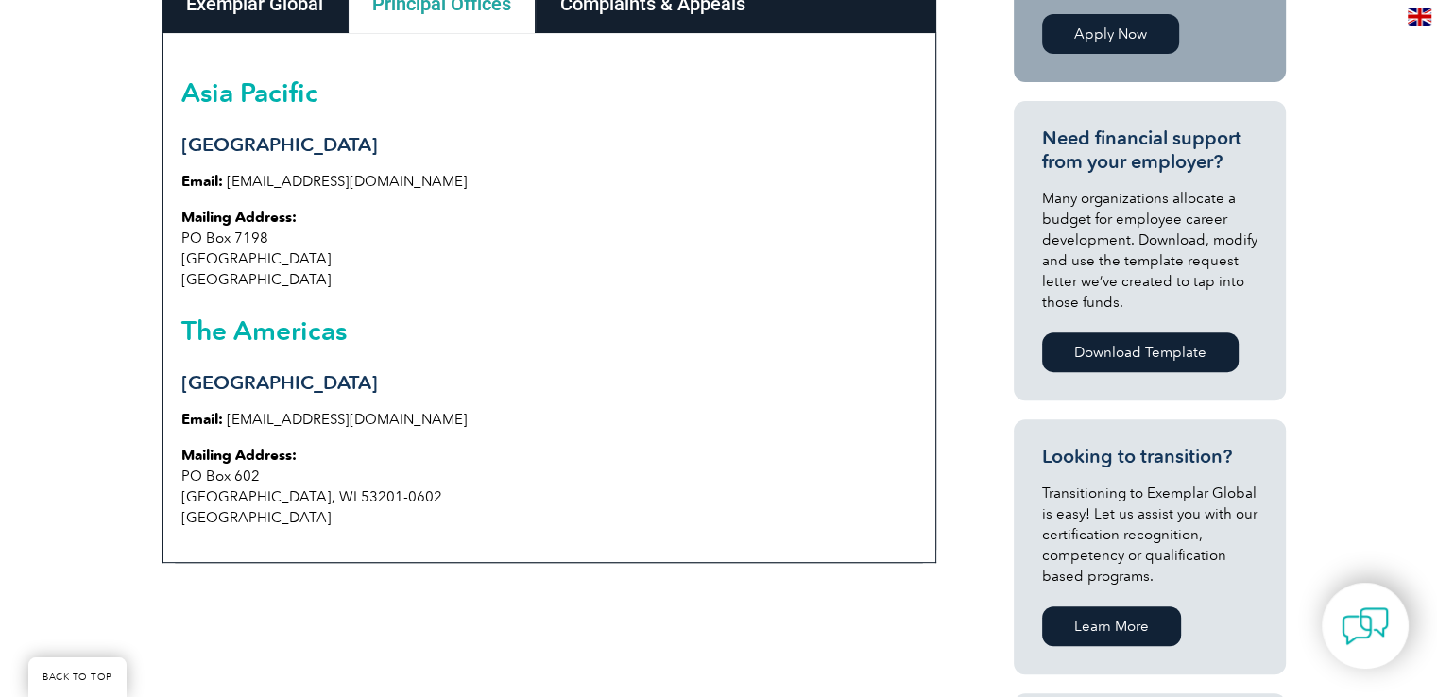
scroll to position [518, 0]
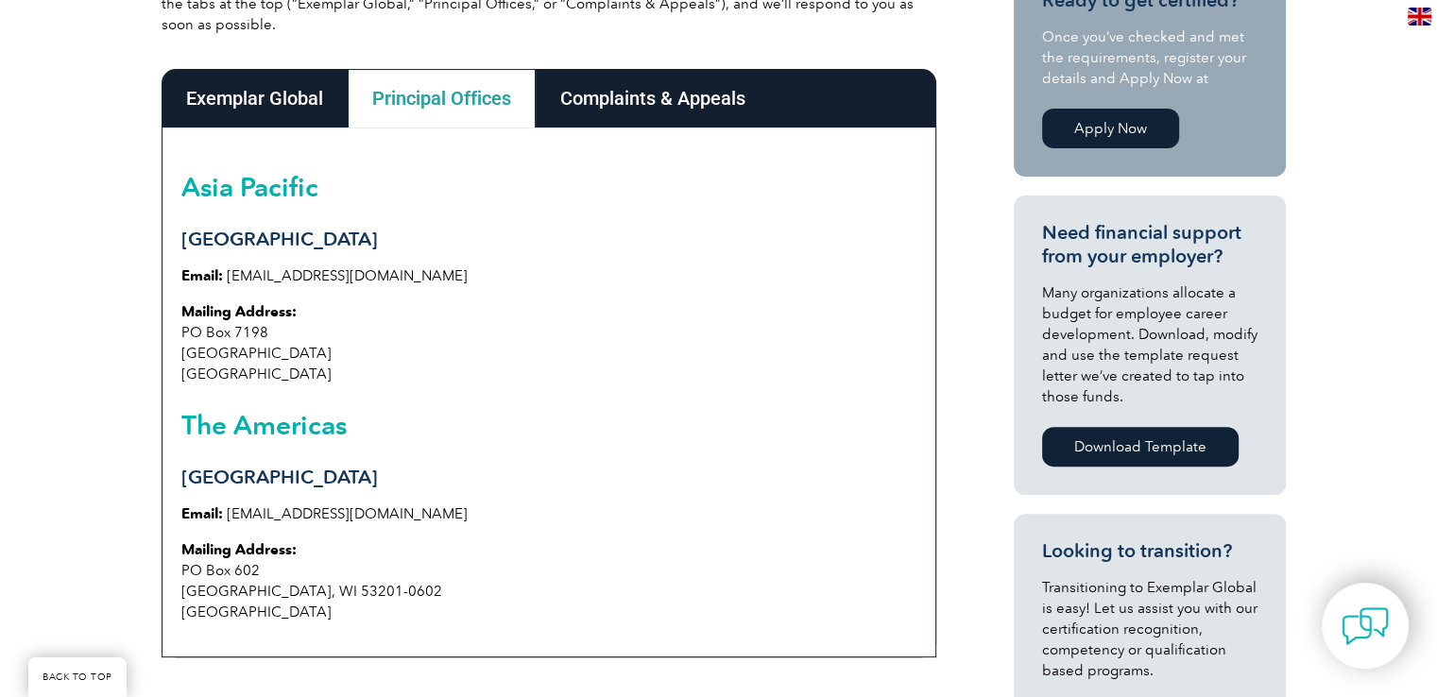
click at [294, 109] on div "Exemplar Global" at bounding box center [255, 98] width 186 height 59
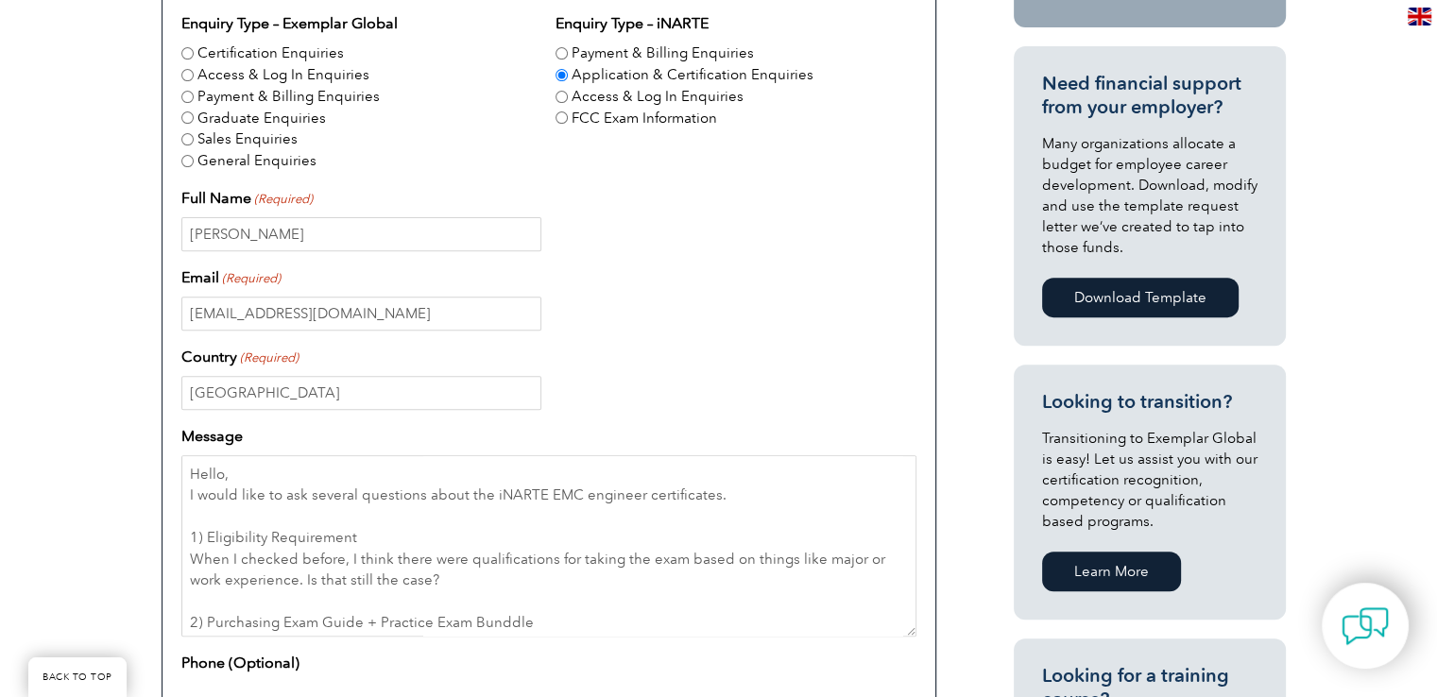
scroll to position [990, 0]
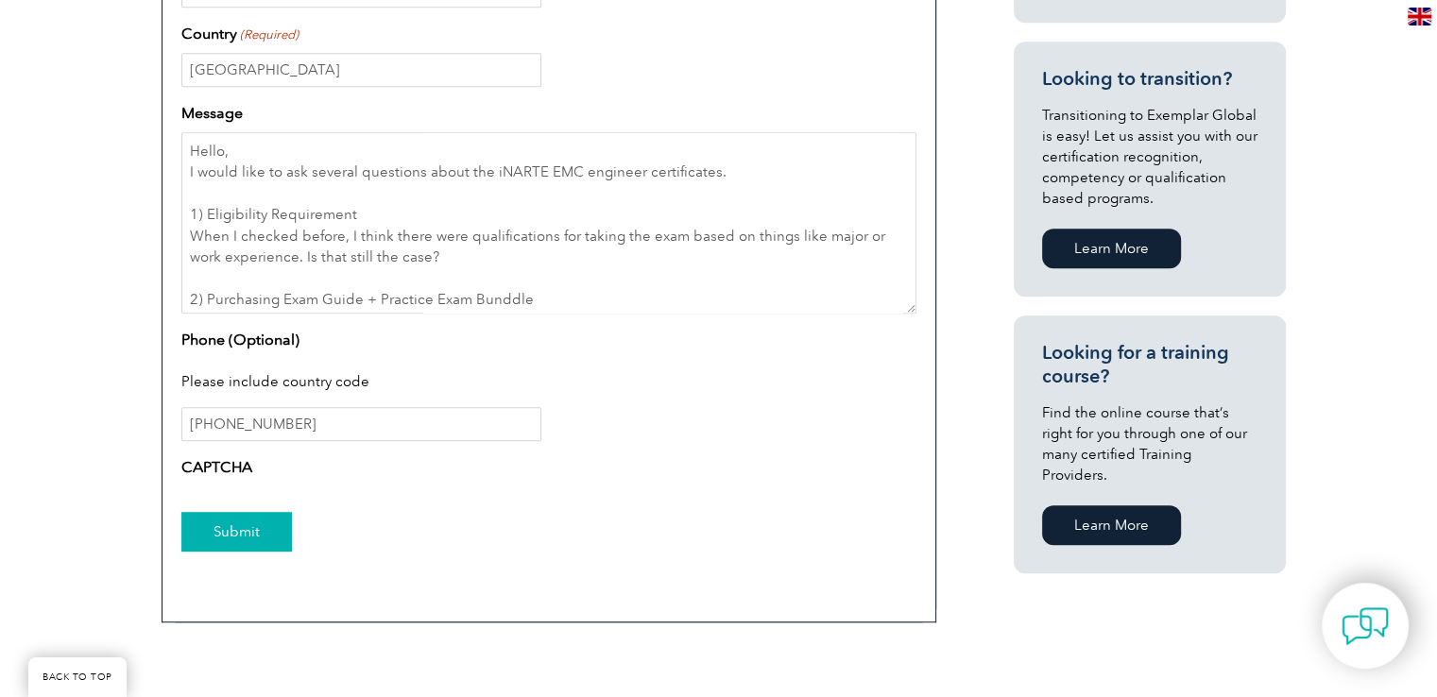
click at [217, 530] on input "Submit" at bounding box center [236, 532] width 111 height 40
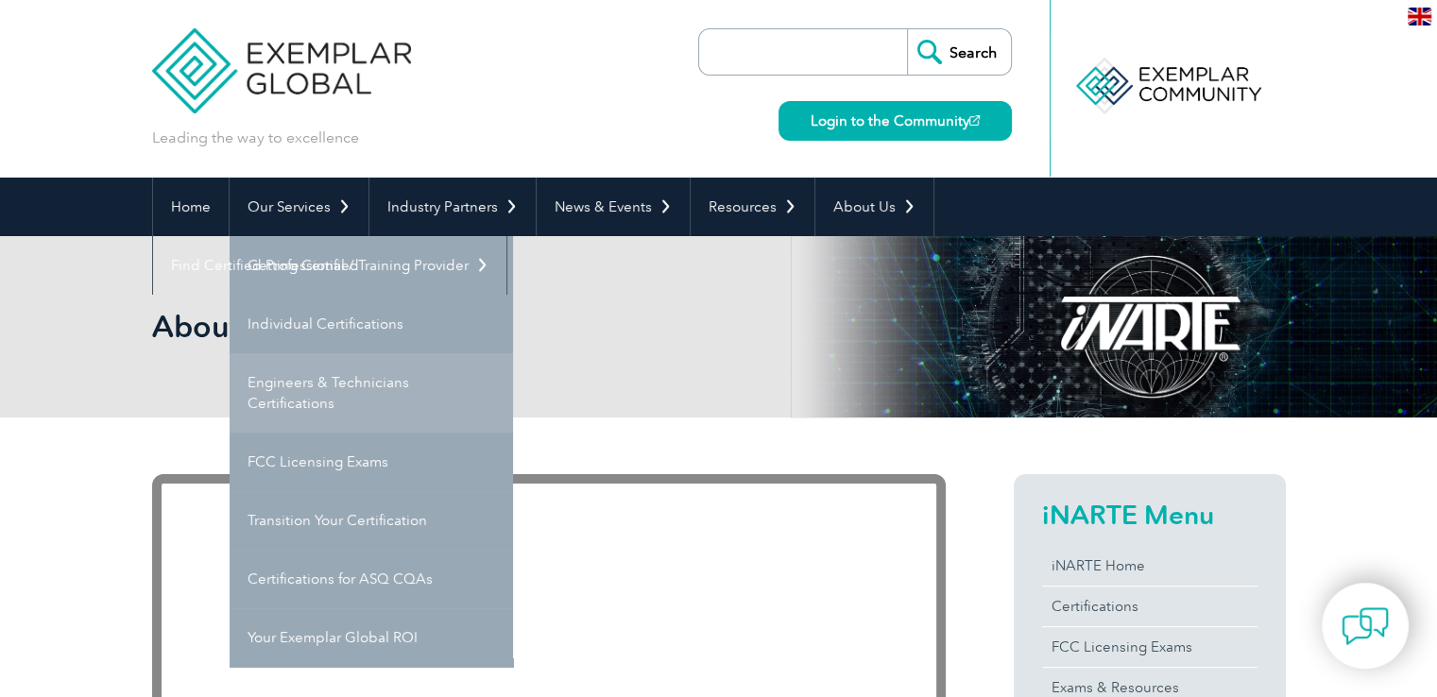
click at [321, 388] on link "Engineers & Technicians Certifications" at bounding box center [371, 392] width 283 height 79
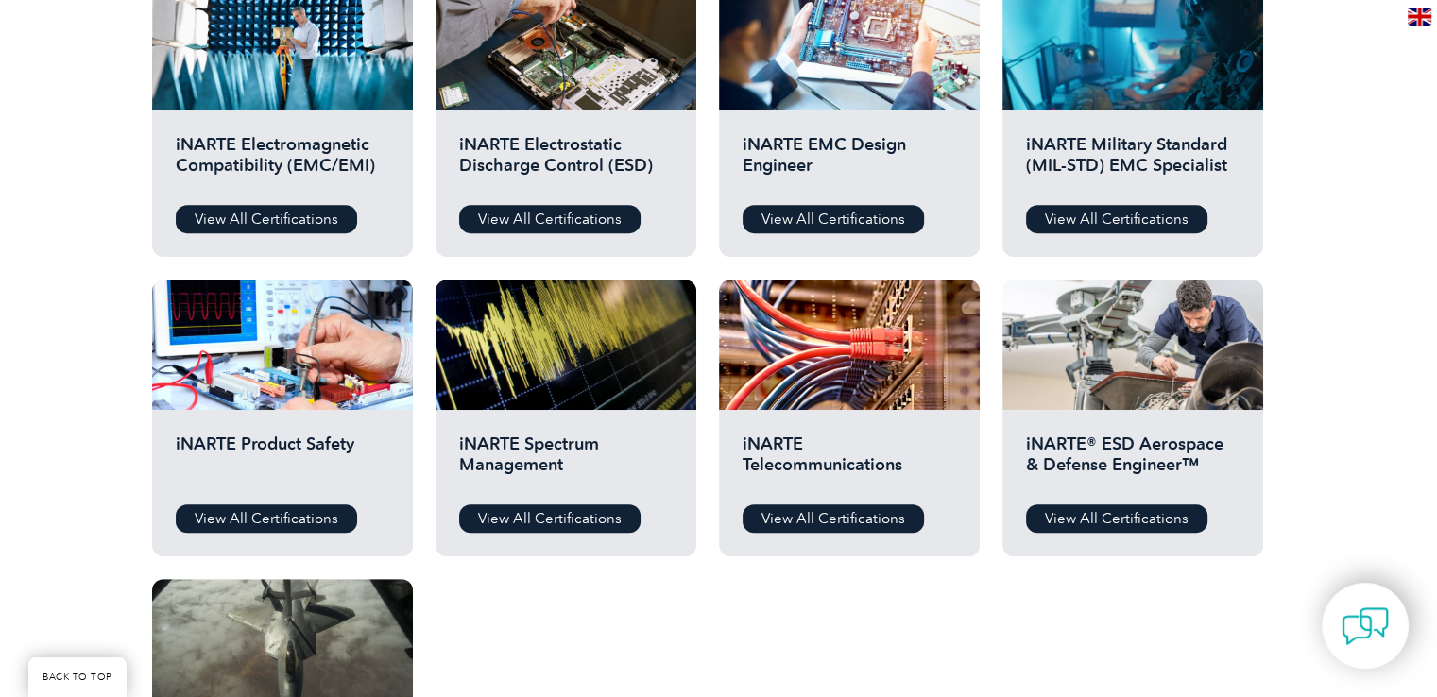
scroll to position [756, 0]
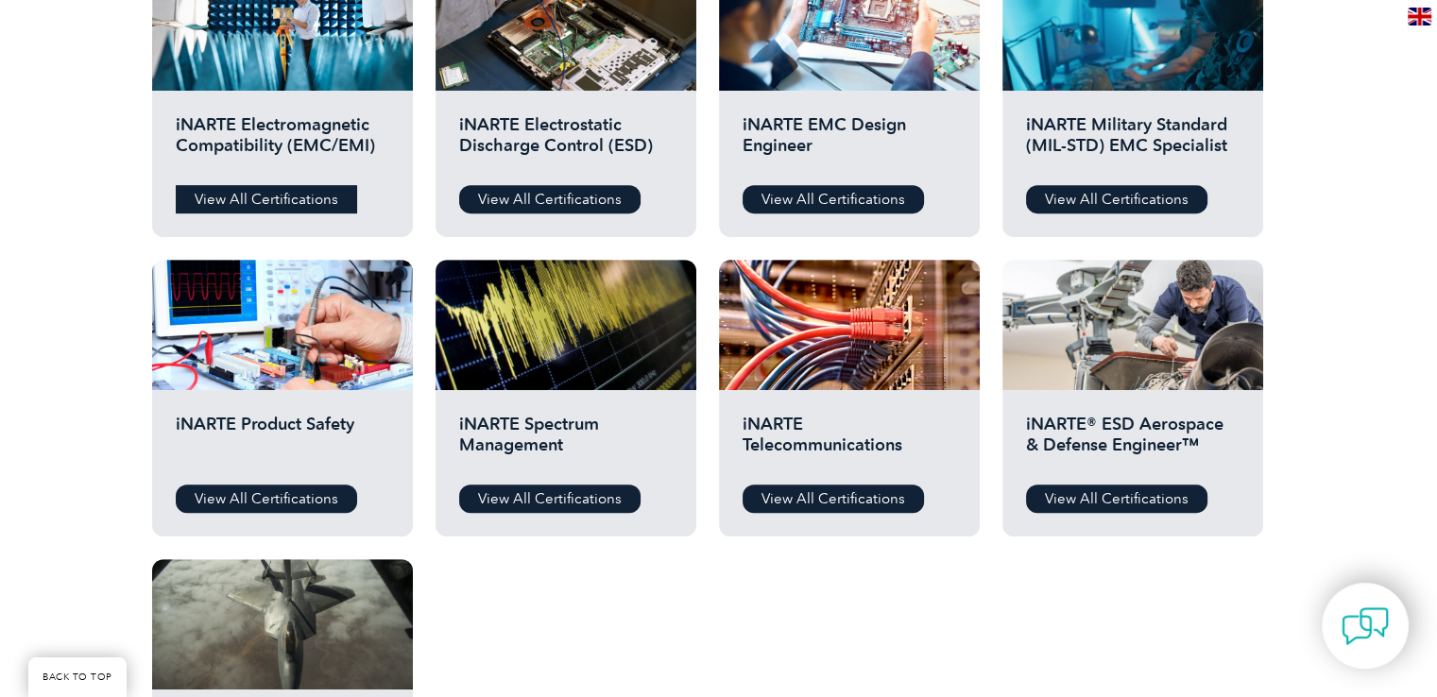
click at [267, 201] on link "View All Certifications" at bounding box center [266, 199] width 181 height 28
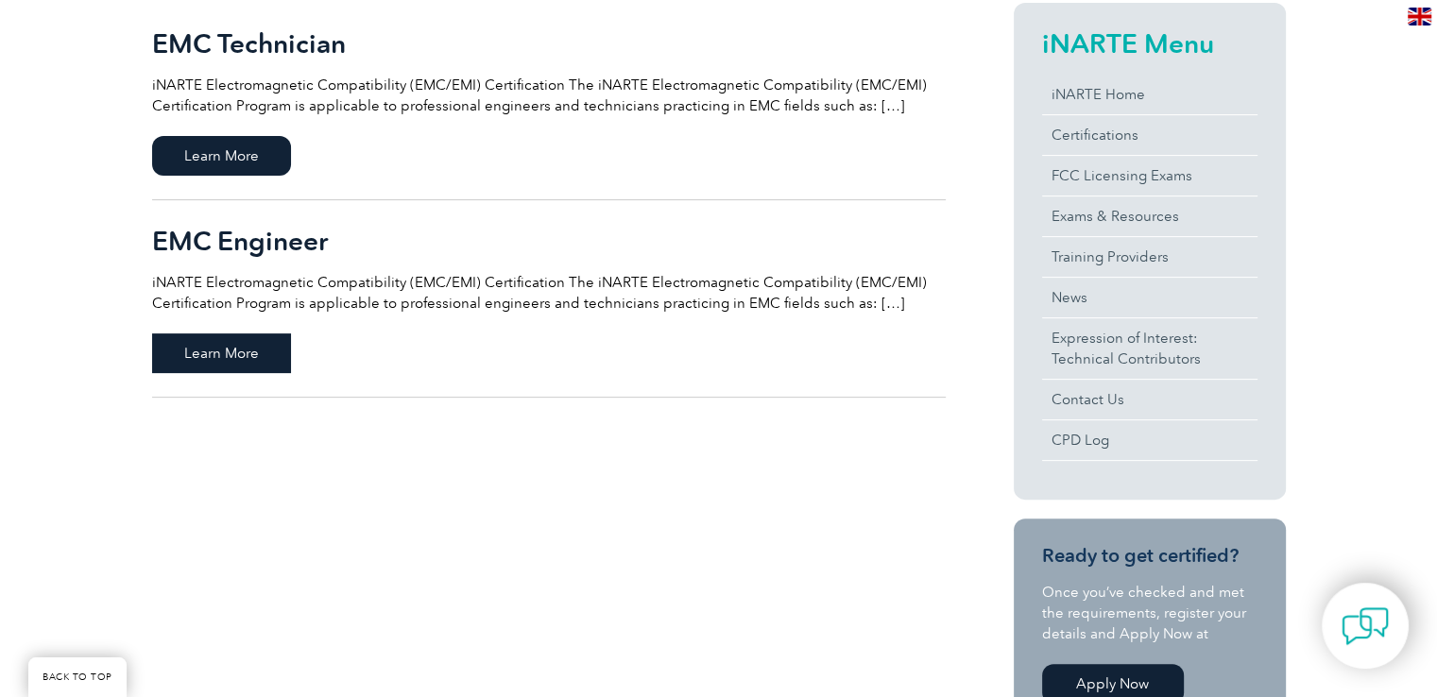
scroll to position [283, 0]
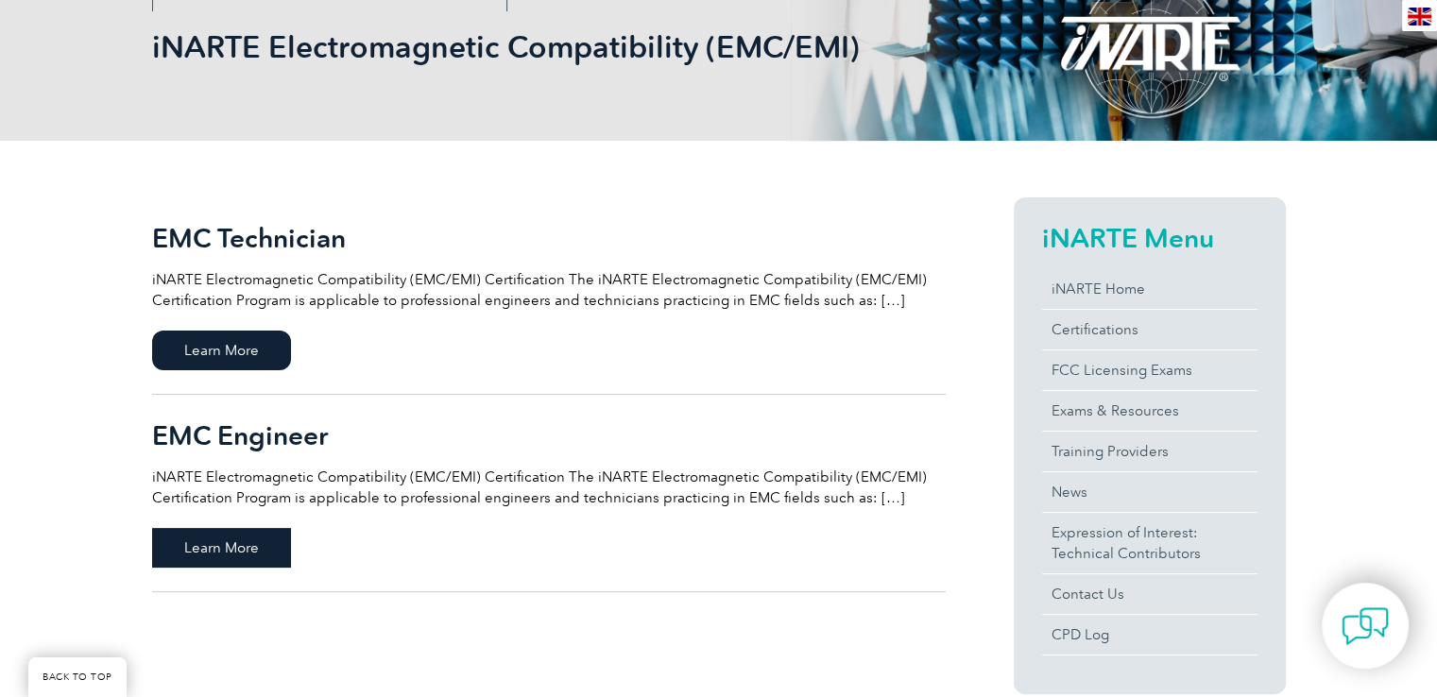
click at [242, 544] on span "Learn More" at bounding box center [221, 548] width 139 height 40
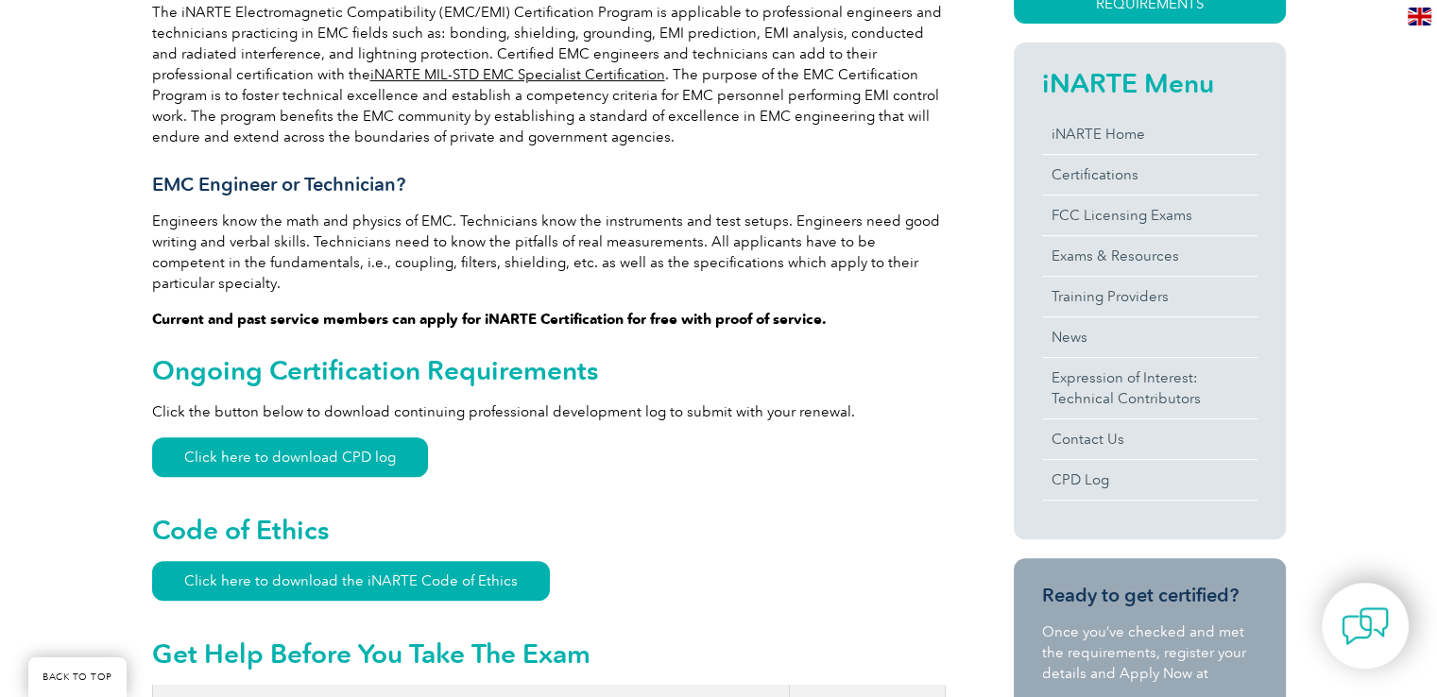
scroll to position [756, 0]
